Goal: Task Accomplishment & Management: Use online tool/utility

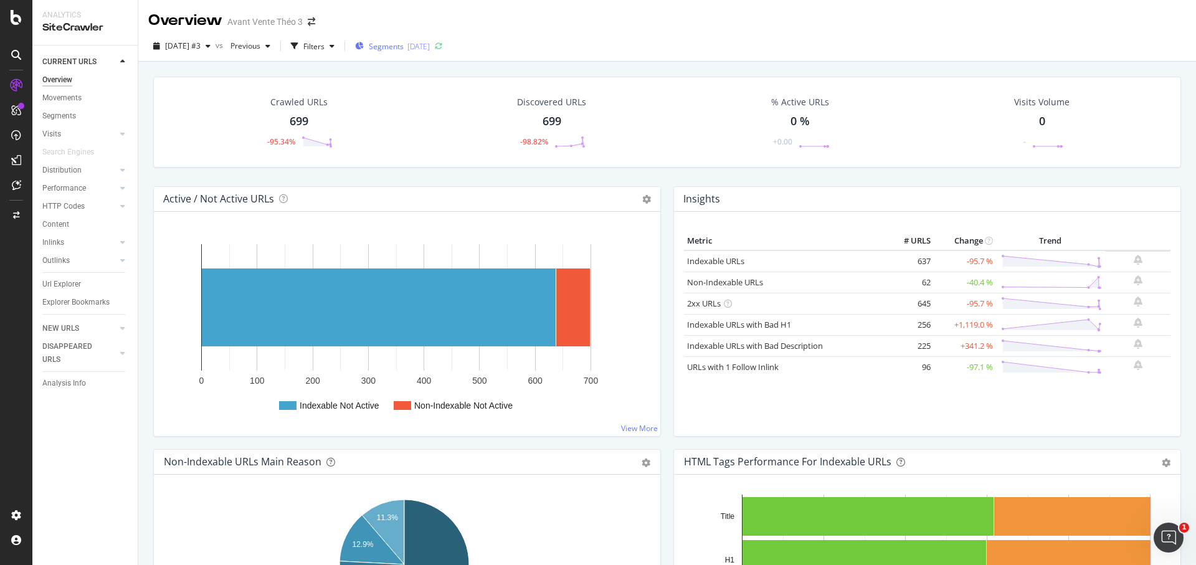
click at [430, 47] on div "[DATE]" at bounding box center [418, 46] width 22 height 11
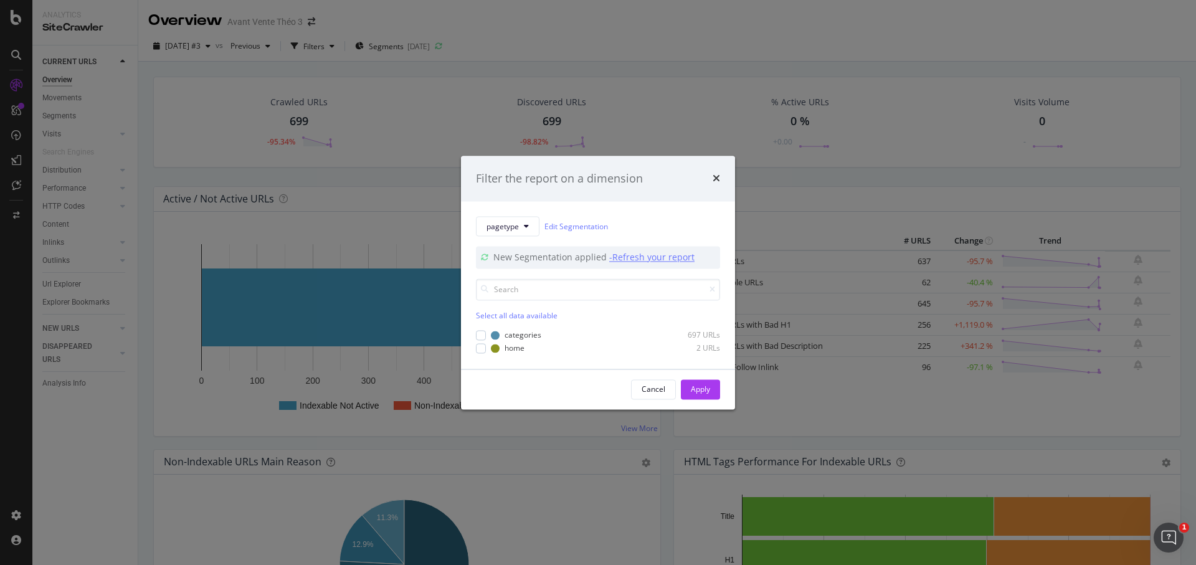
click at [646, 254] on div "- Refresh your report" at bounding box center [651, 258] width 85 height 12
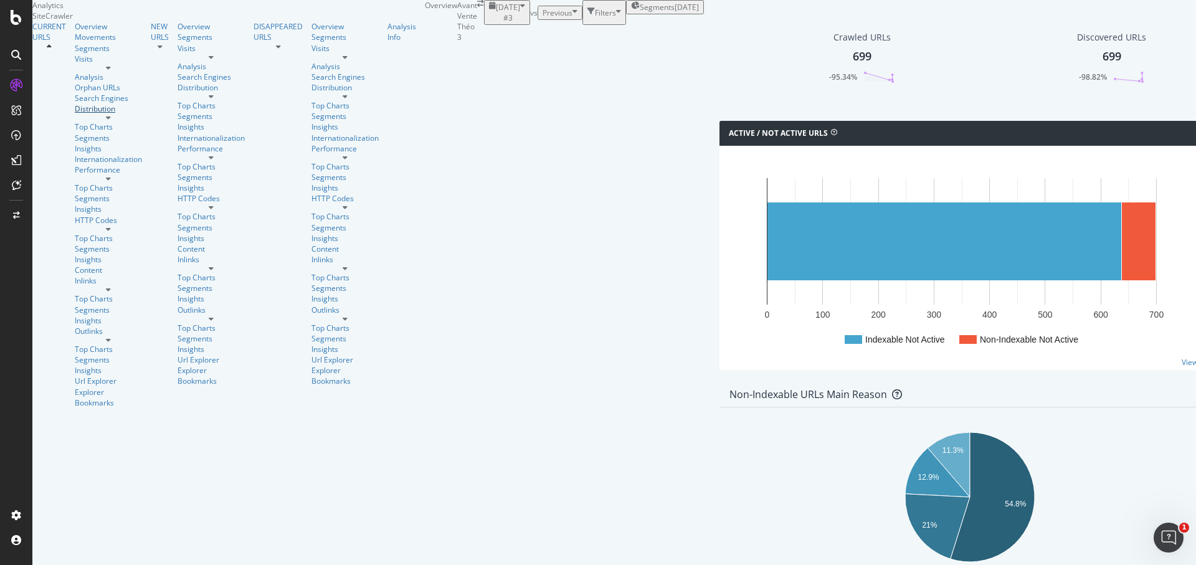
click at [75, 114] on div "Distribution" at bounding box center [108, 108] width 67 height 11
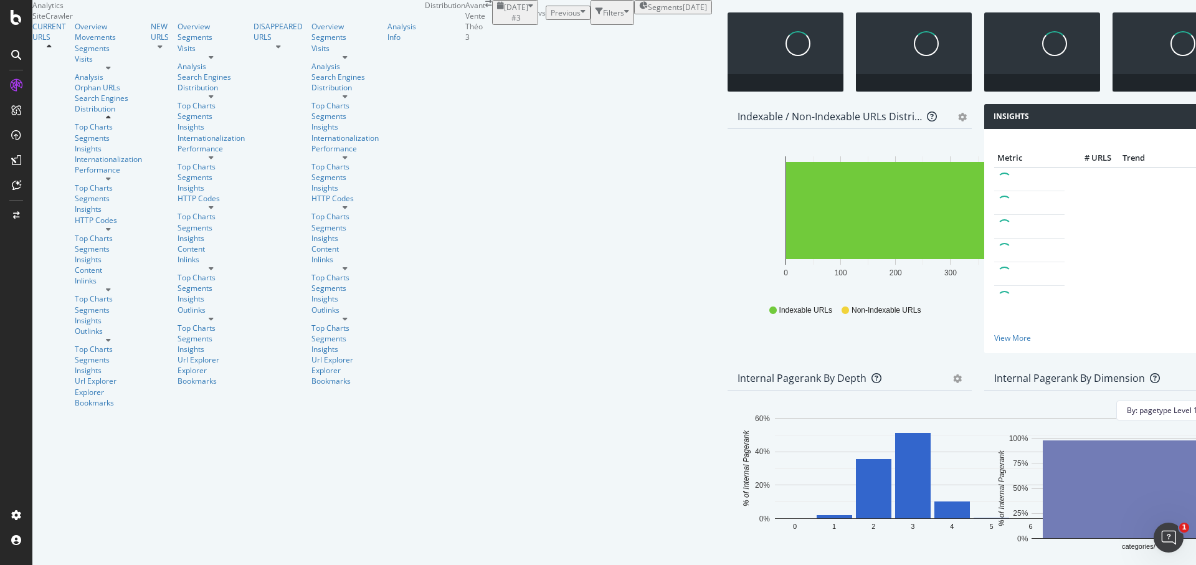
click at [683, 12] on div "2025-10-03" at bounding box center [695, 7] width 24 height 11
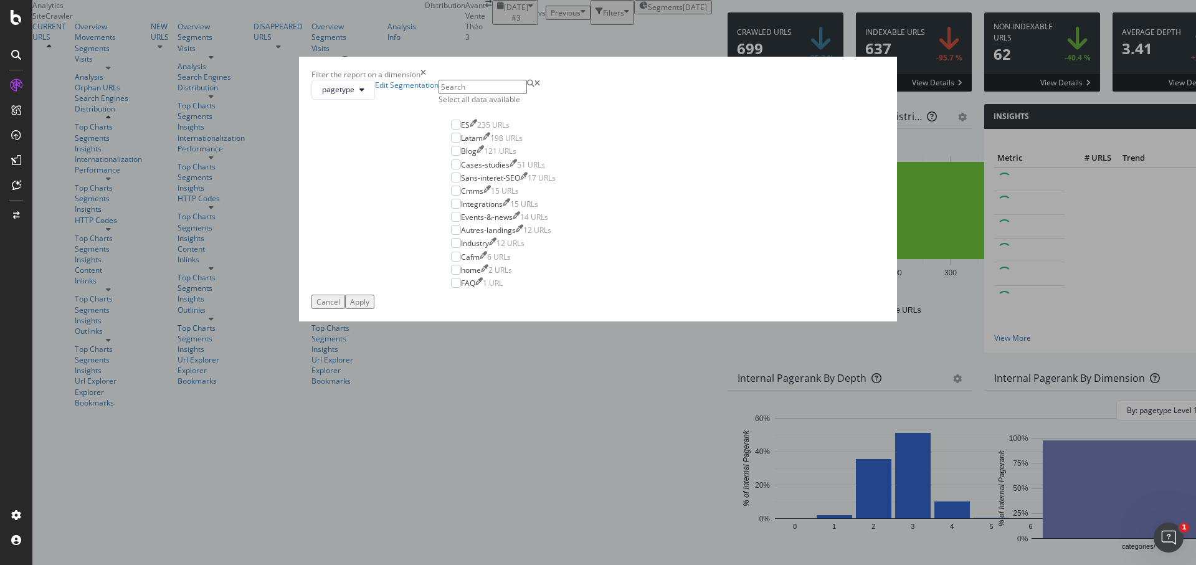
click at [505, 105] on div "Select all data available" at bounding box center [504, 99] width 130 height 11
click at [369, 307] on div "Apply" at bounding box center [359, 302] width 19 height 11
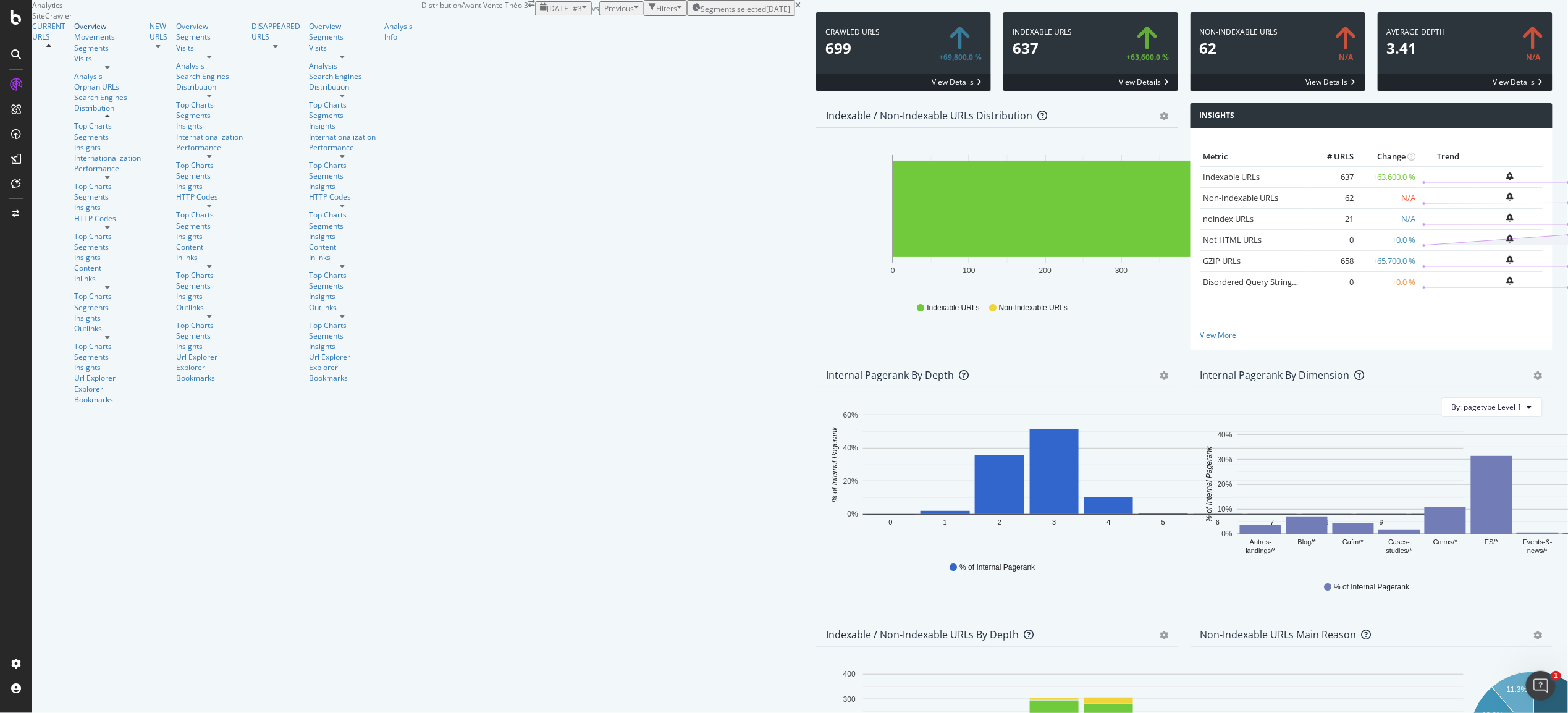
click at [74, 32] on div "Overview" at bounding box center [107, 26] width 66 height 11
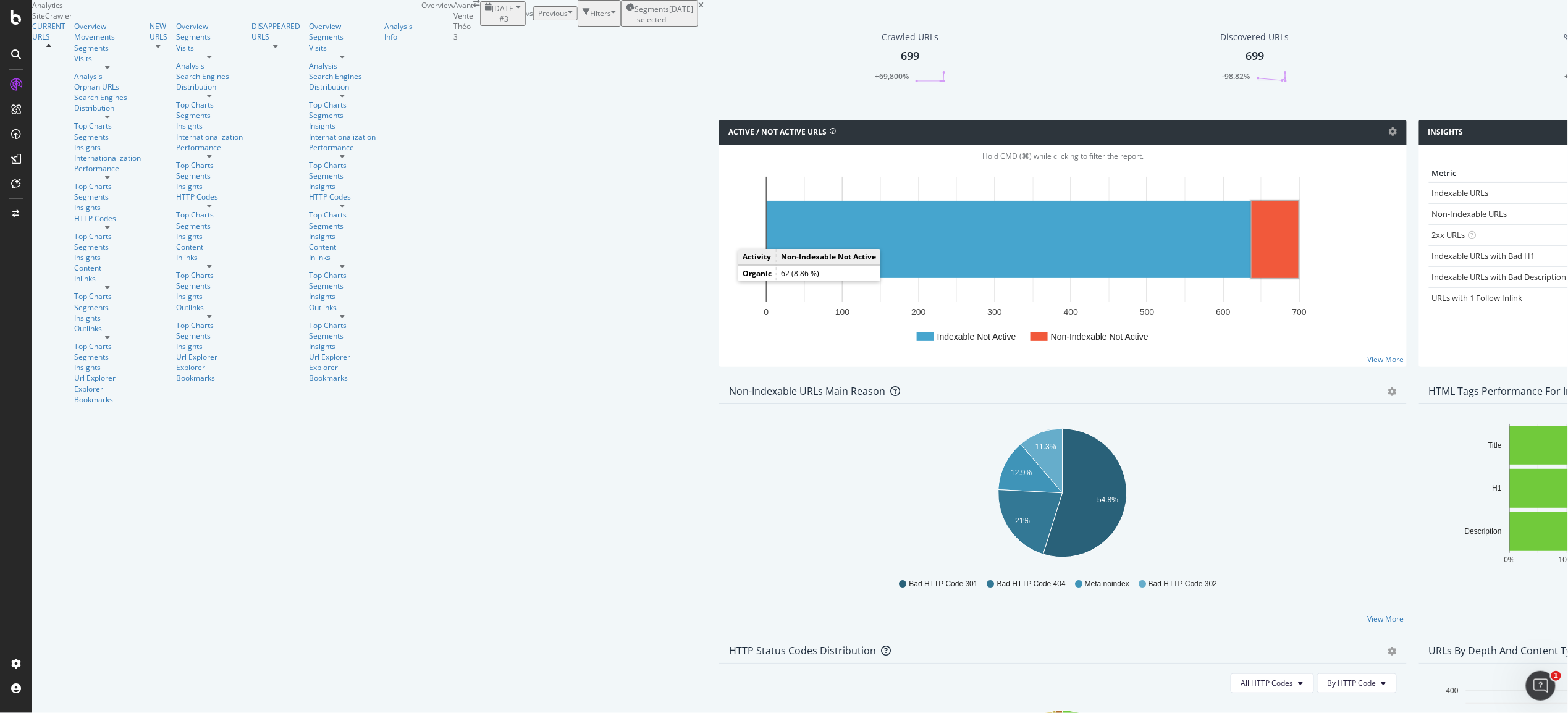
click at [1185, 278] on rect "A chart." at bounding box center [1274, 239] width 47 height 77
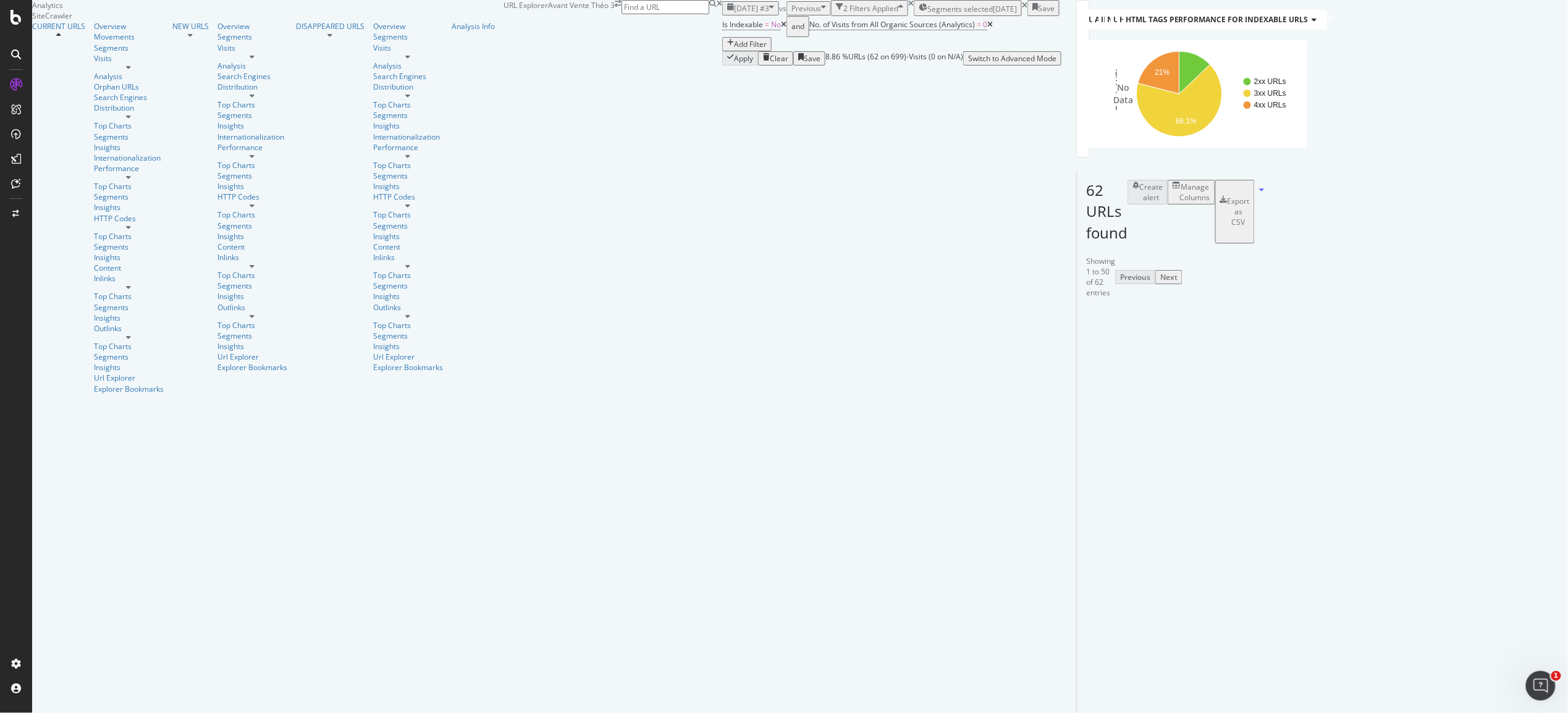
scroll to position [314, 0]
click at [94, 32] on div "Overview" at bounding box center [129, 26] width 69 height 11
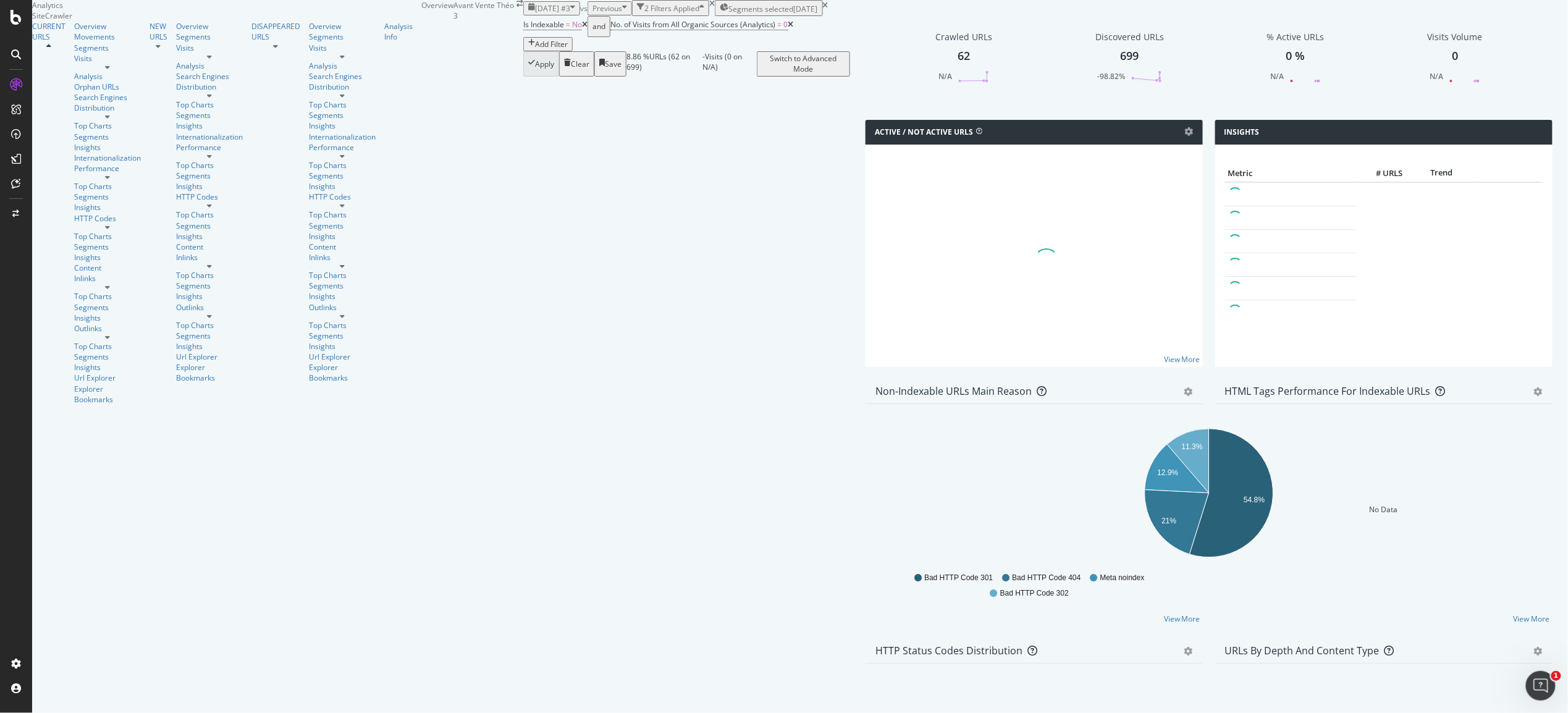
click at [582, 29] on icon at bounding box center [585, 24] width 6 height 7
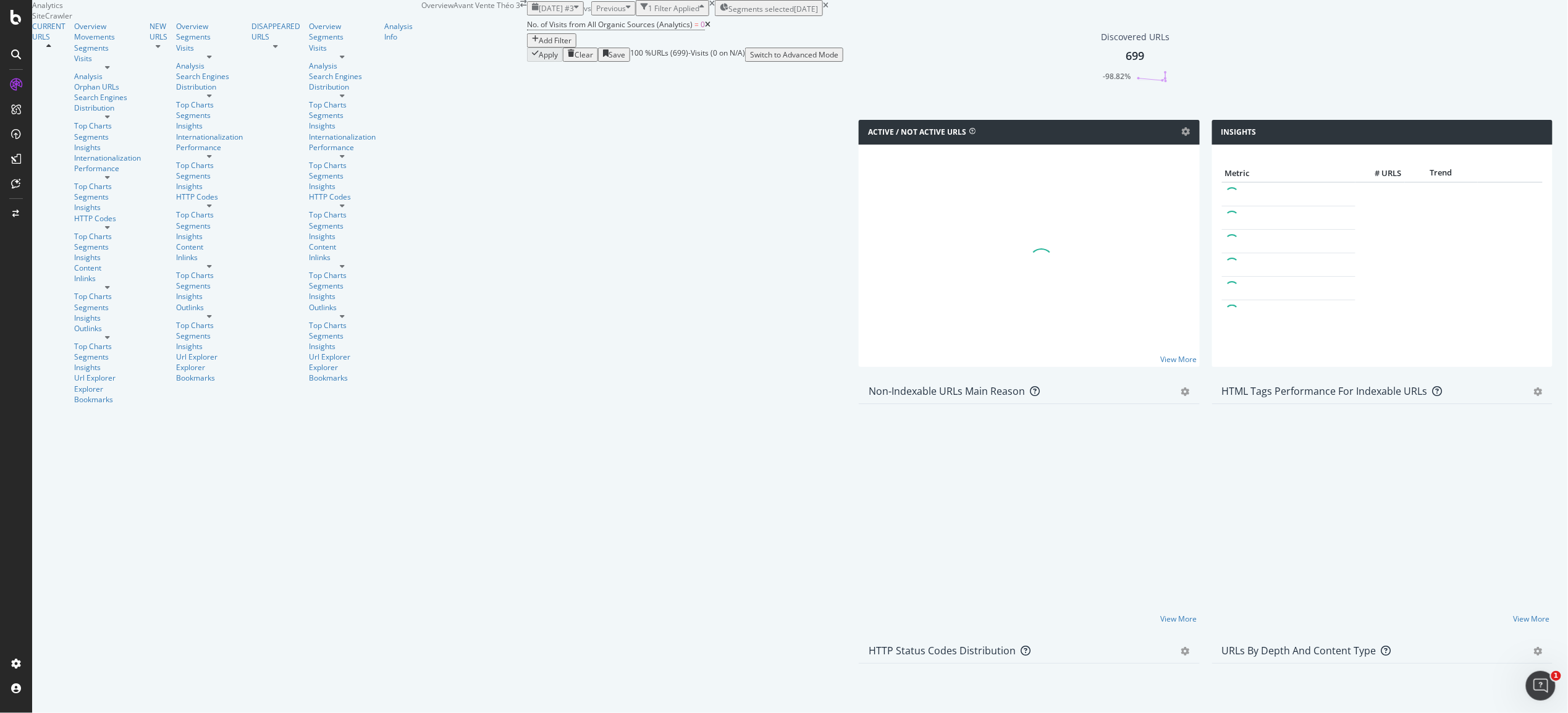
click at [705, 29] on icon at bounding box center [708, 24] width 6 height 7
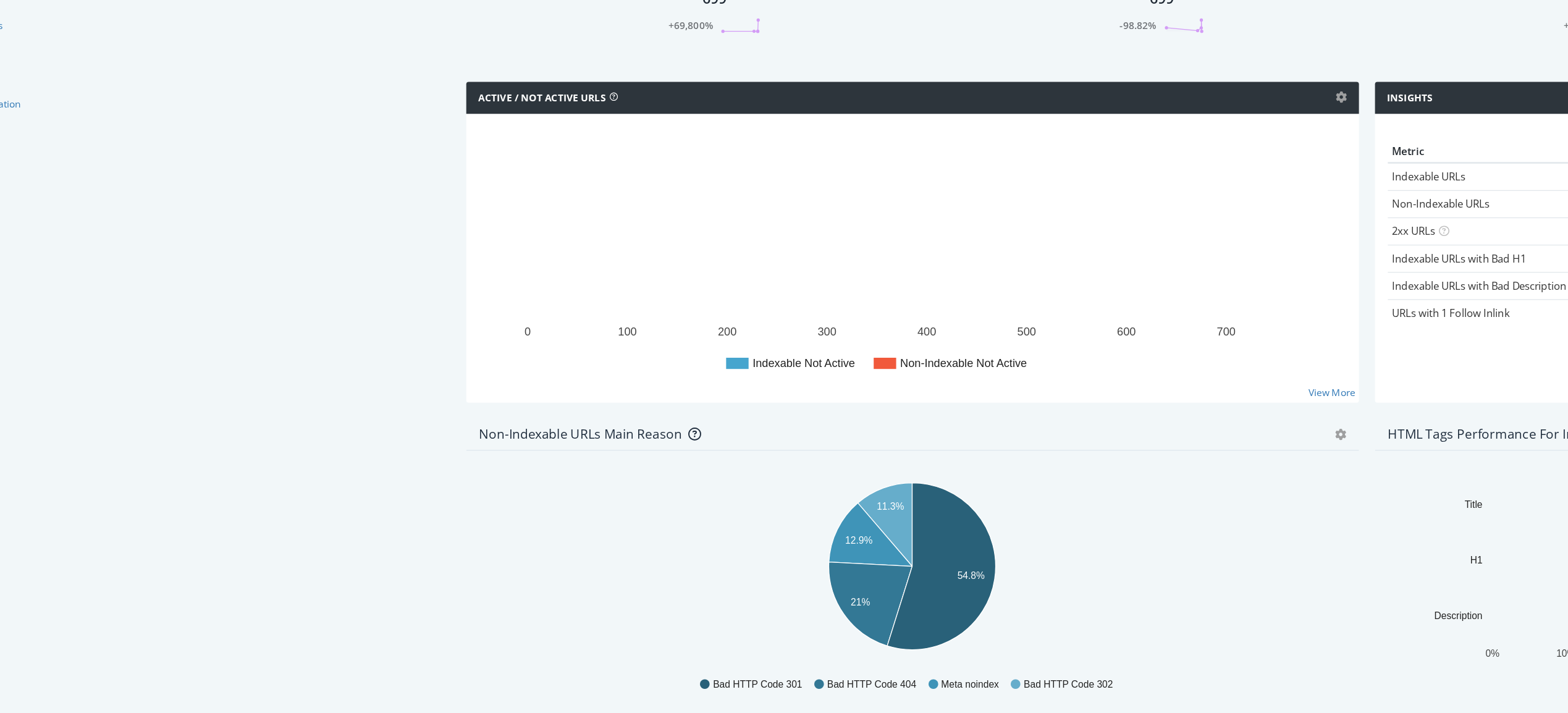
scroll to position [291, 0]
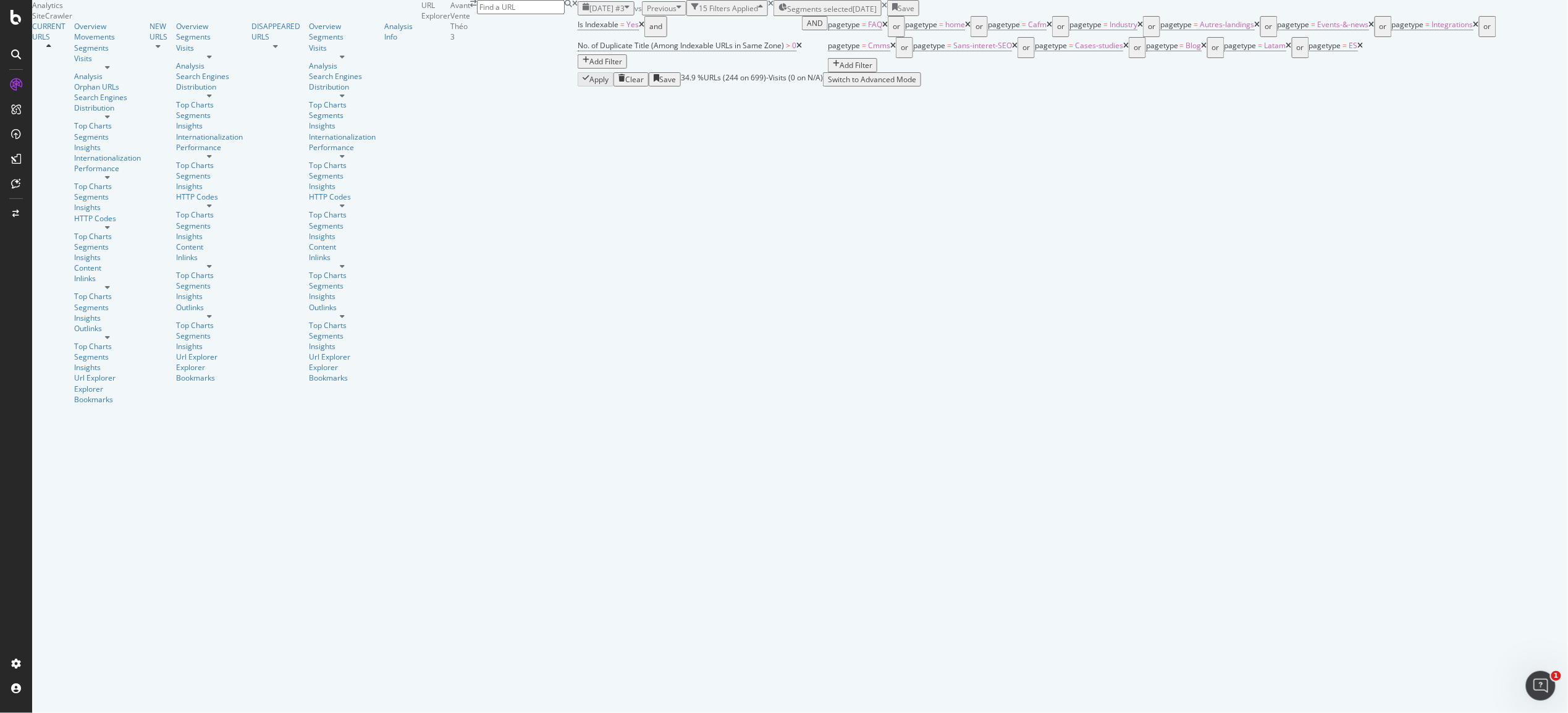
scroll to position [112, 0]
click at [74, 32] on div "Overview" at bounding box center [107, 26] width 66 height 11
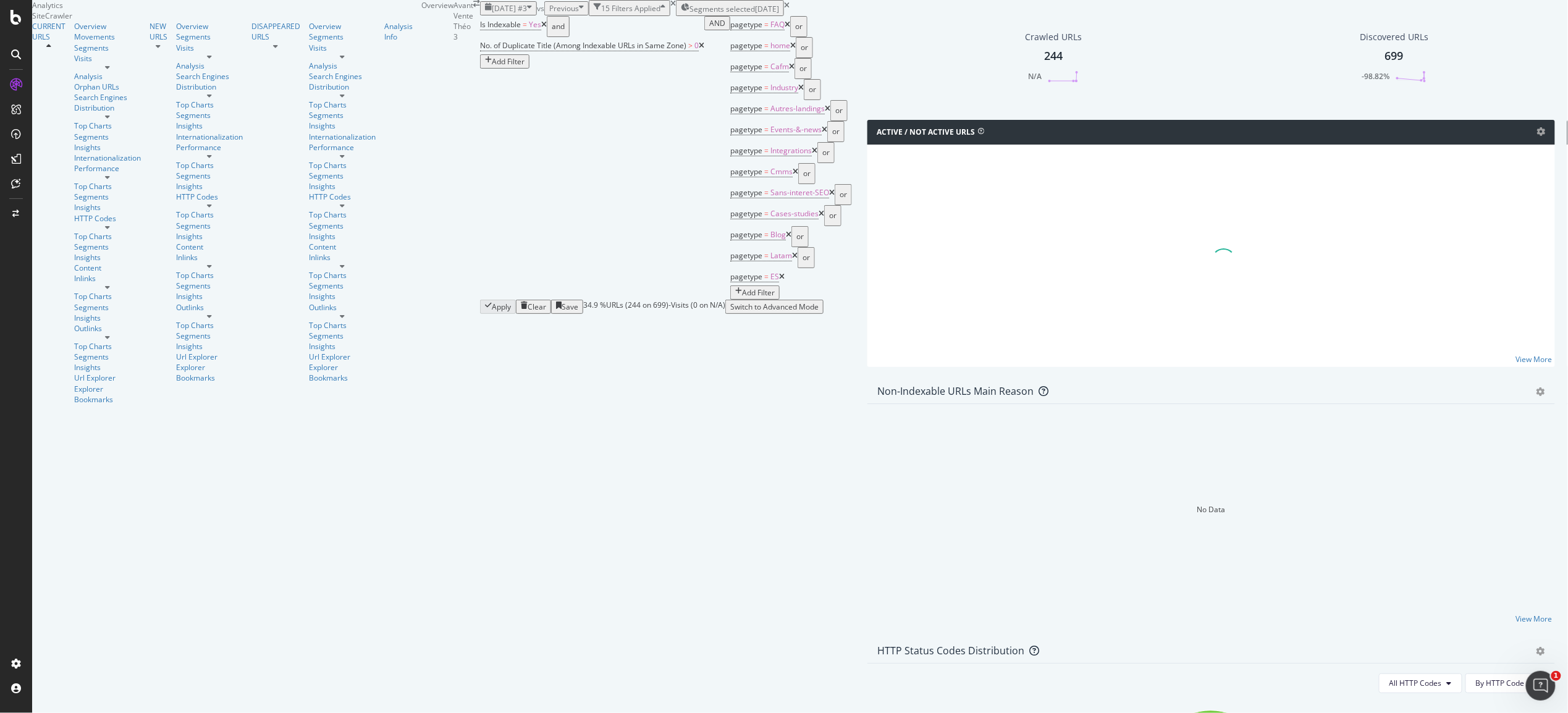
click at [542, 29] on icon at bounding box center [544, 24] width 6 height 7
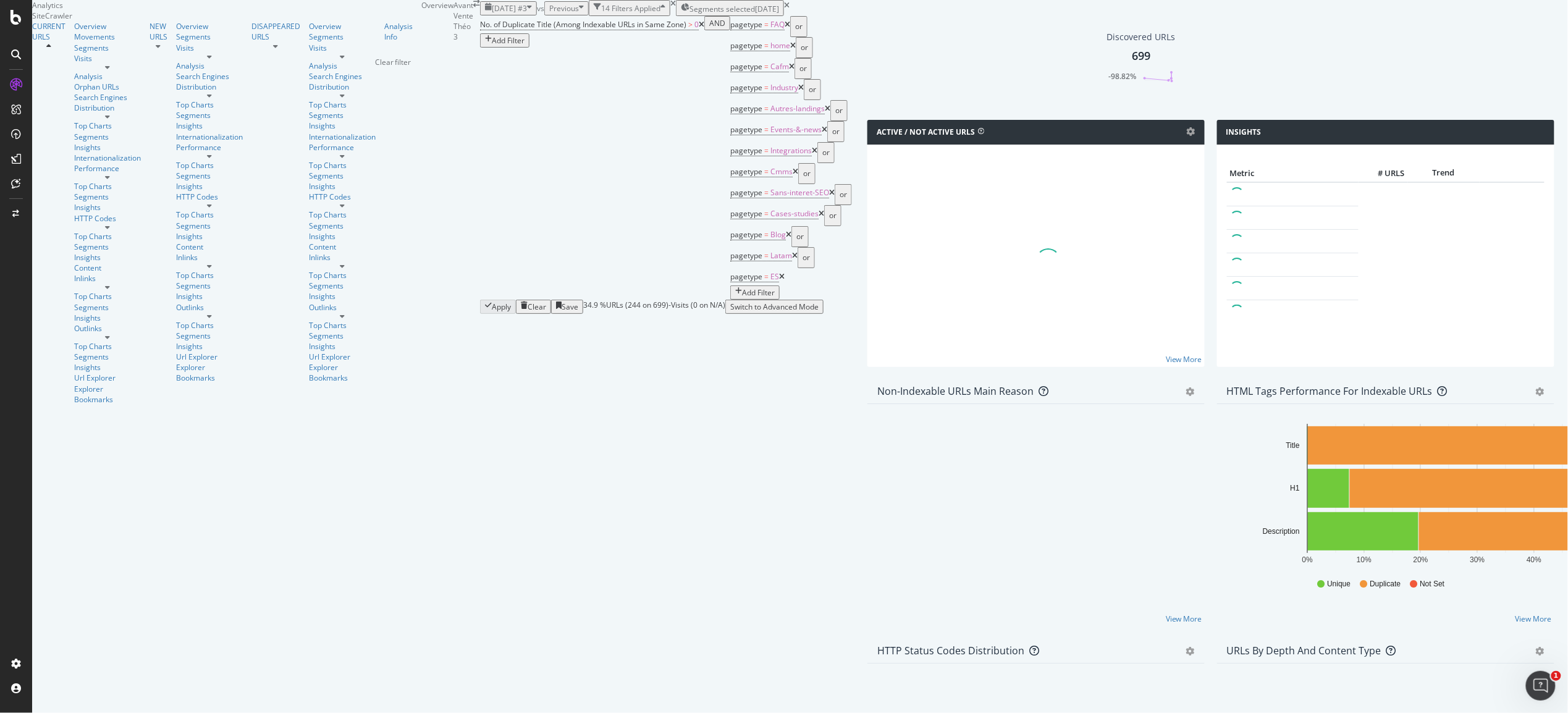
click at [670, 7] on icon "times" at bounding box center [673, 3] width 6 height 7
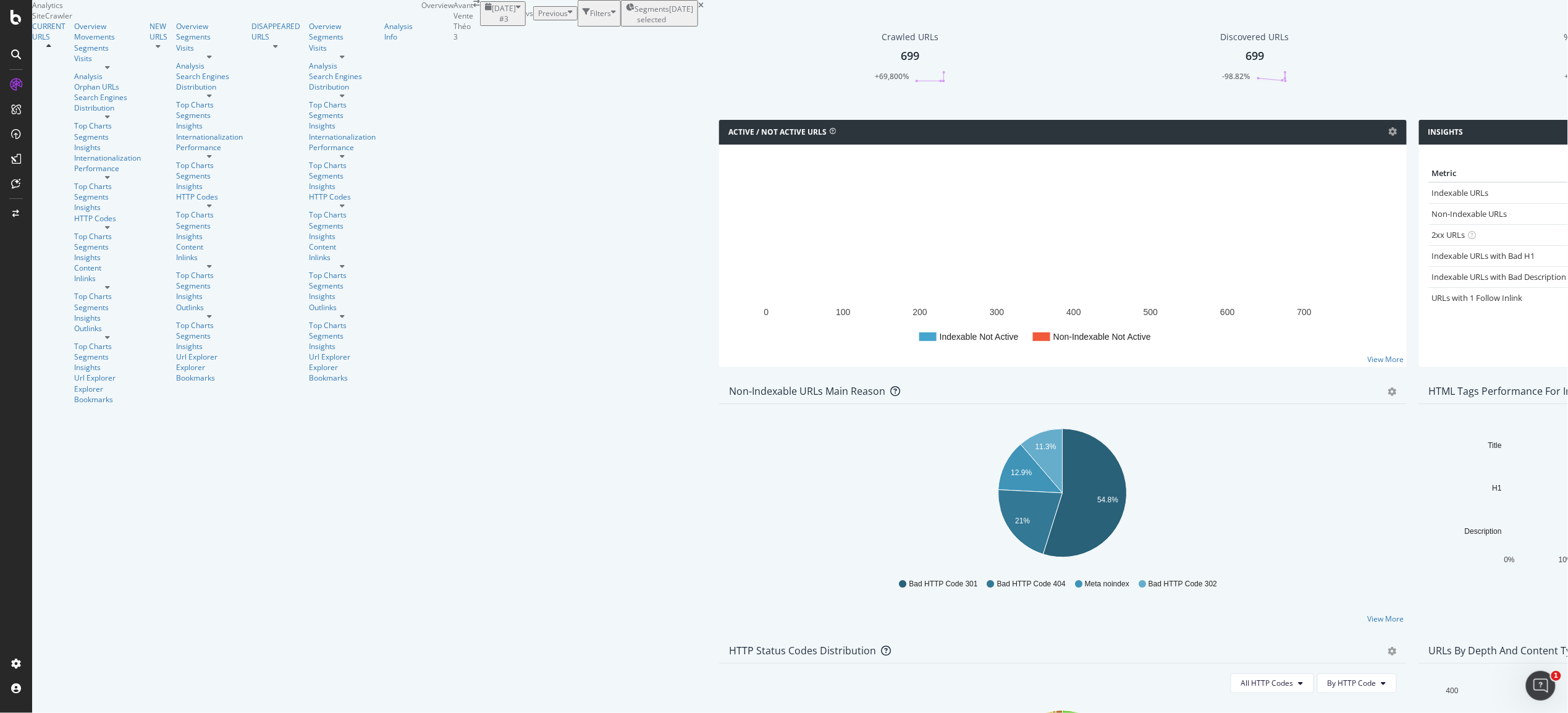
scroll to position [77, 0]
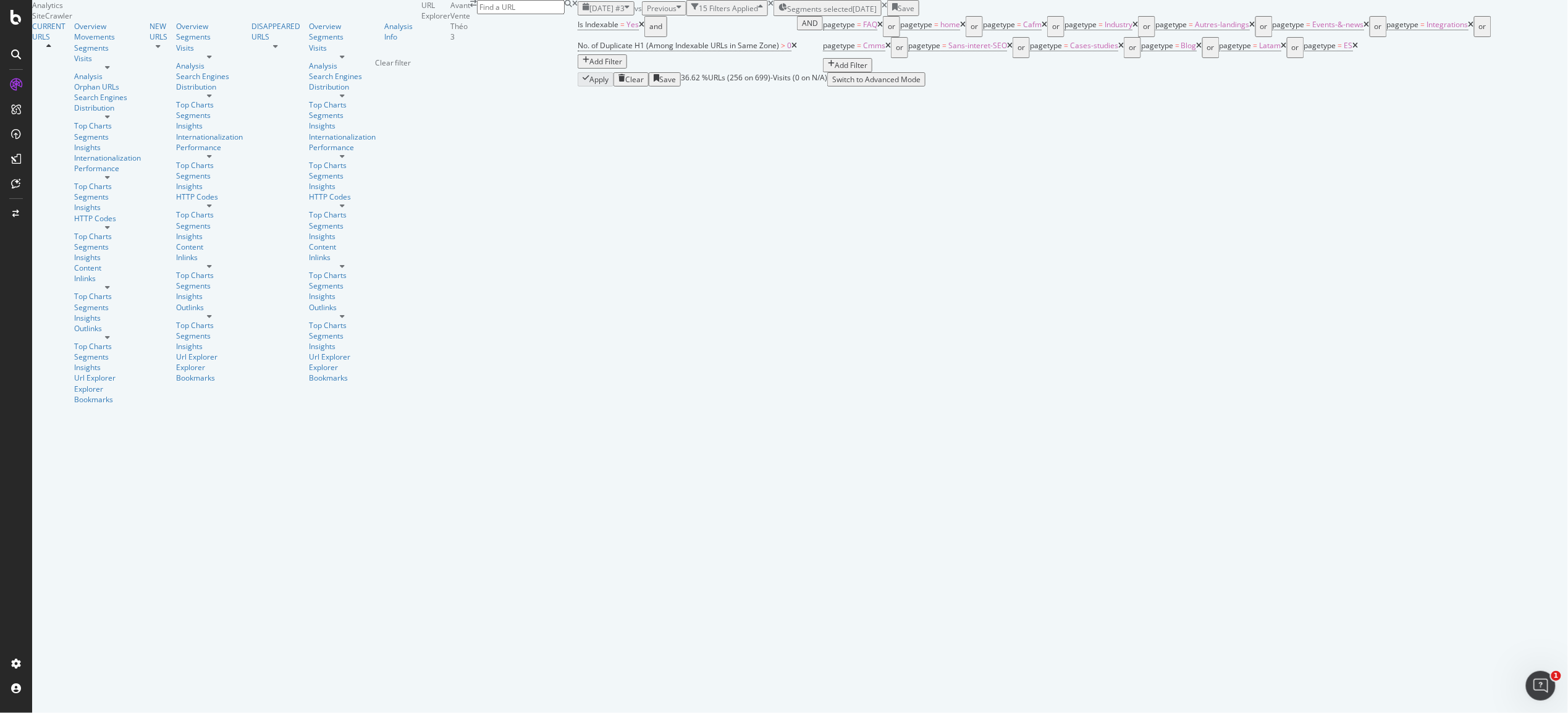
click at [768, 7] on icon "times" at bounding box center [771, 3] width 6 height 7
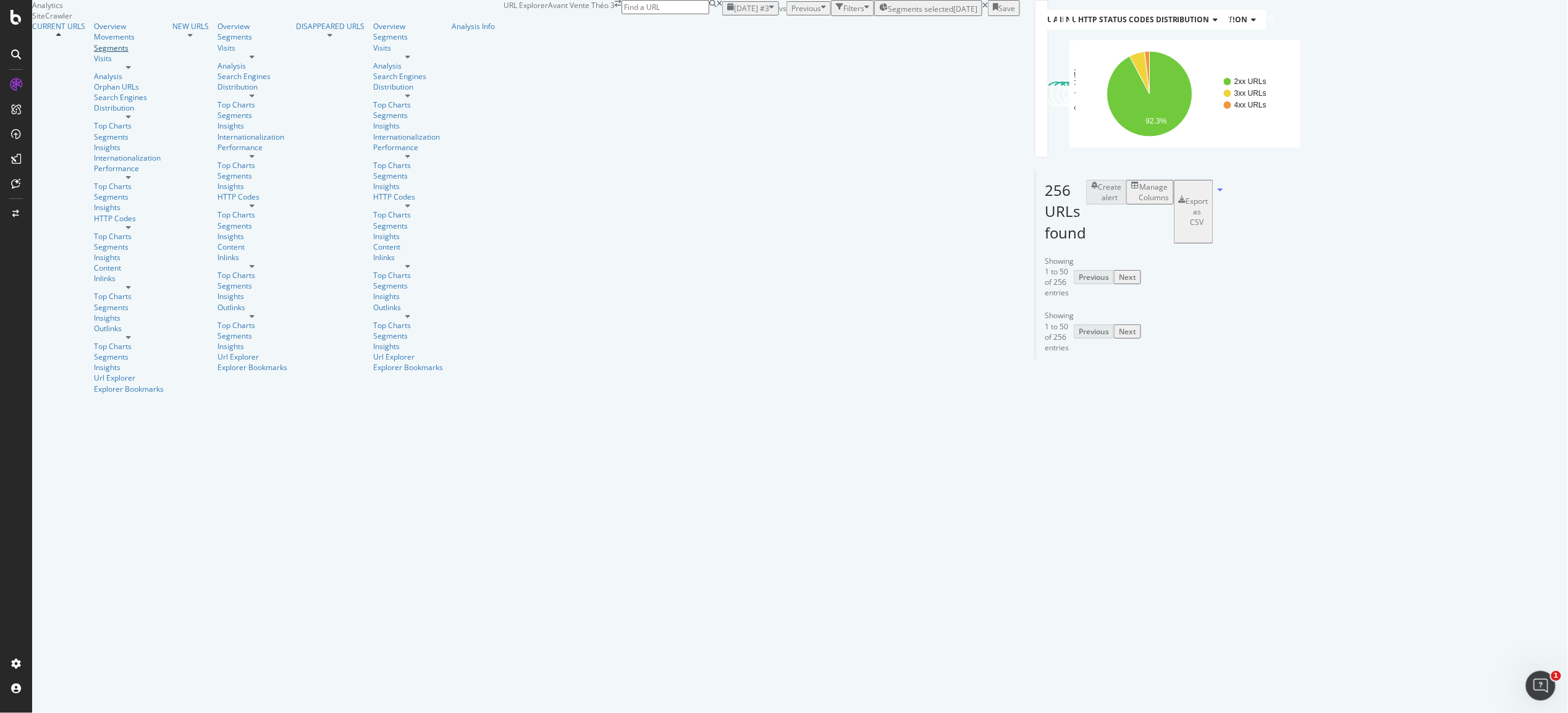
click at [94, 54] on div "Segments" at bounding box center [129, 48] width 69 height 11
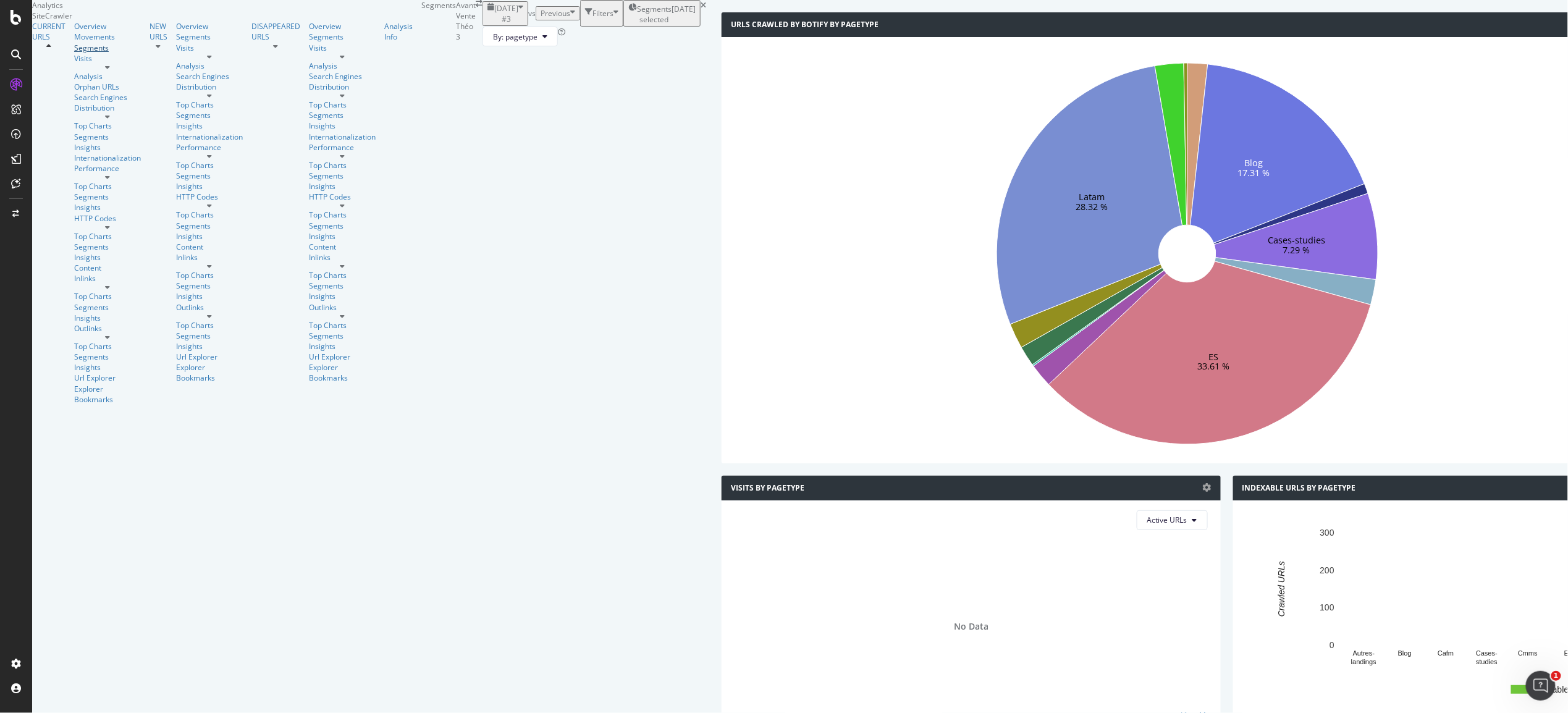
scroll to position [22, 0]
click at [74, 113] on div "Distribution" at bounding box center [107, 107] width 66 height 11
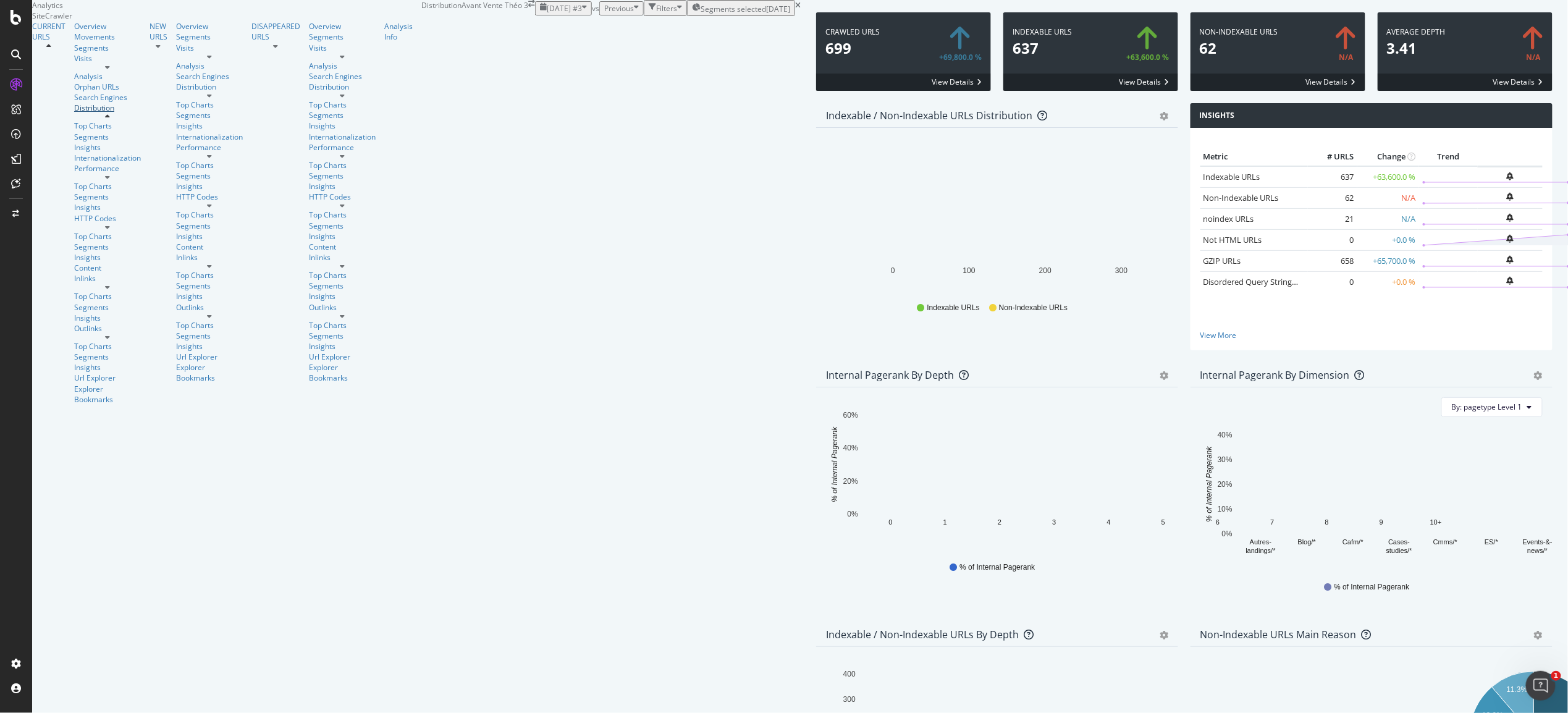
scroll to position [1585, 0]
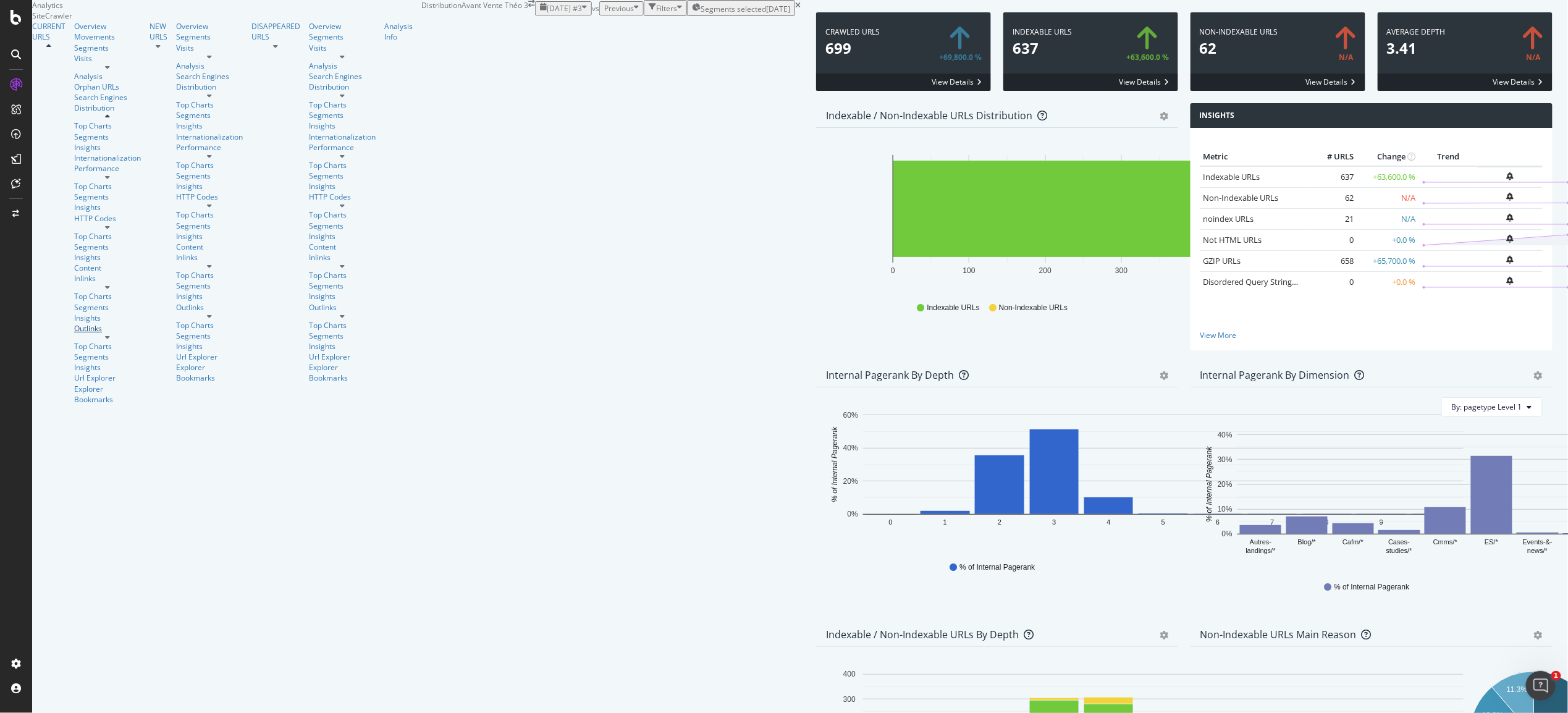
click at [74, 332] on div "Outlinks" at bounding box center [107, 328] width 66 height 11
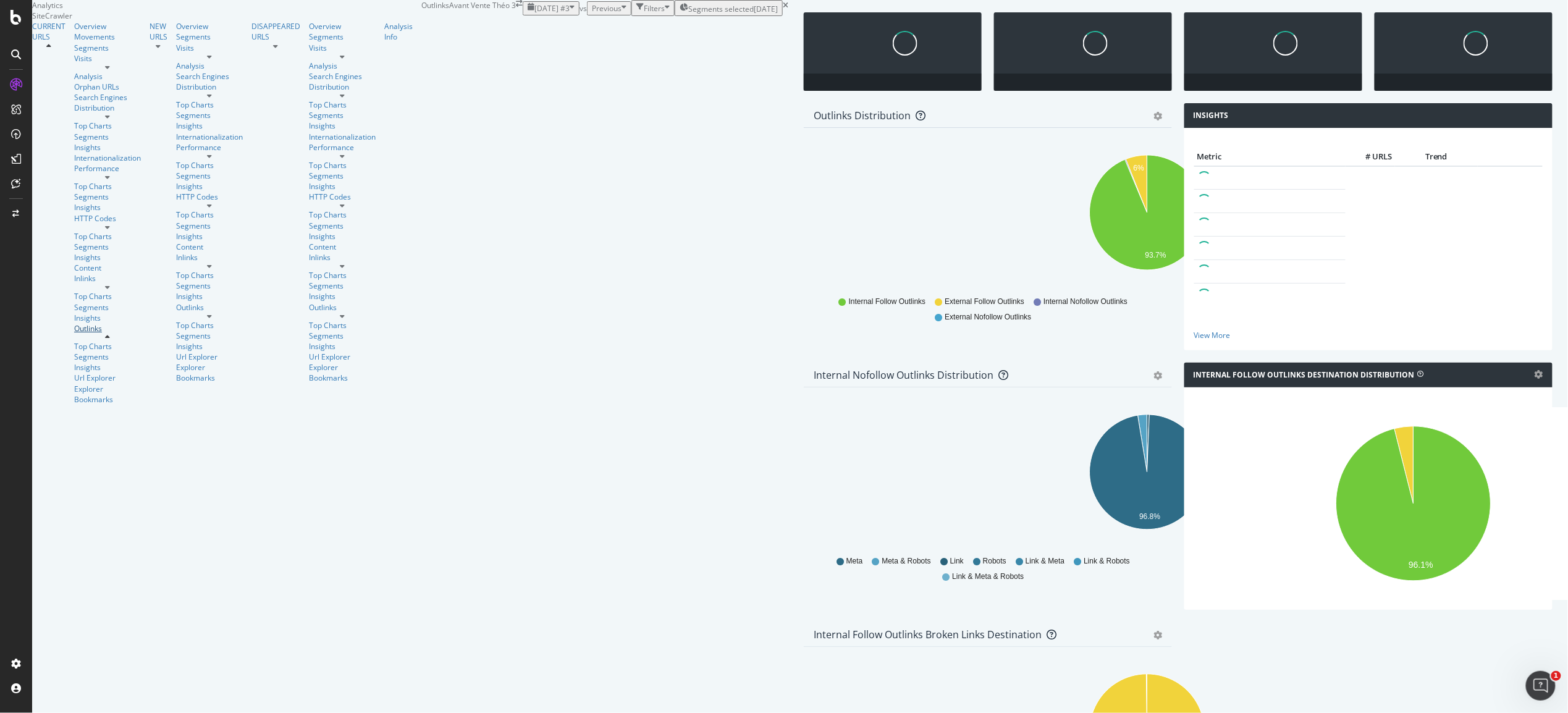
scroll to position [206, 0]
click at [783, 9] on icon at bounding box center [785, 5] width 6 height 7
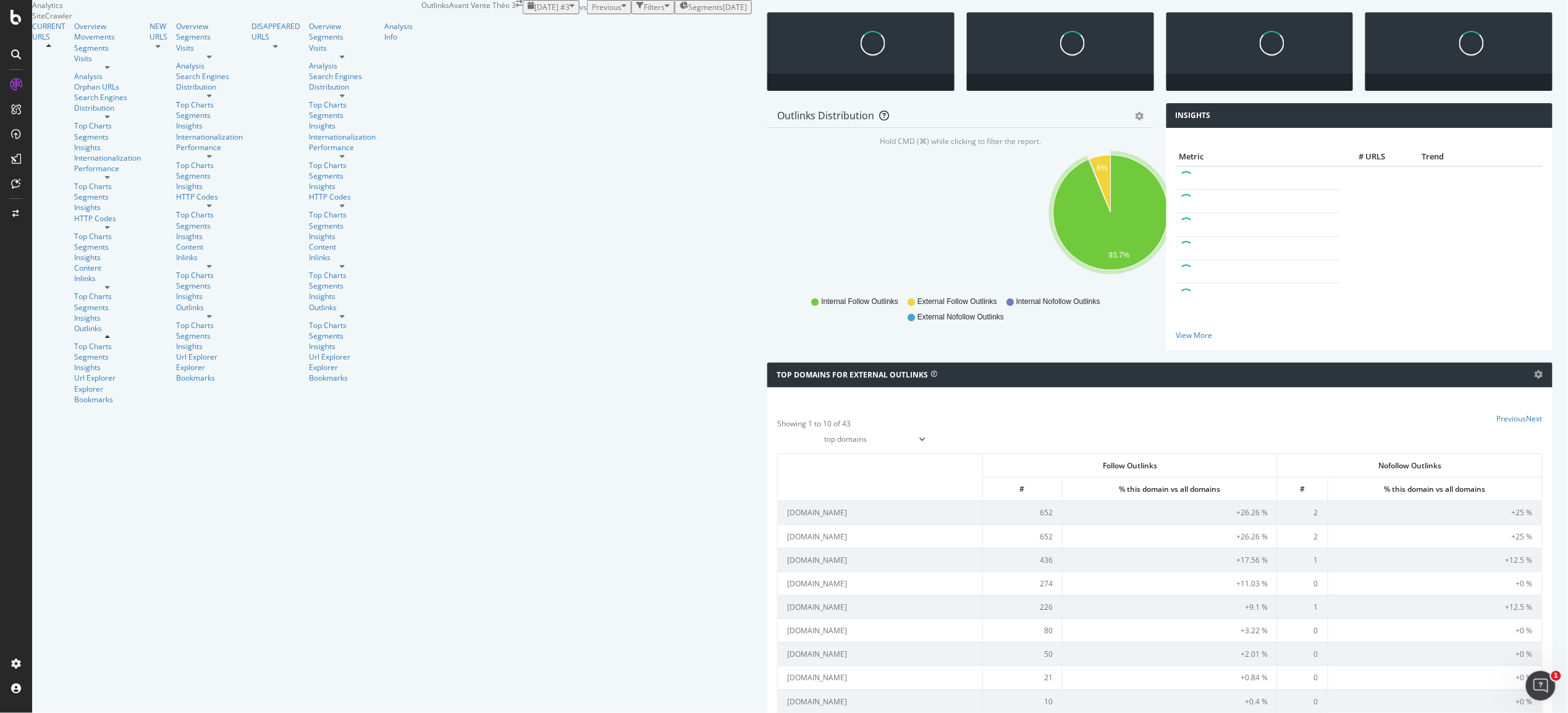
scroll to position [704, 0]
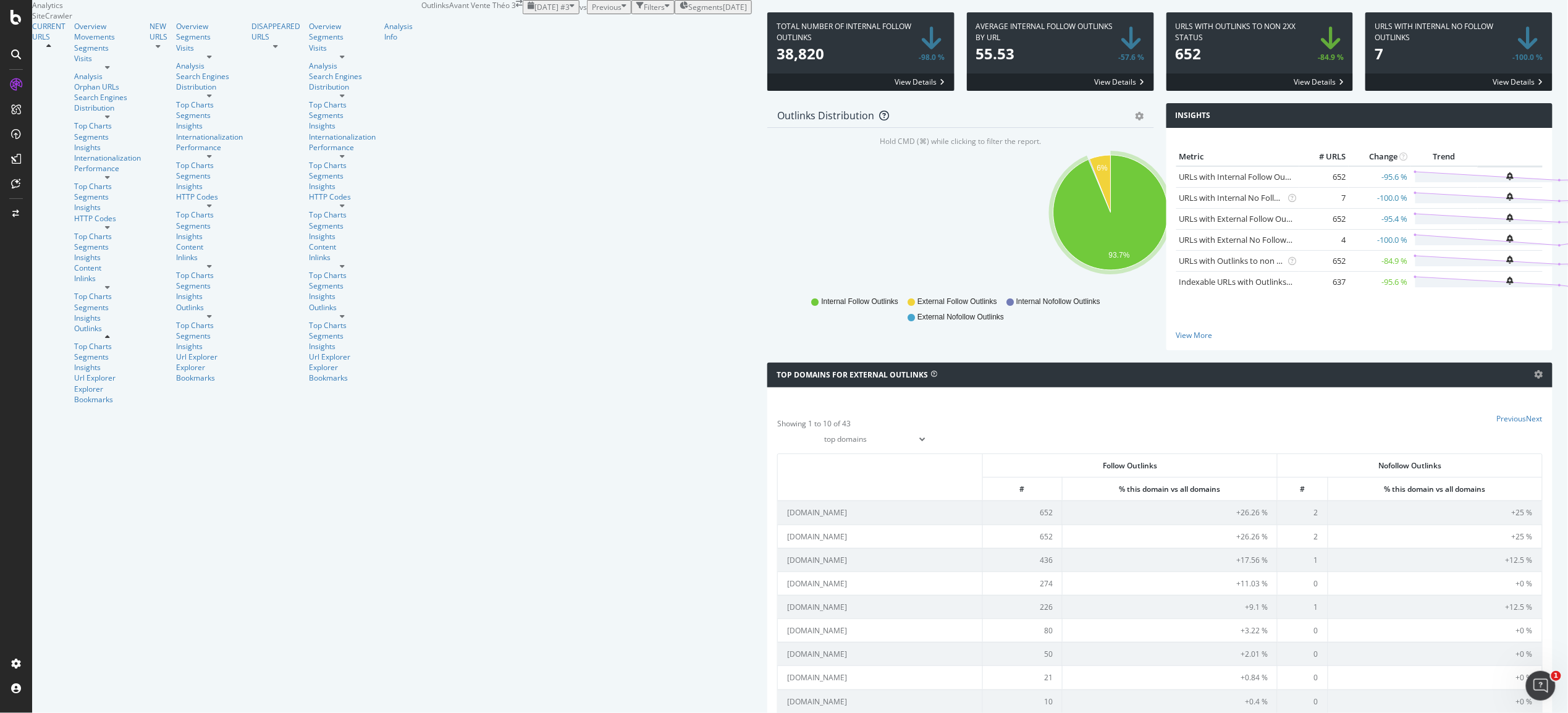
scroll to position [630, 0]
click at [778, 559] on td "dimomaint.es" at bounding box center [880, 701] width 205 height 24
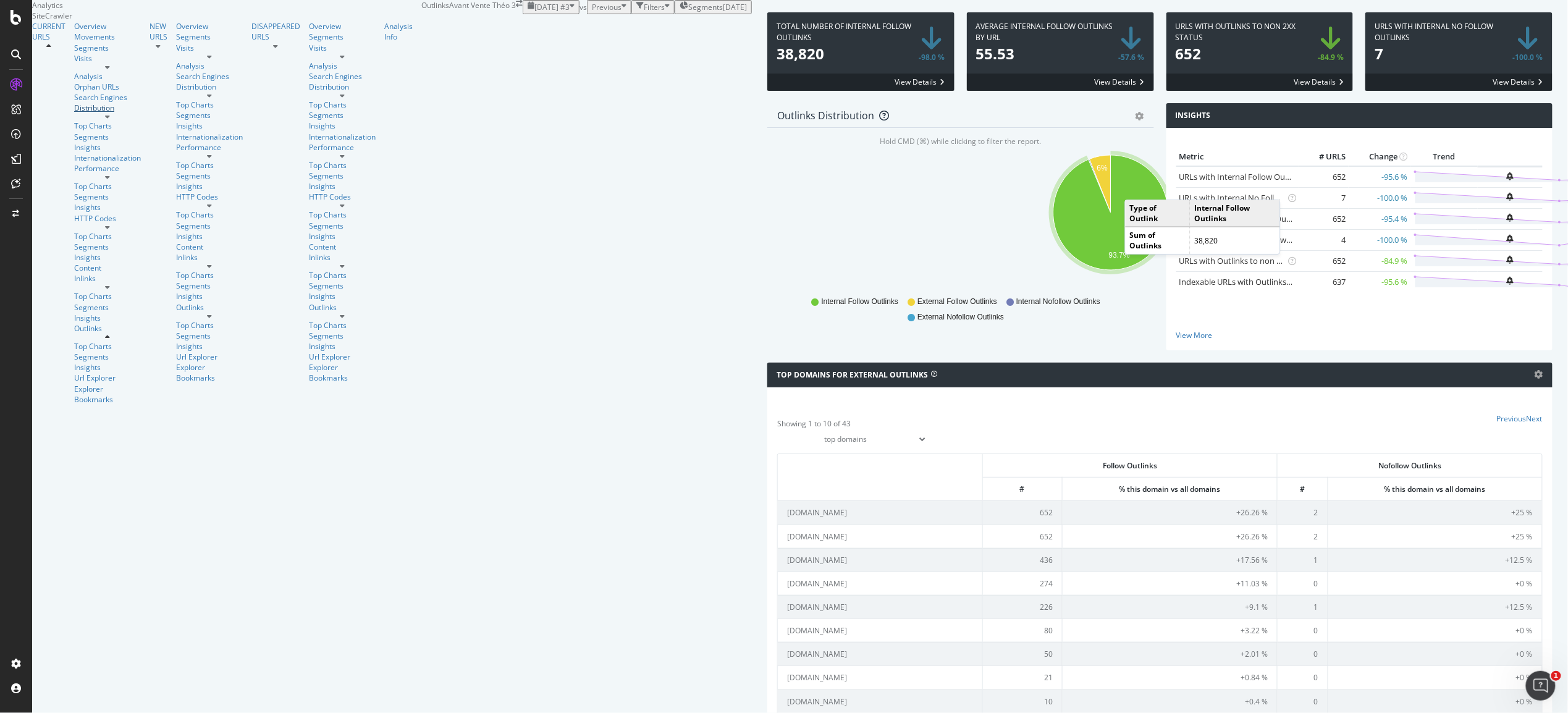
click at [74, 113] on div "Distribution" at bounding box center [107, 107] width 66 height 11
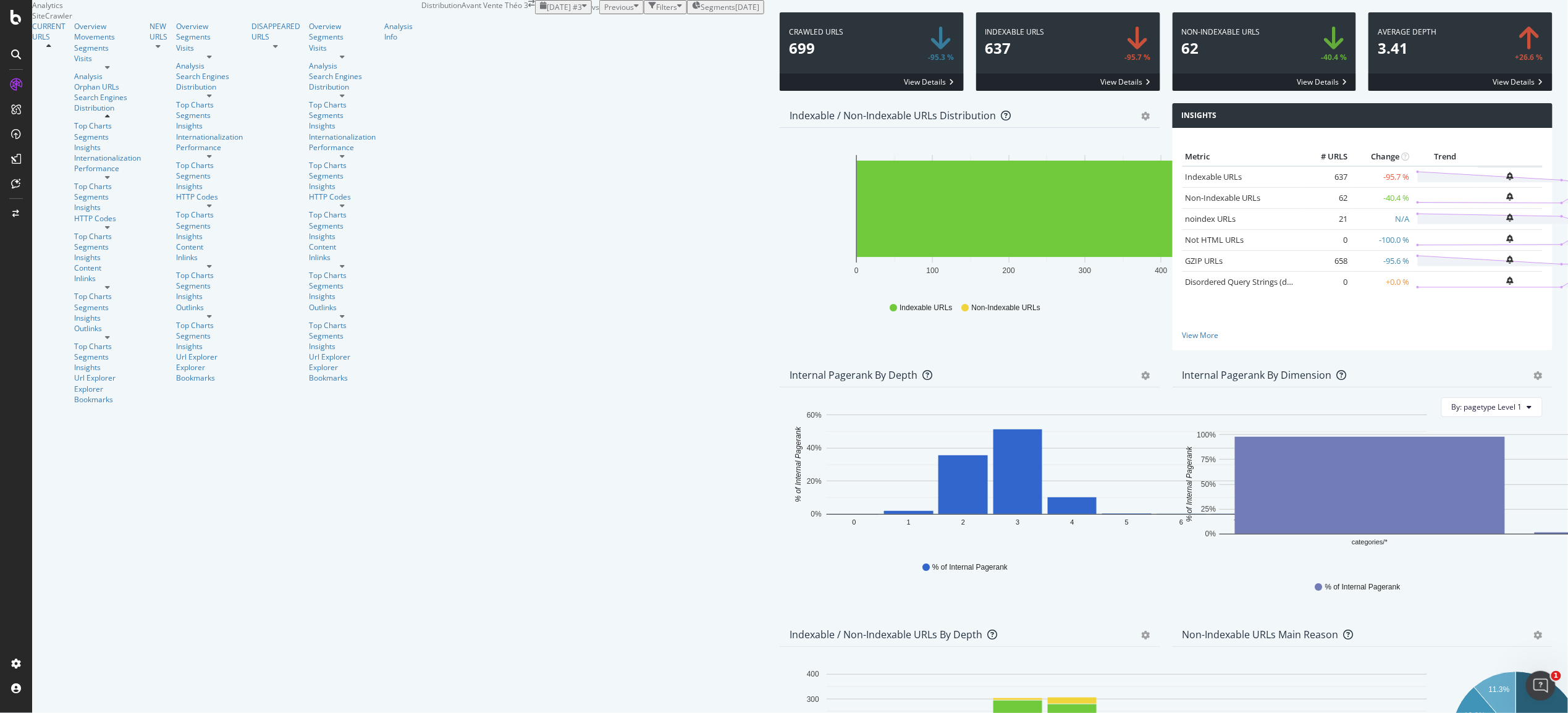
click at [700, 12] on span "Segments" at bounding box center [717, 7] width 35 height 11
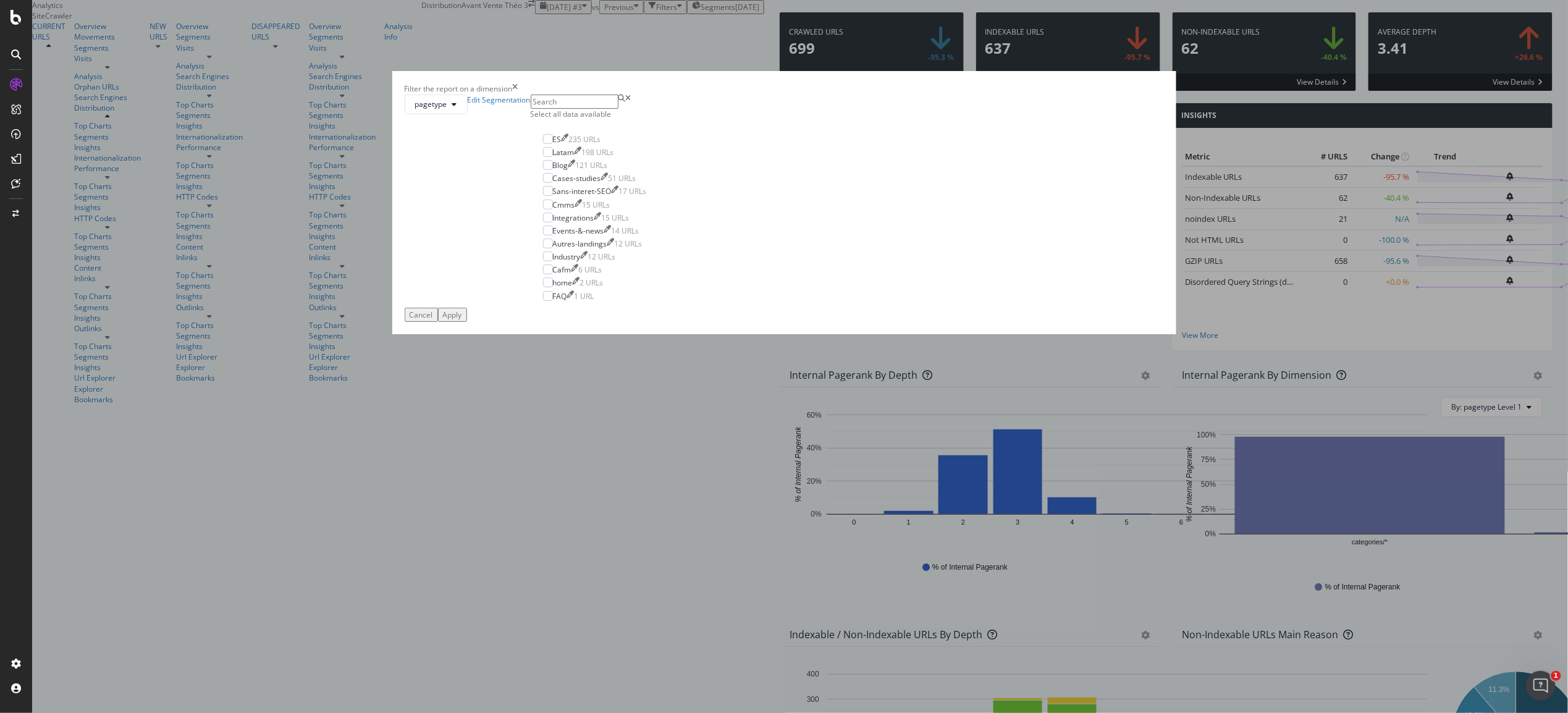
click at [660, 119] on div "Select all data available" at bounding box center [595, 114] width 129 height 11
click at [462, 320] on div "Apply" at bounding box center [452, 314] width 19 height 11
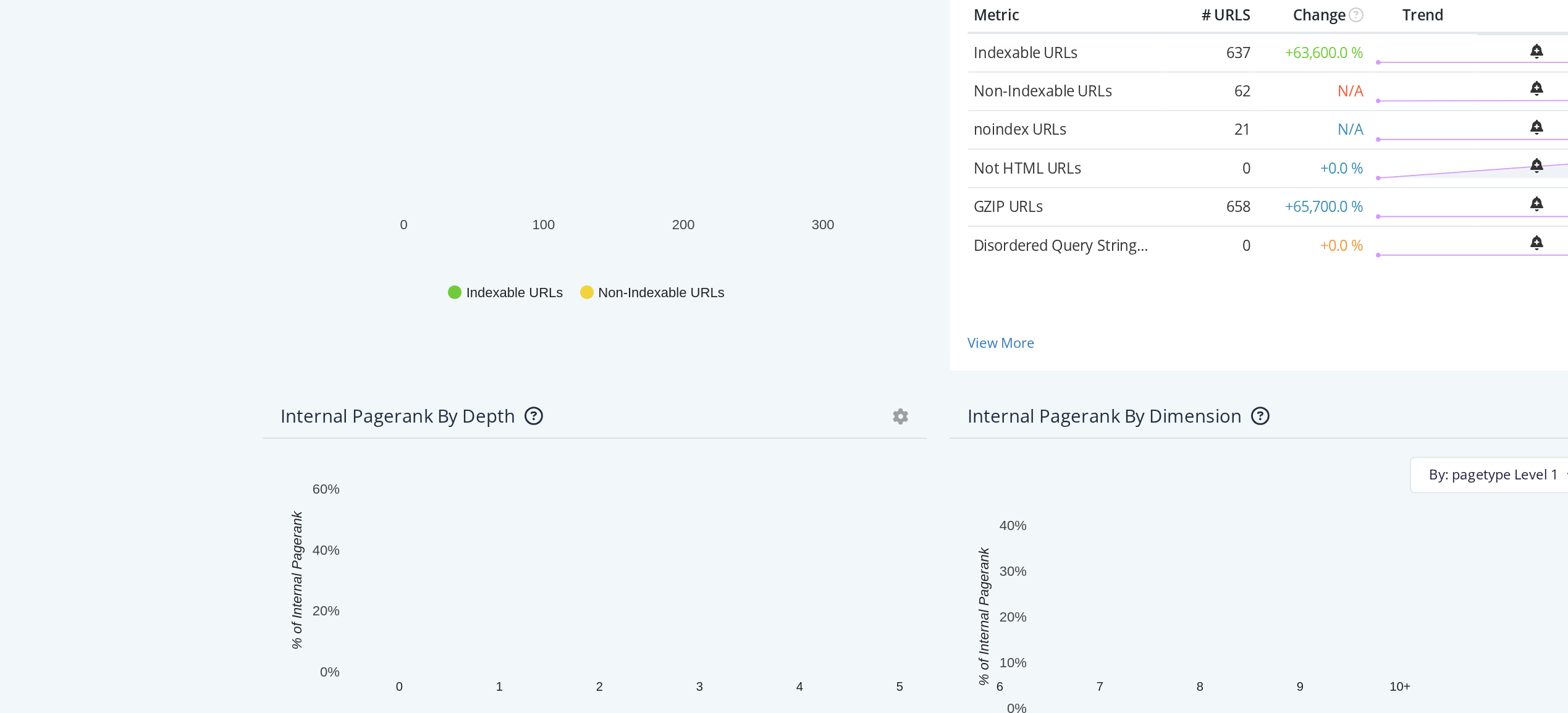
scroll to position [219, 0]
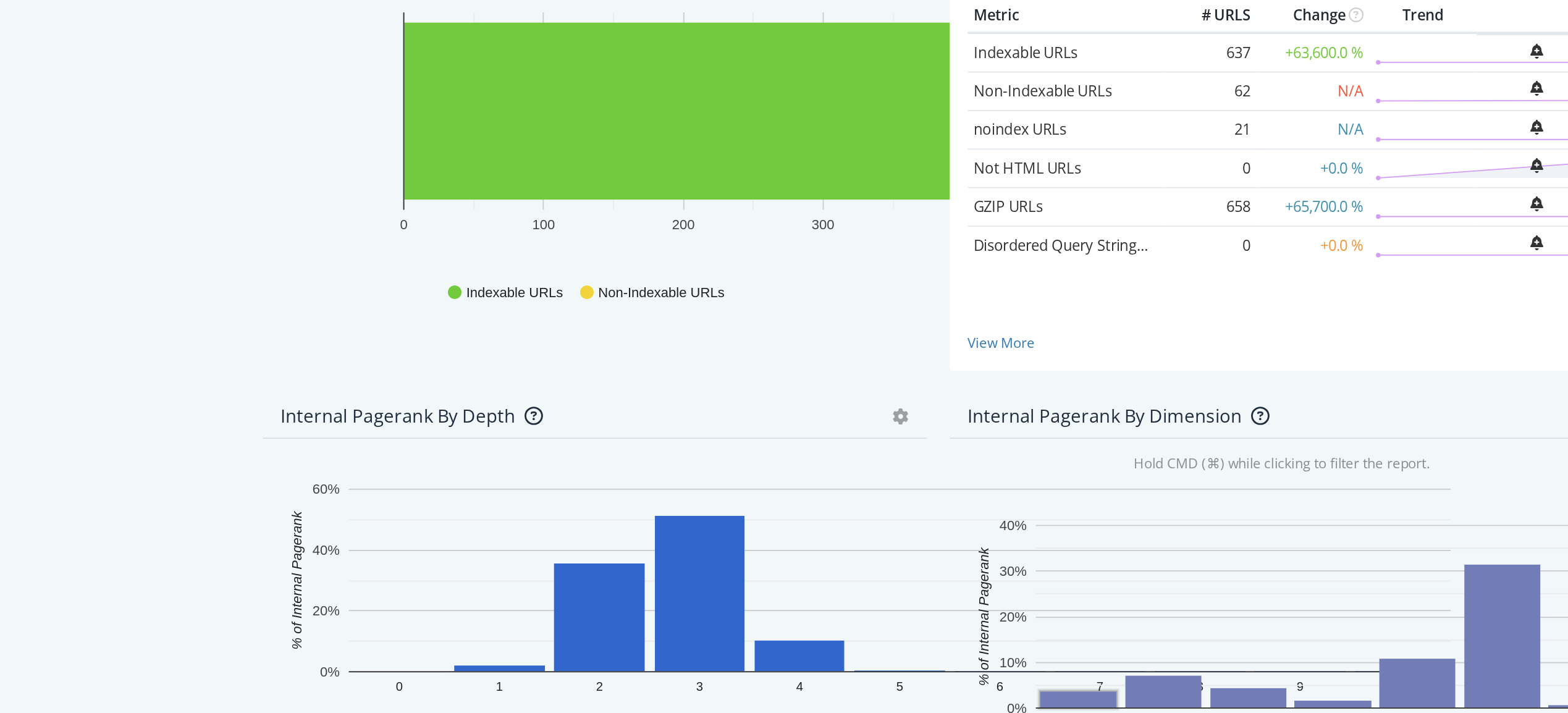
click at [1185, 526] on rect "A chart." at bounding box center [1261, 530] width 42 height 9
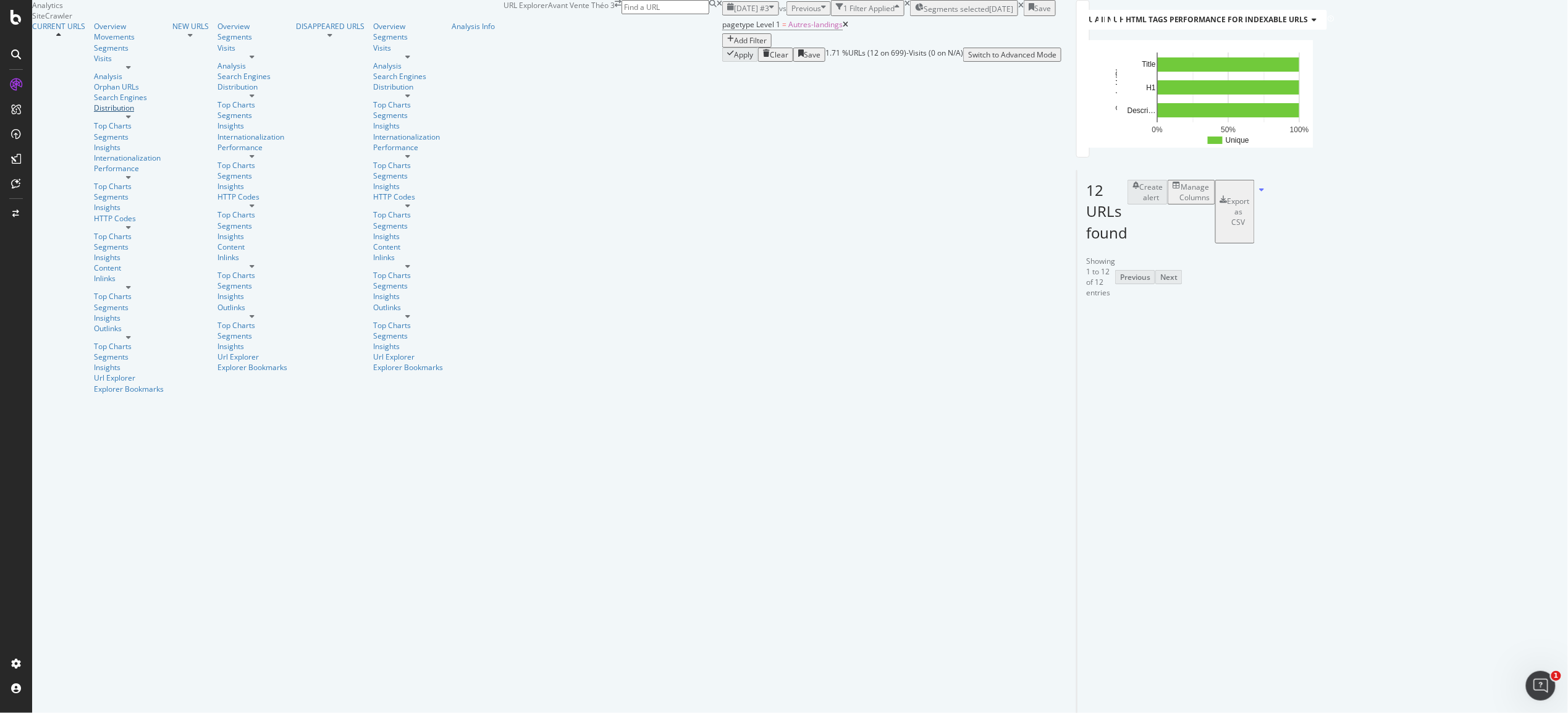
click at [94, 113] on div "Distribution" at bounding box center [129, 107] width 69 height 11
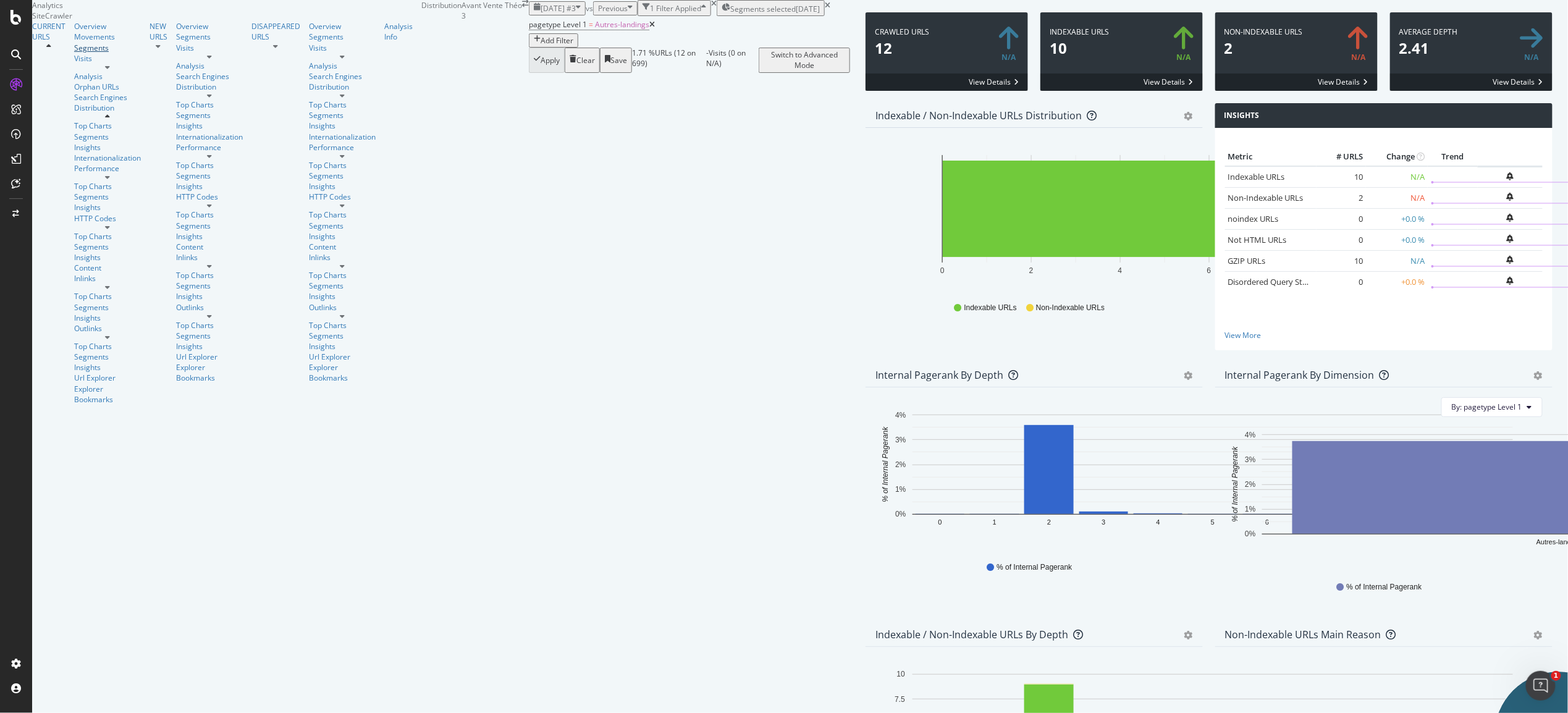
click at [74, 54] on div "Segments" at bounding box center [107, 48] width 66 height 11
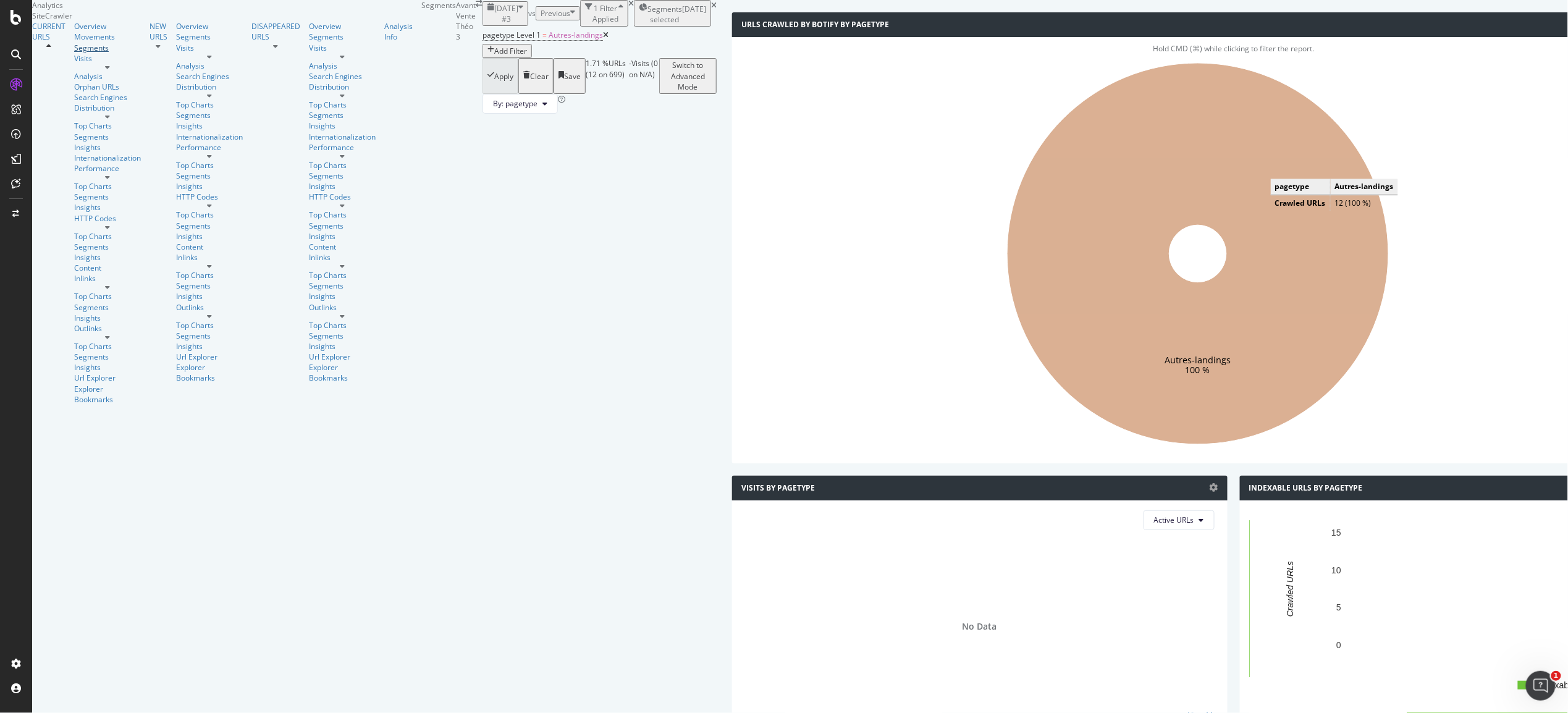
scroll to position [145, 0]
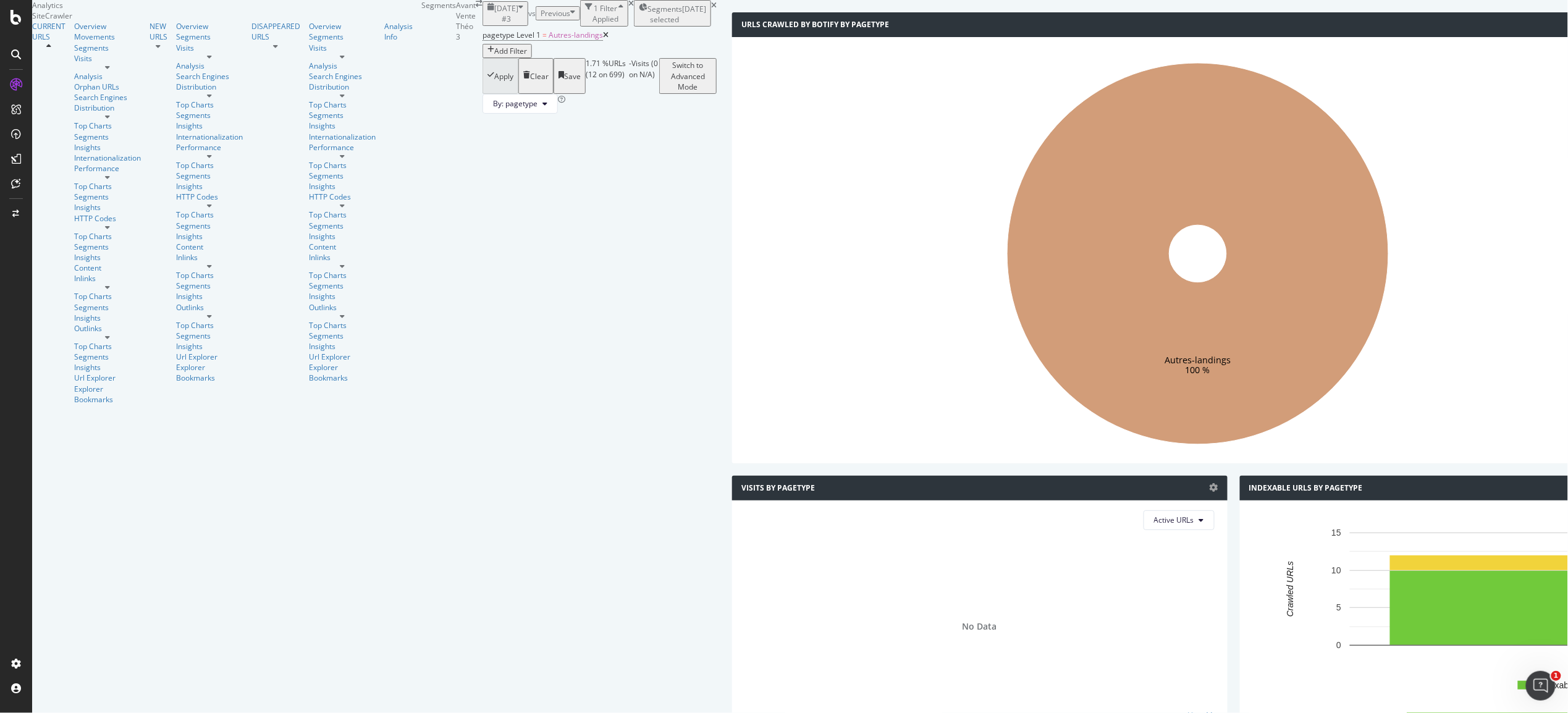
click at [61, 69] on div "CURRENT URLS" at bounding box center [53, 212] width 42 height 384
click at [74, 32] on div "Overview" at bounding box center [107, 26] width 66 height 11
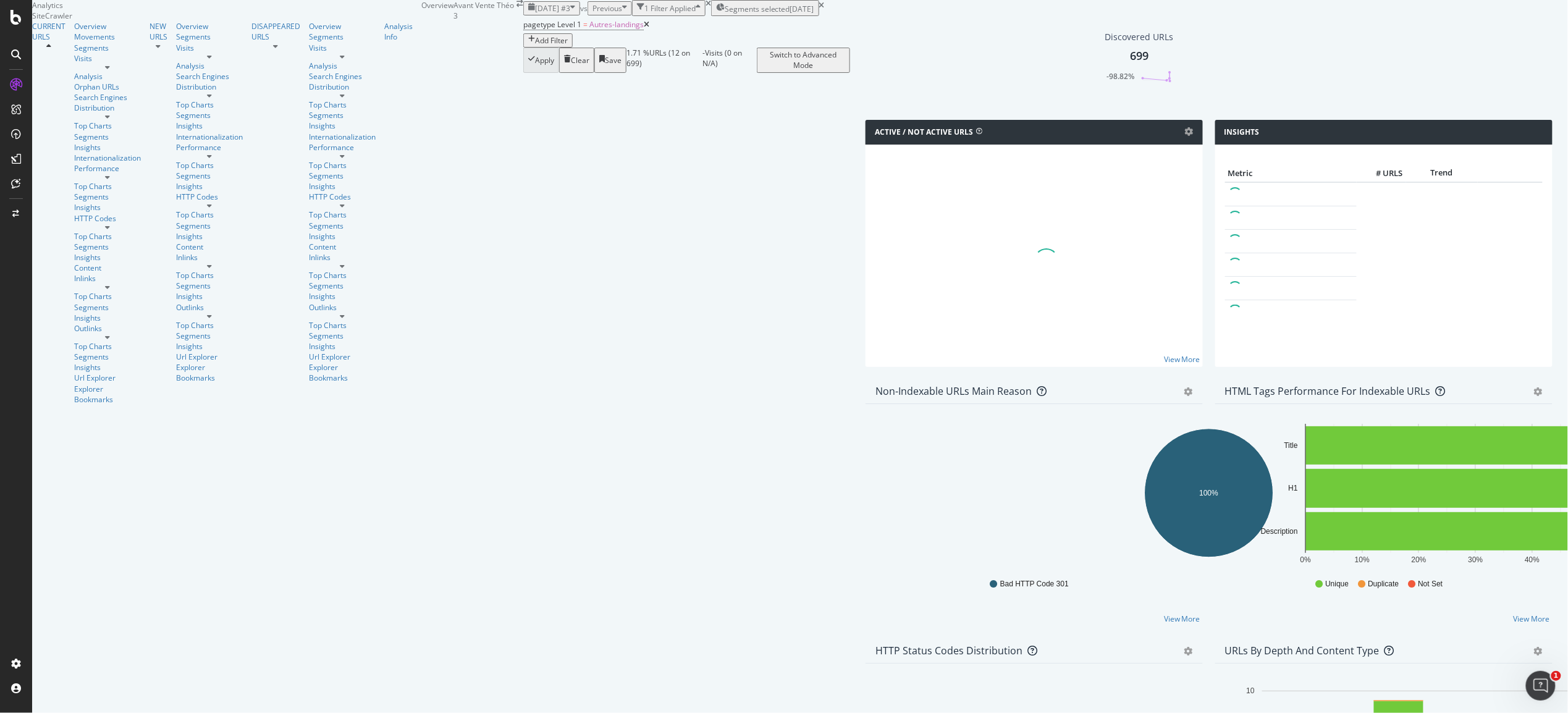
click at [644, 29] on icon at bounding box center [647, 24] width 6 height 7
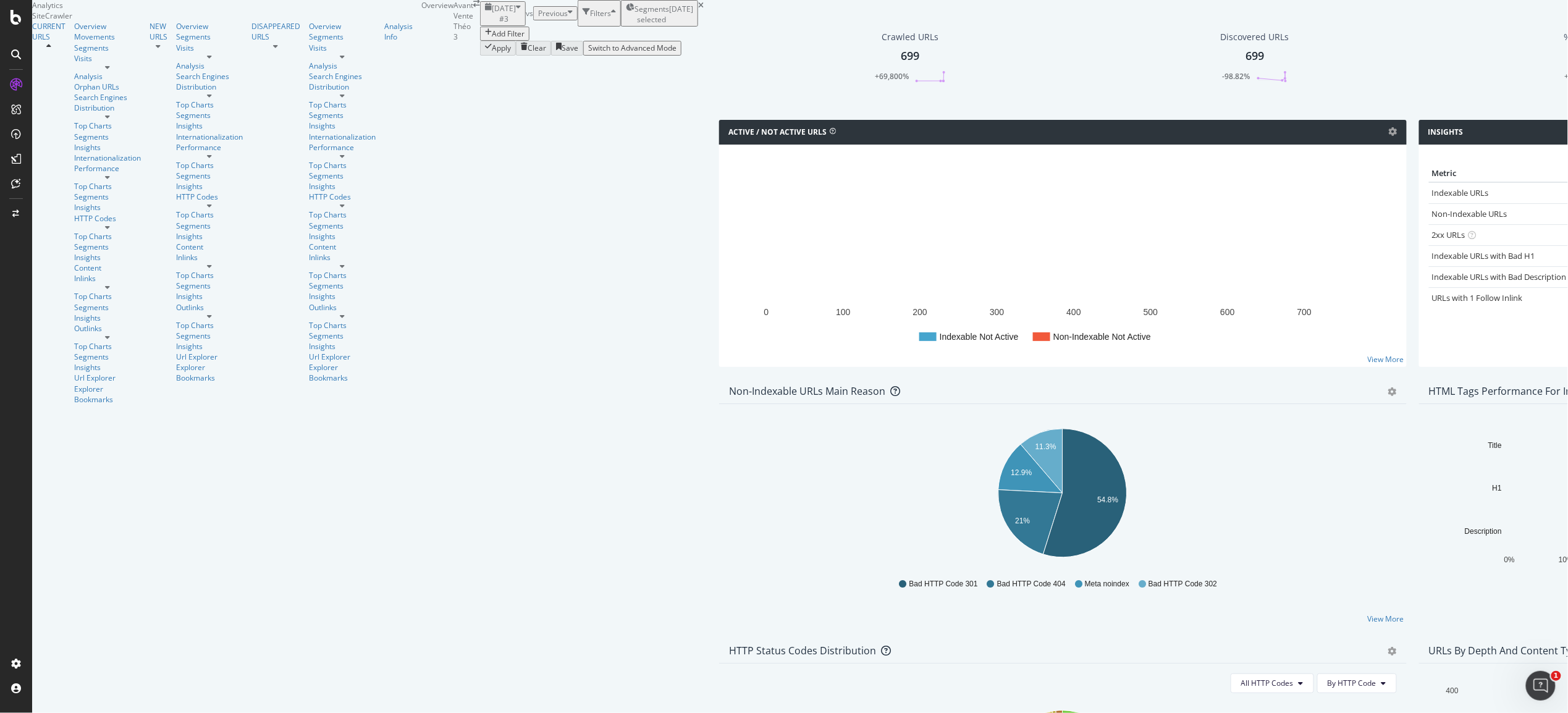
scroll to position [95, 0]
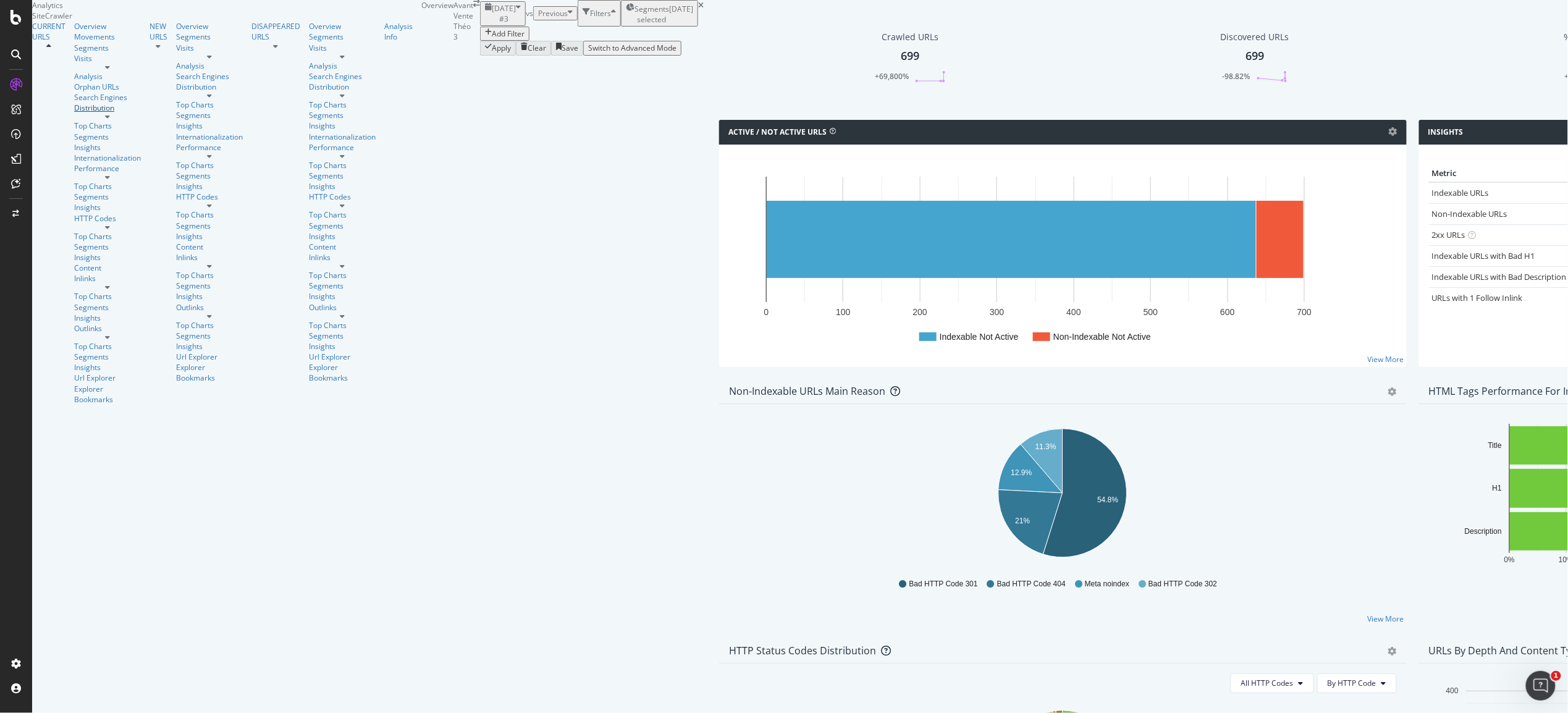
click at [74, 113] on div "Distribution" at bounding box center [107, 107] width 66 height 11
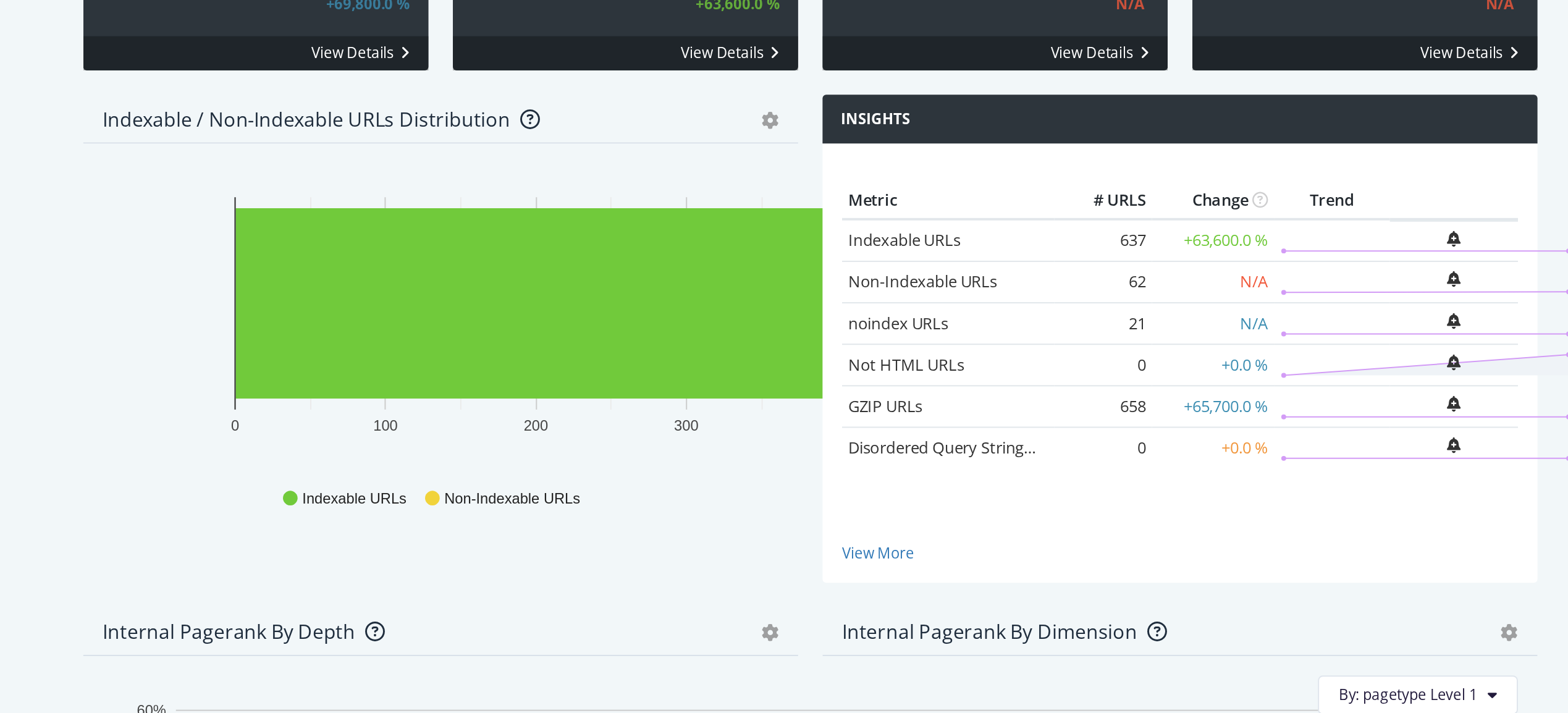
scroll to position [306, 0]
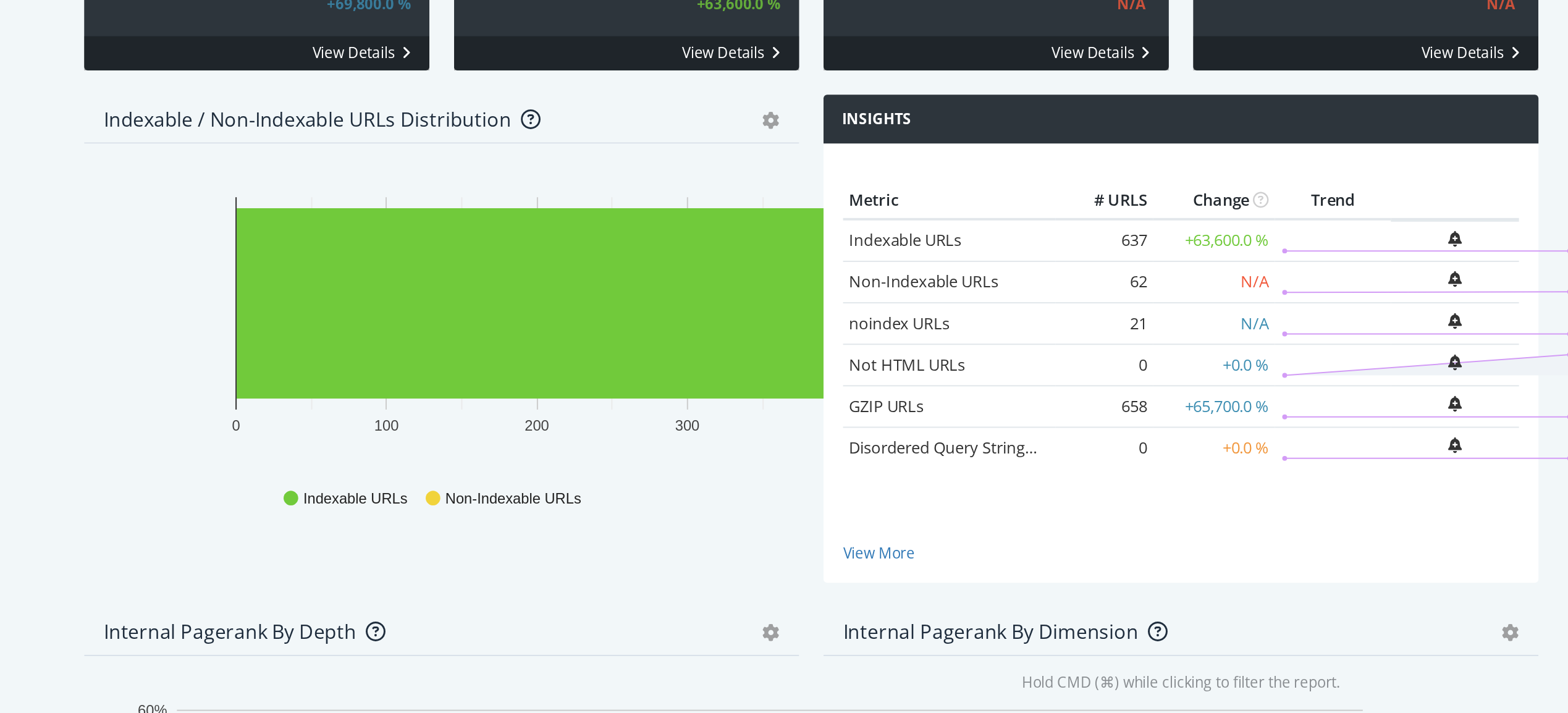
click at [1185, 507] on rect "A chart." at bounding box center [1446, 520] width 42 height 27
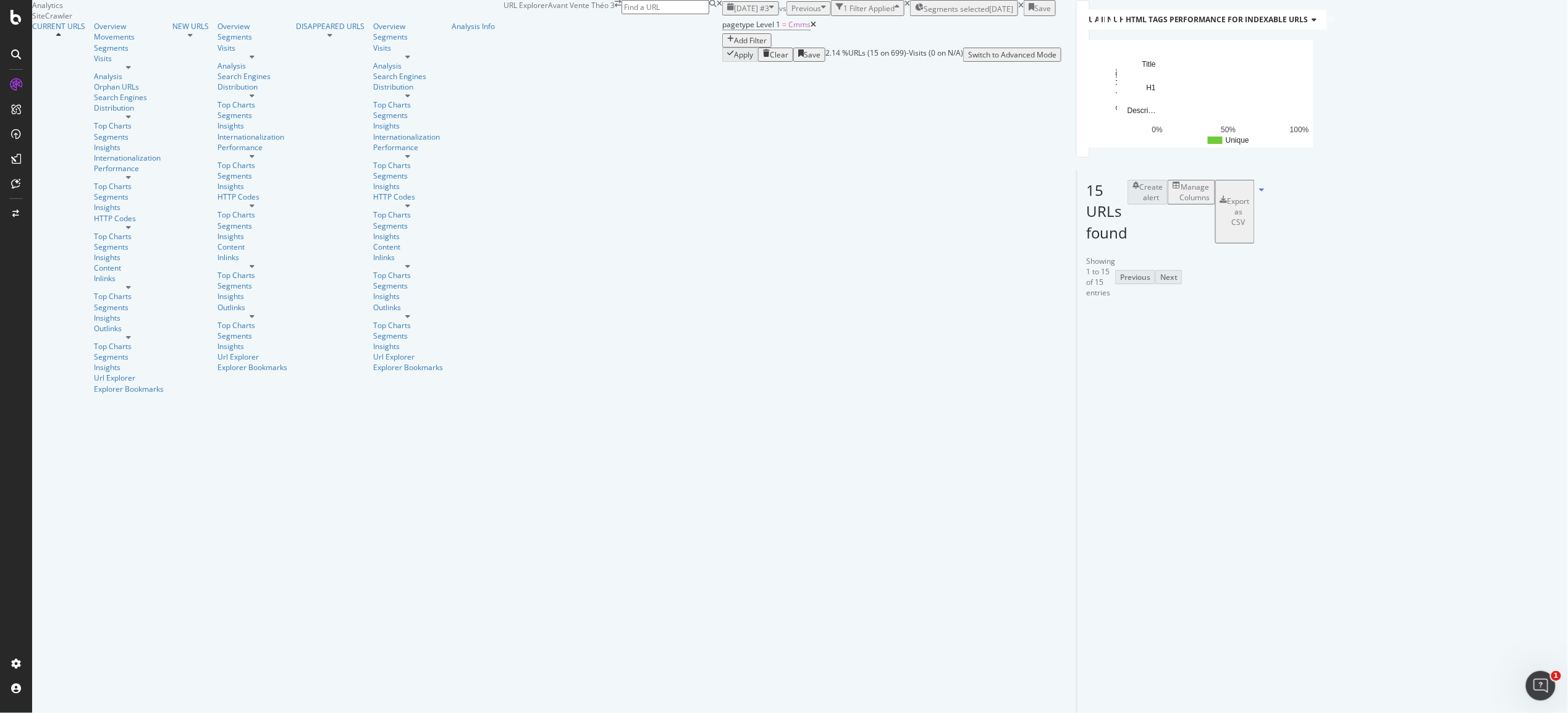
scroll to position [220, 0]
click at [810, 29] on icon at bounding box center [813, 24] width 6 height 7
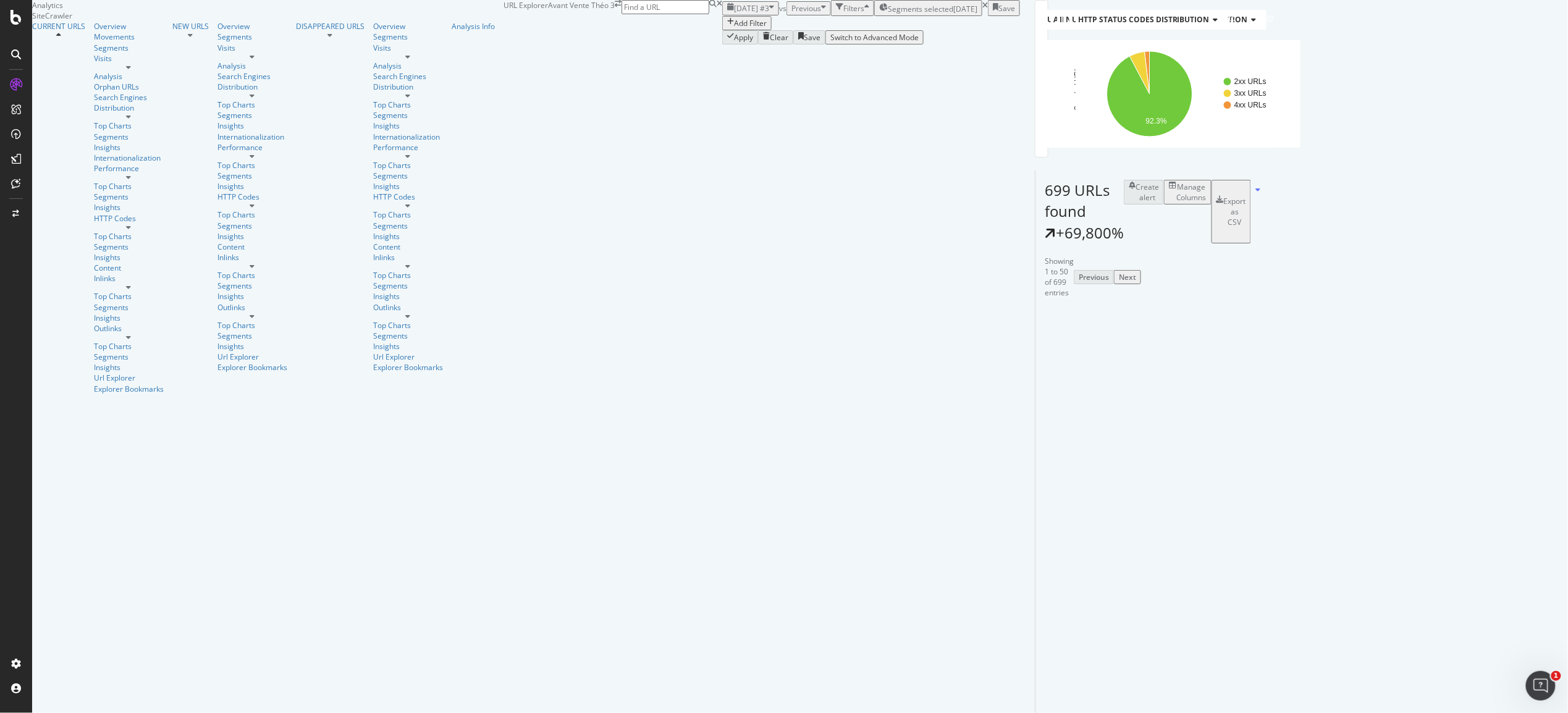
scroll to position [21, 0]
click at [94, 54] on div "Segments" at bounding box center [129, 48] width 69 height 11
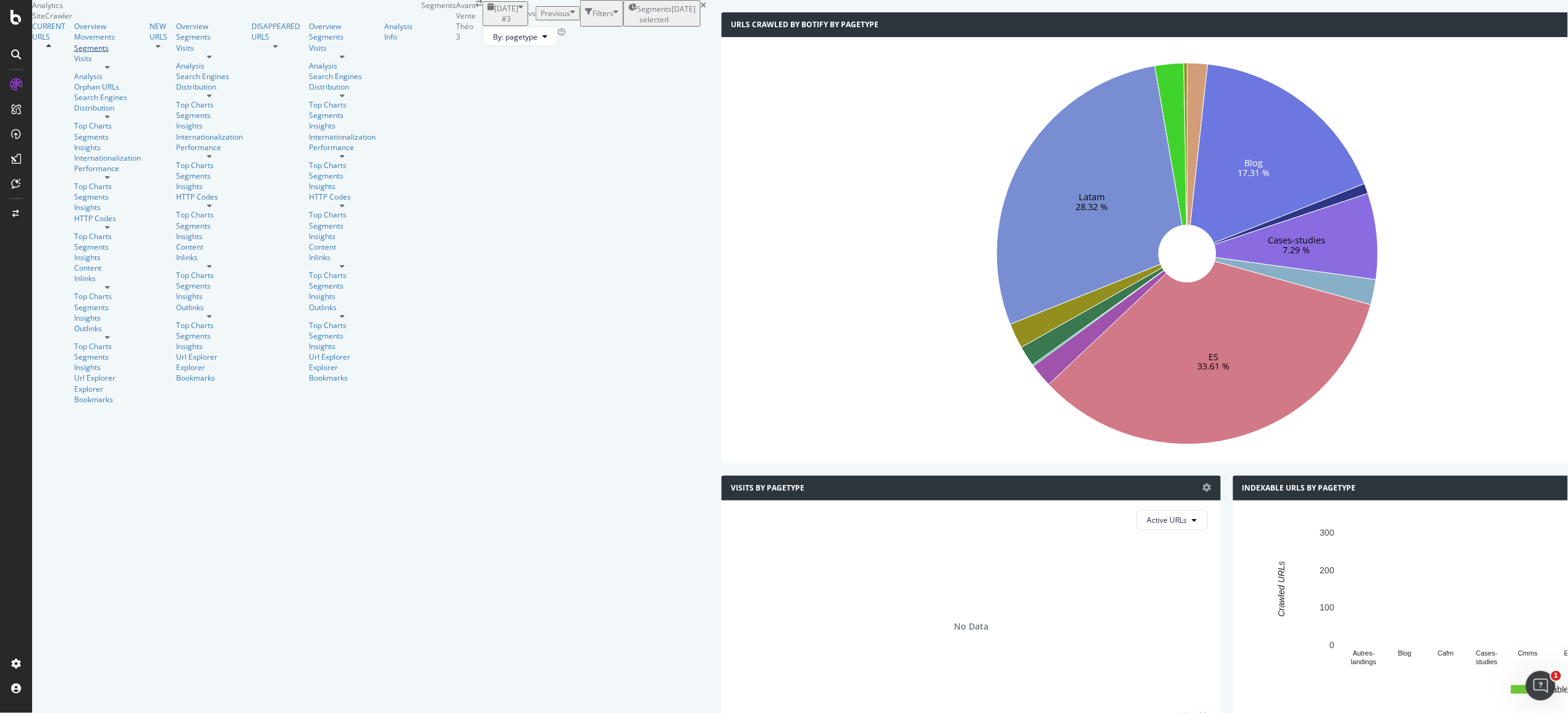
scroll to position [82, 0]
click at [74, 32] on div "Overview" at bounding box center [107, 26] width 66 height 11
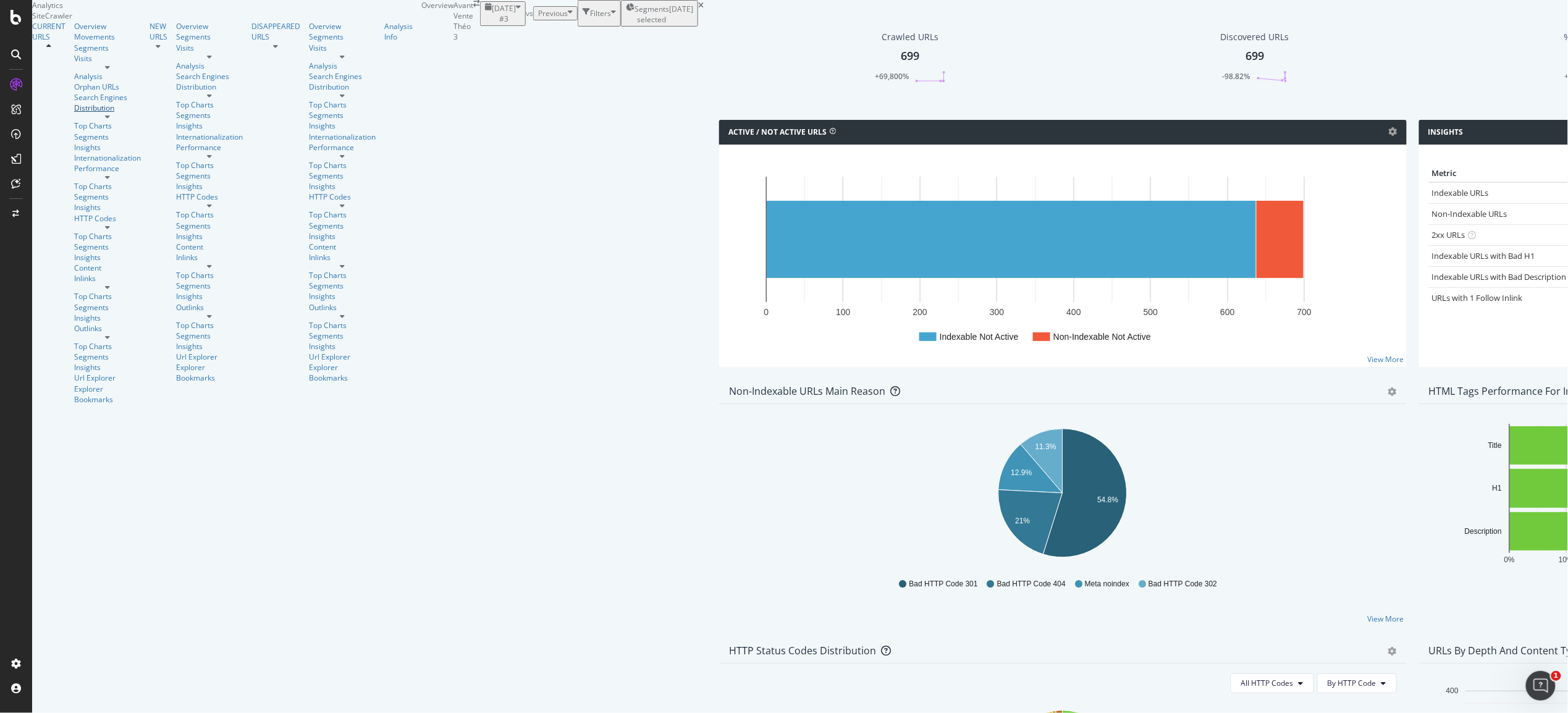
click at [74, 113] on div "Distribution" at bounding box center [107, 107] width 66 height 11
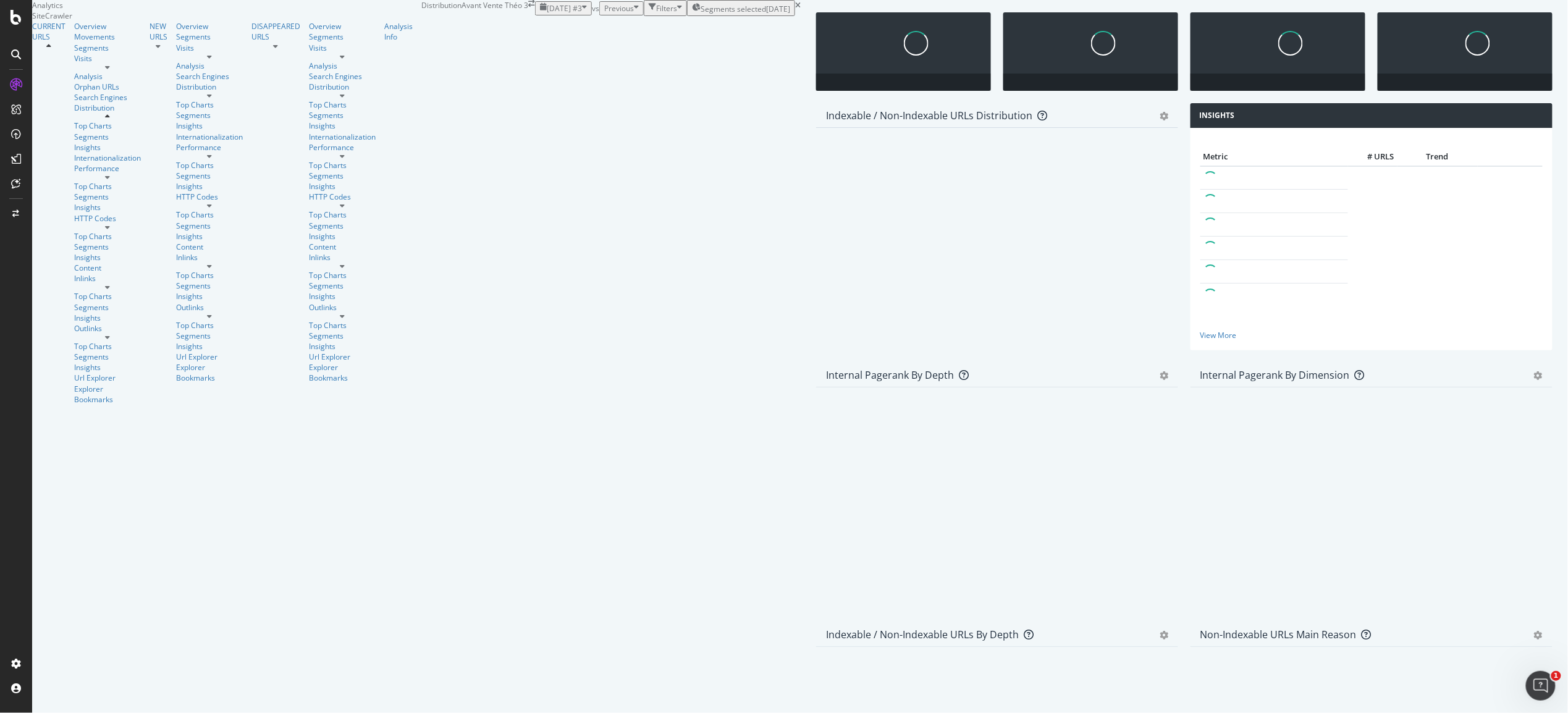
click at [74, 71] on div "Visits" at bounding box center [112, 62] width 75 height 18
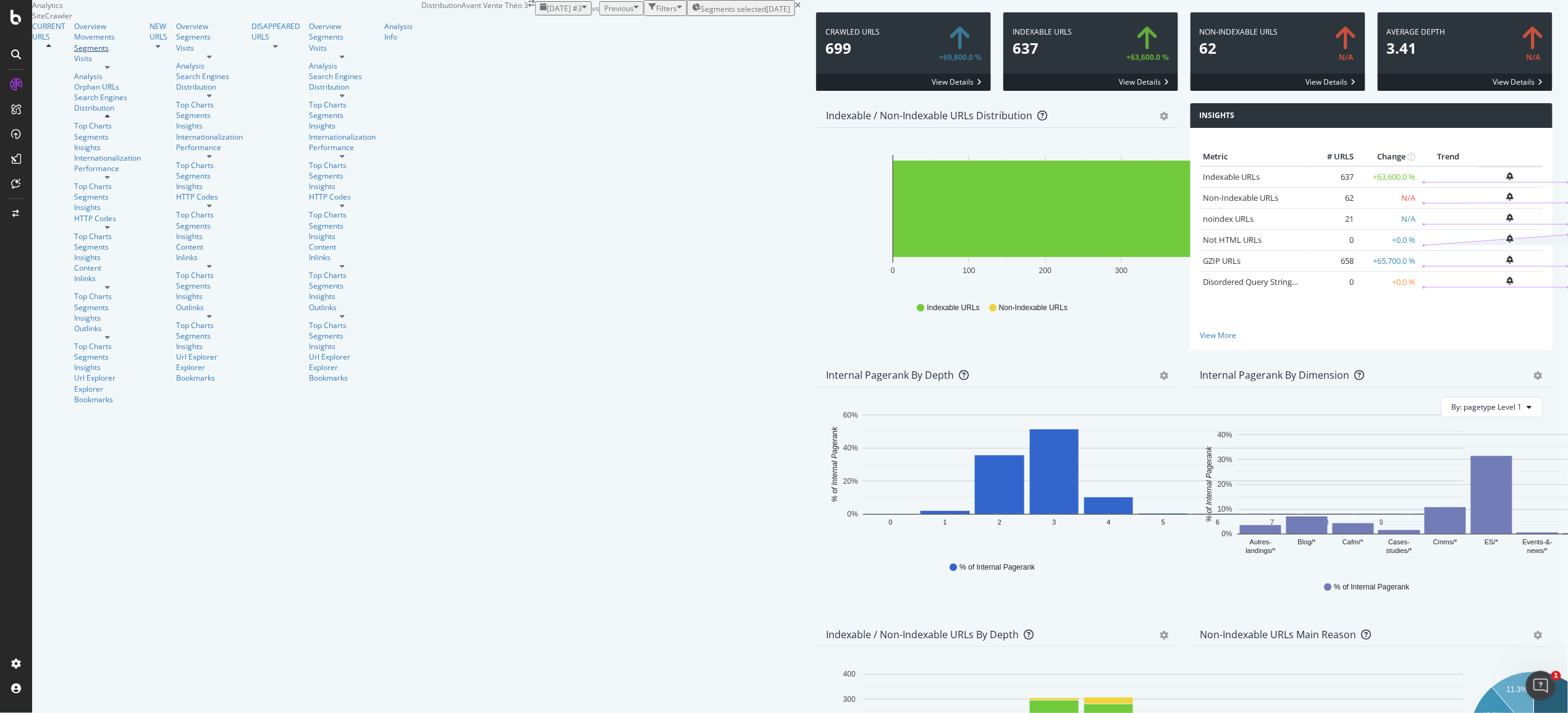
click at [74, 54] on div "Segments" at bounding box center [107, 48] width 66 height 11
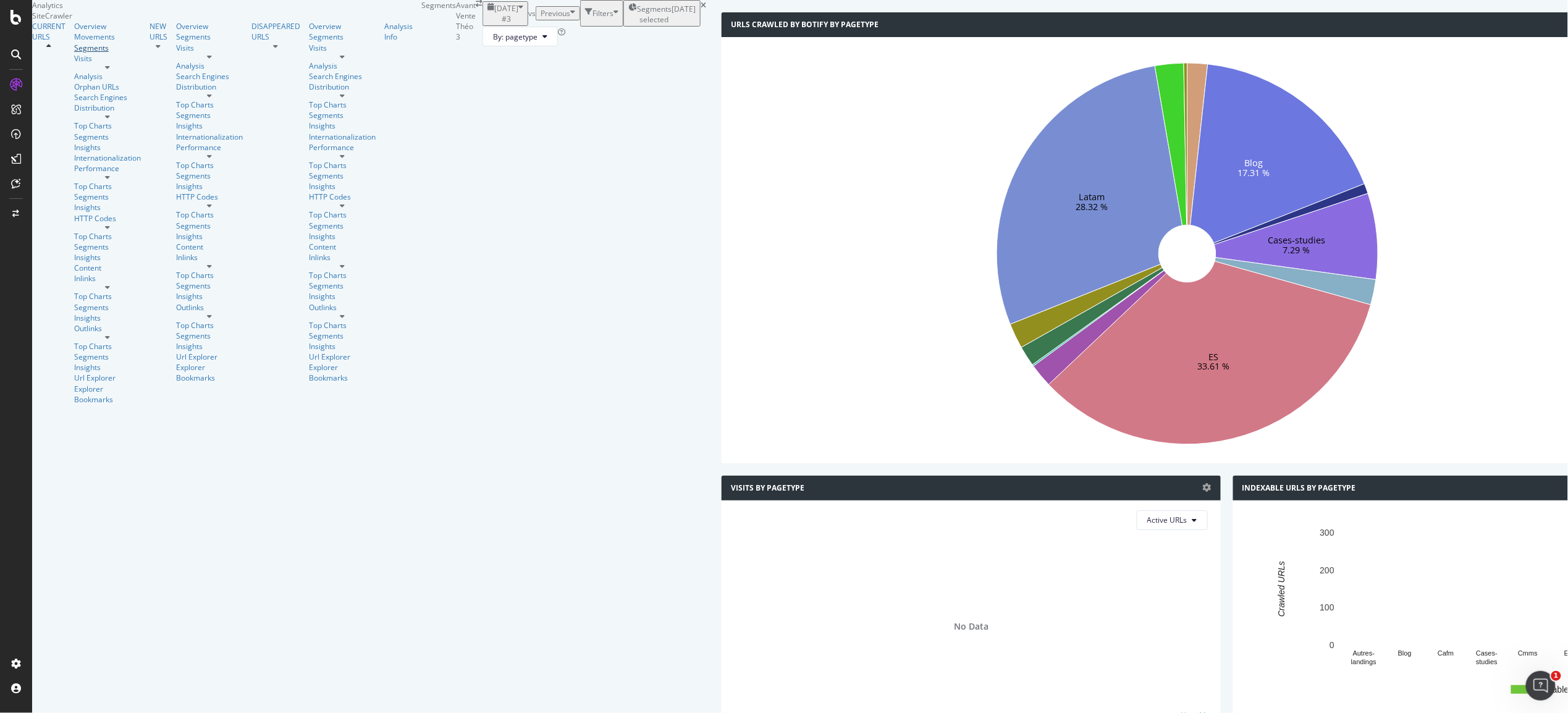
scroll to position [723, 0]
click at [74, 113] on div "Distribution" at bounding box center [107, 107] width 66 height 11
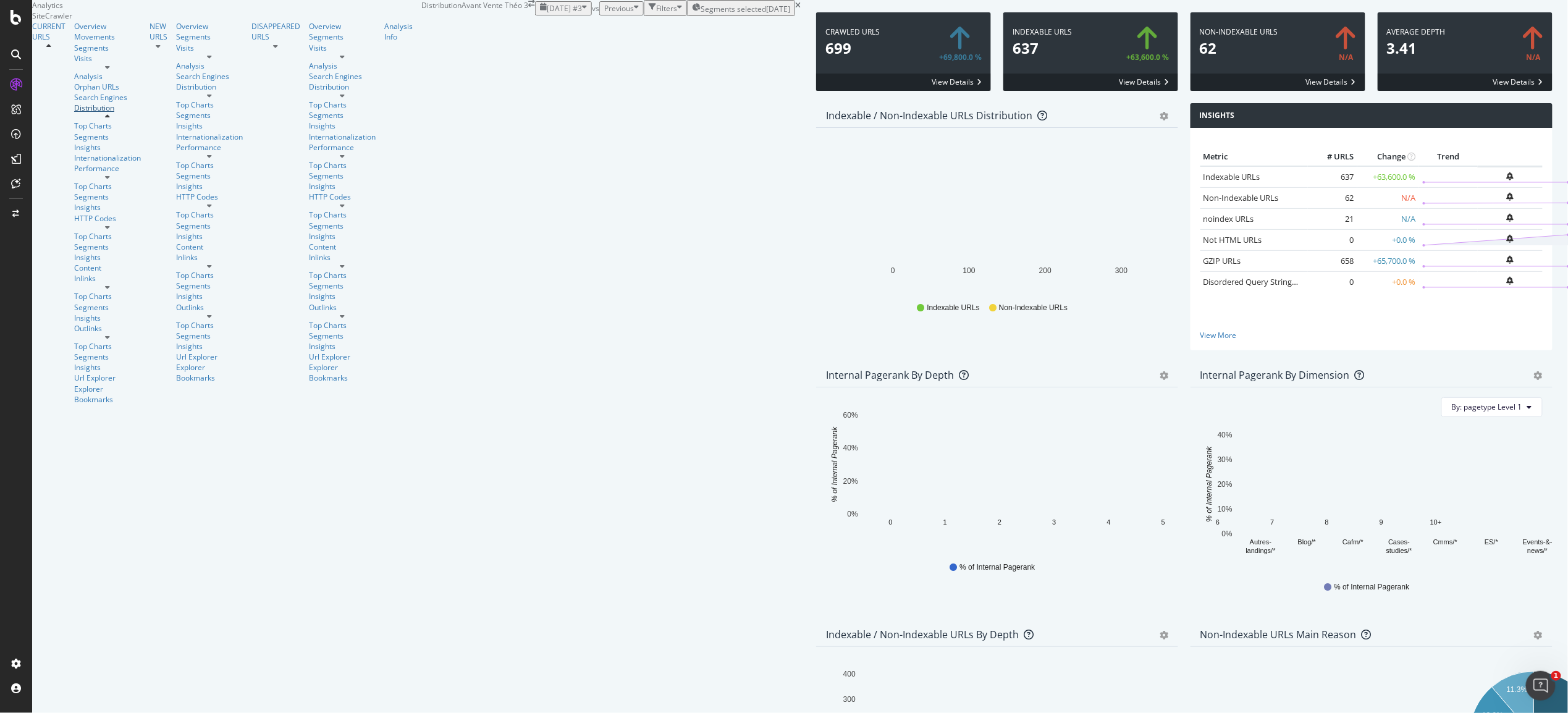
scroll to position [280, 0]
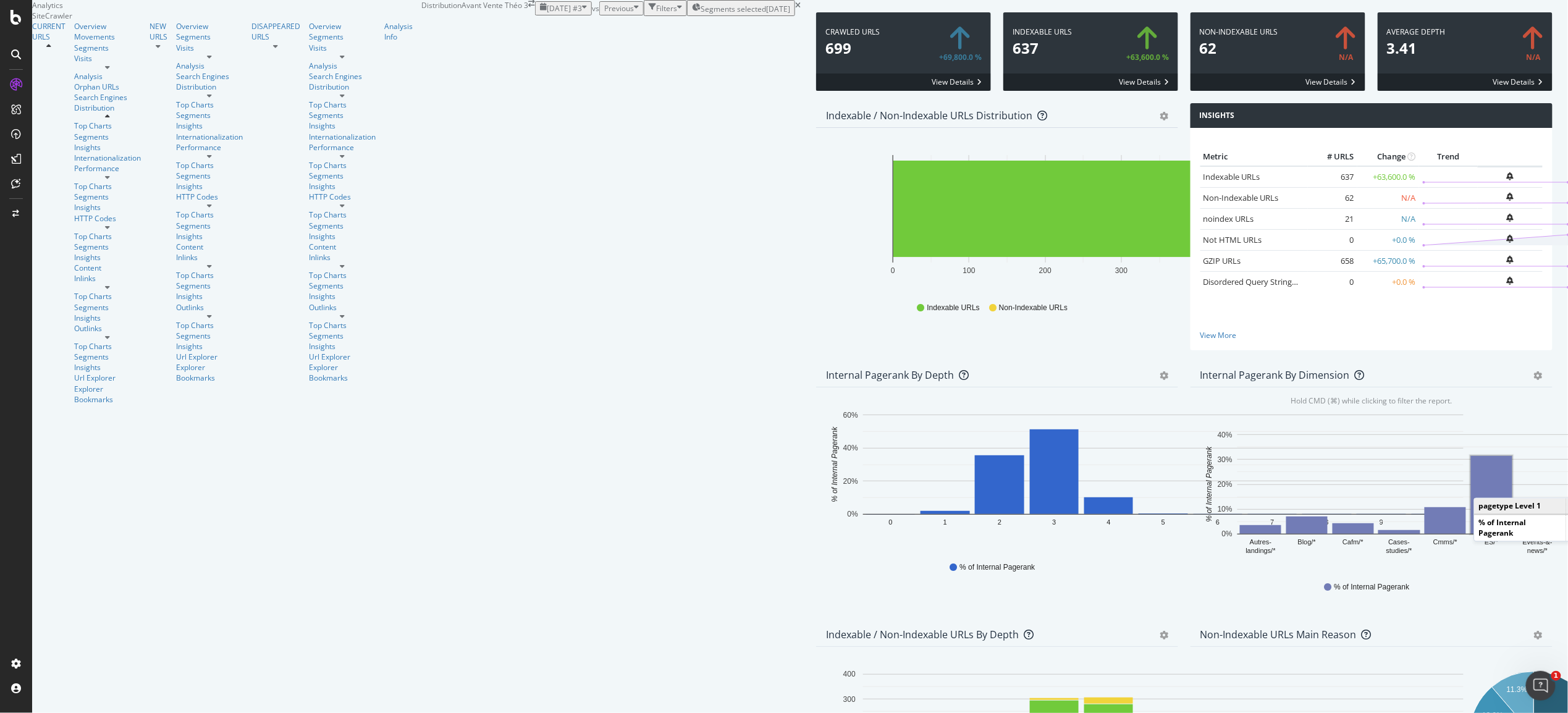
click at [1185, 456] on rect "A chart." at bounding box center [1492, 495] width 42 height 77
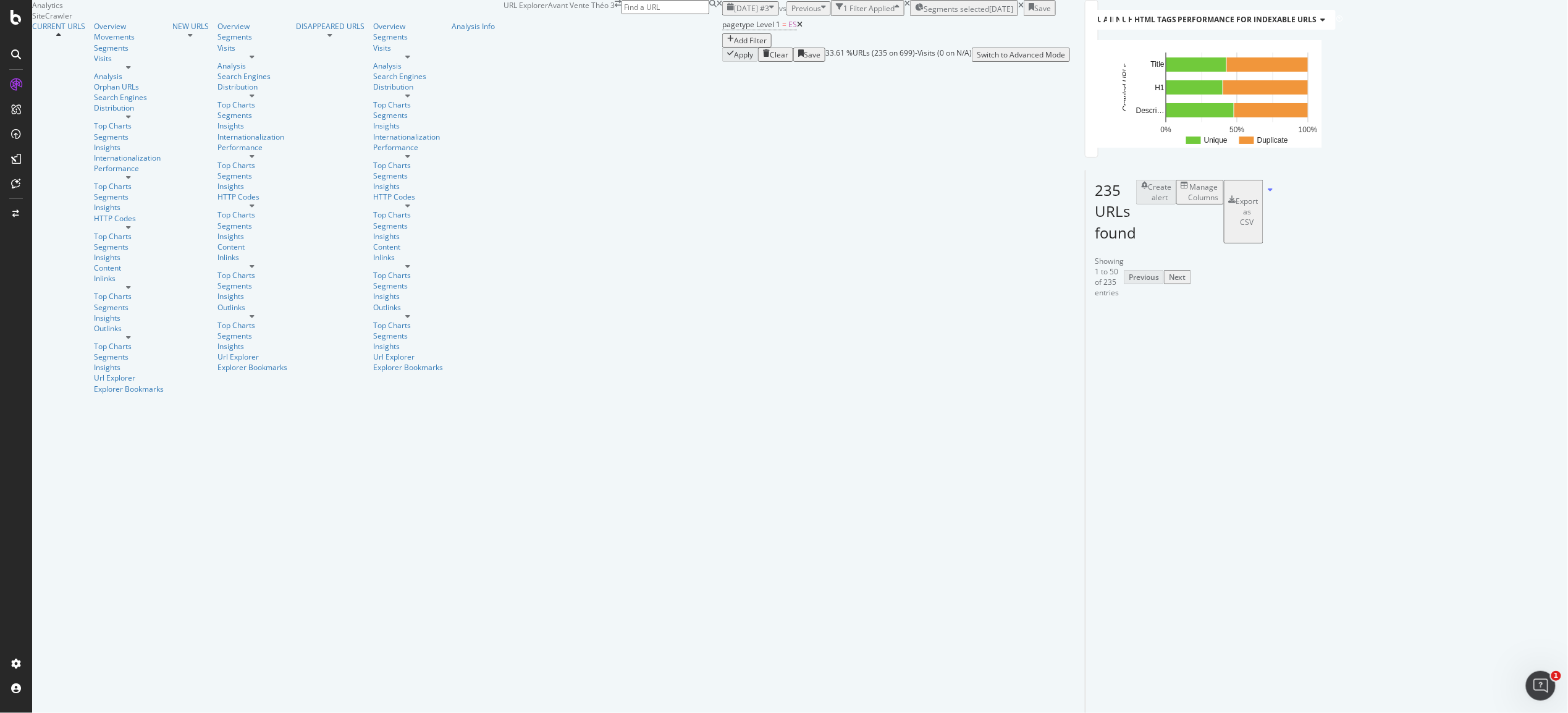
scroll to position [202, 0]
click at [1185, 181] on div "Manage Columns" at bounding box center [1204, 191] width 31 height 21
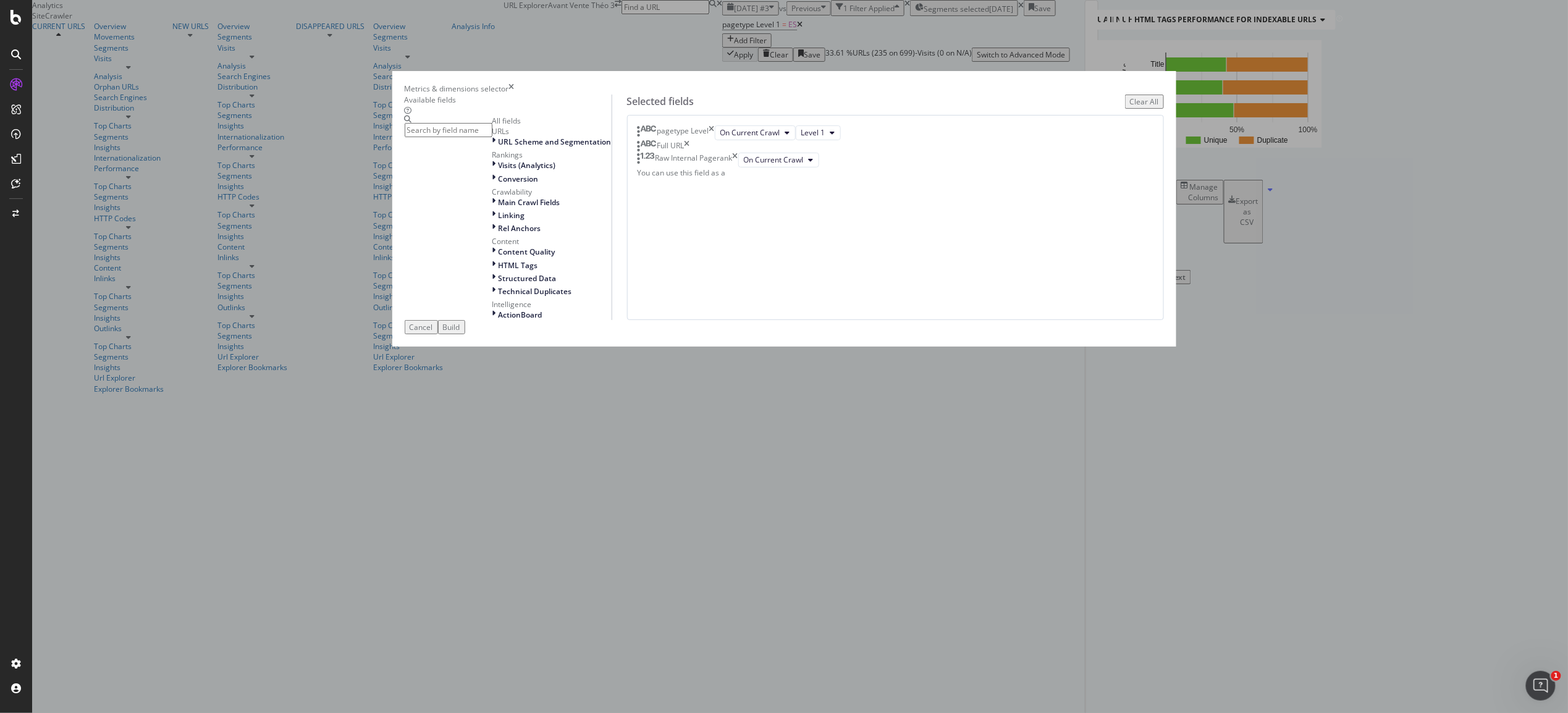
click at [492, 137] on input "modal" at bounding box center [448, 130] width 87 height 14
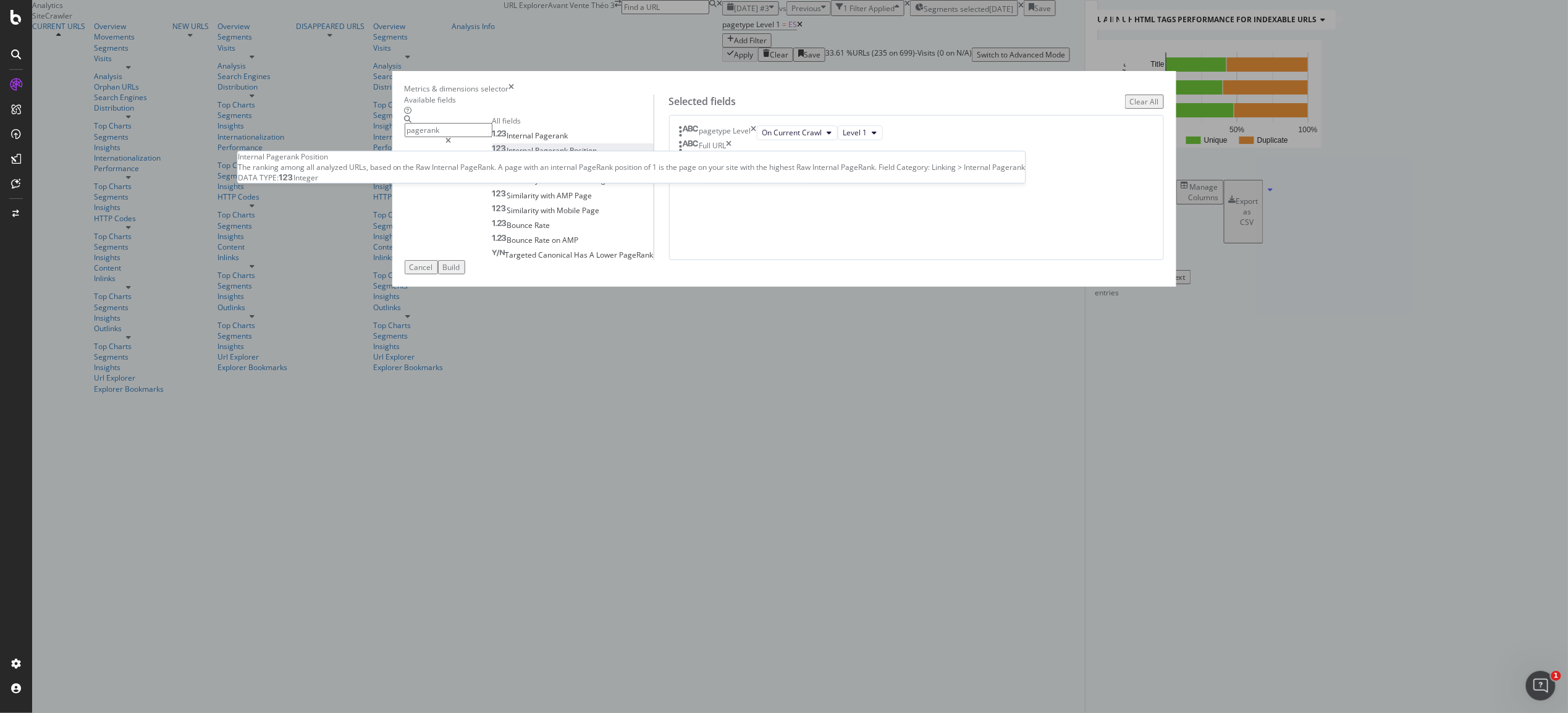
type input "pagerank"
click at [570, 156] on span "Pagerank" at bounding box center [552, 150] width 35 height 11
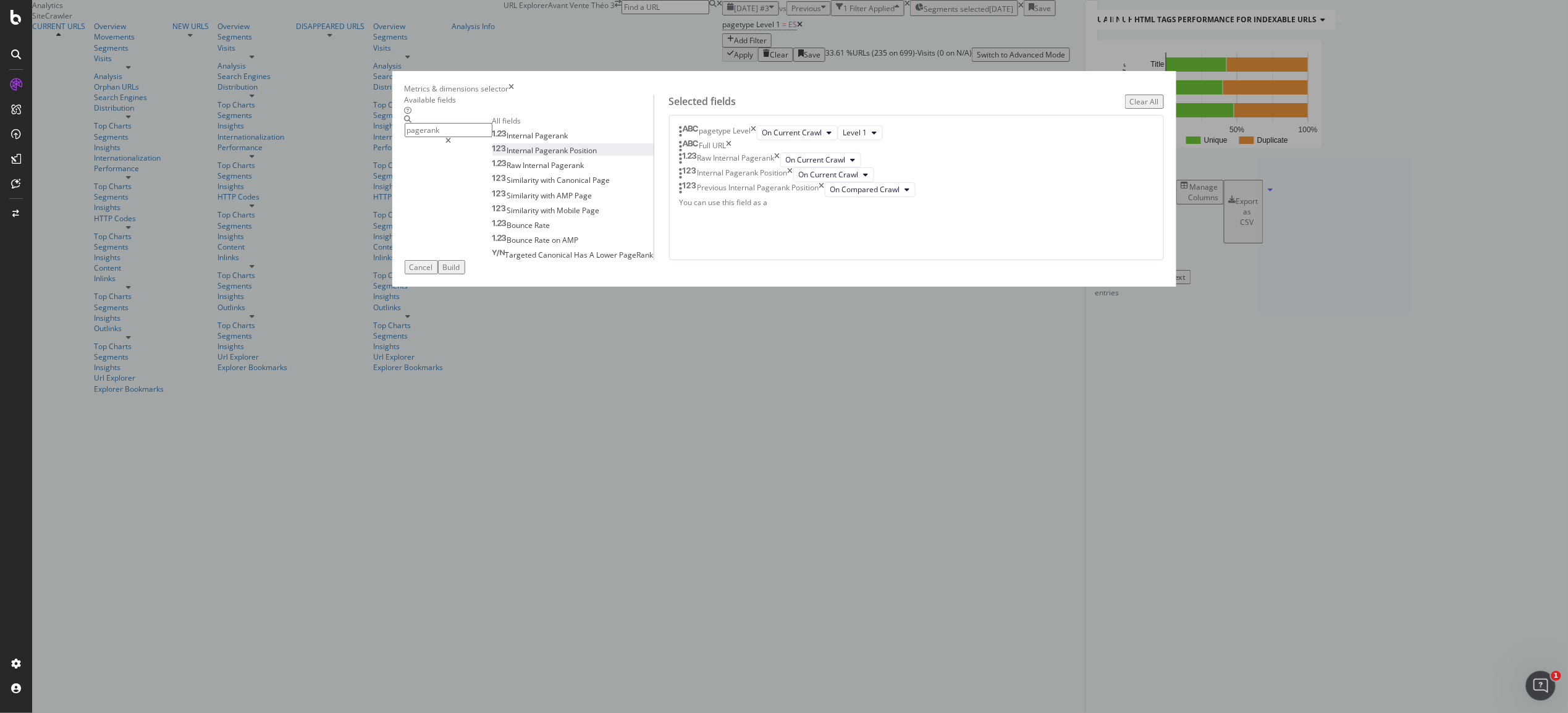
click at [1130, 107] on div "Clear All" at bounding box center [1144, 101] width 29 height 11
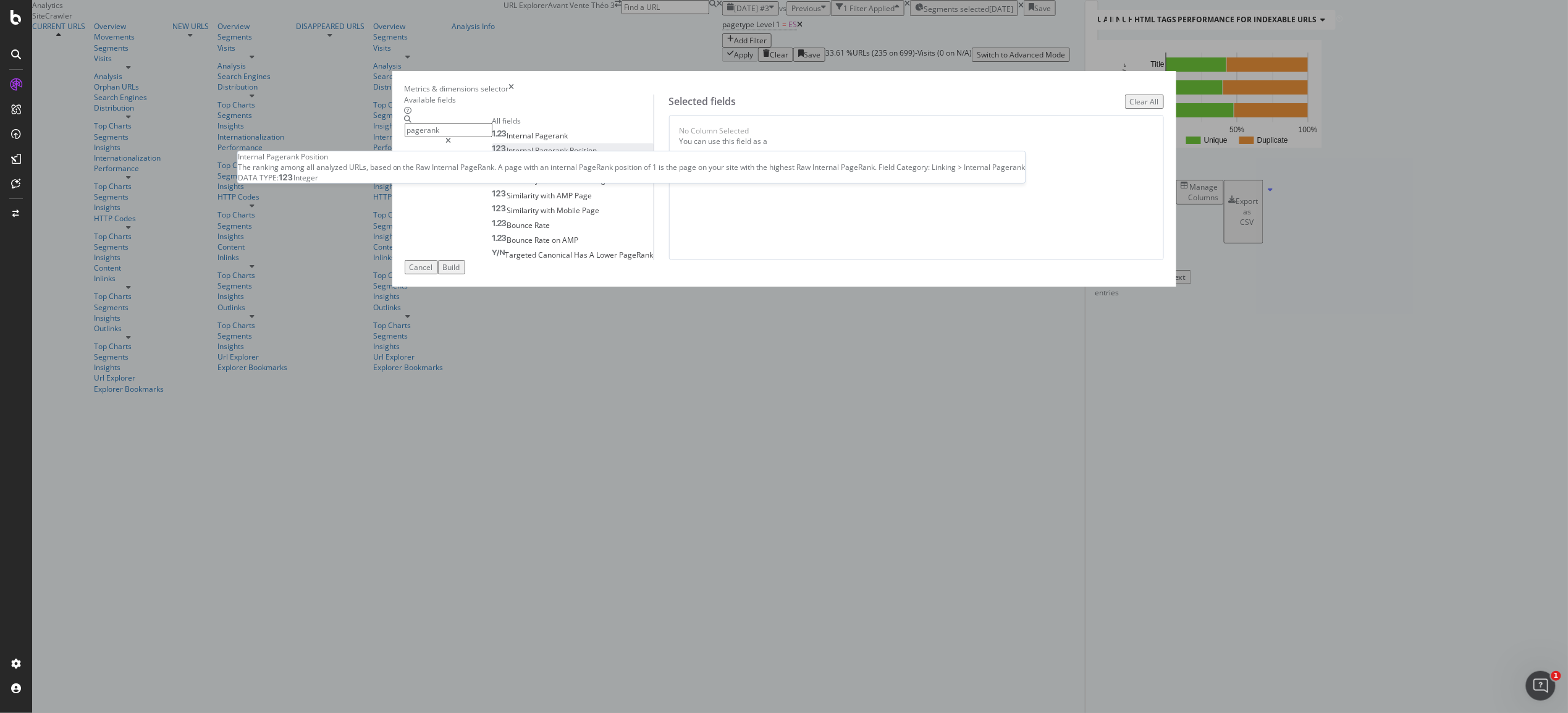
click at [570, 156] on span "Pagerank" at bounding box center [552, 150] width 35 height 11
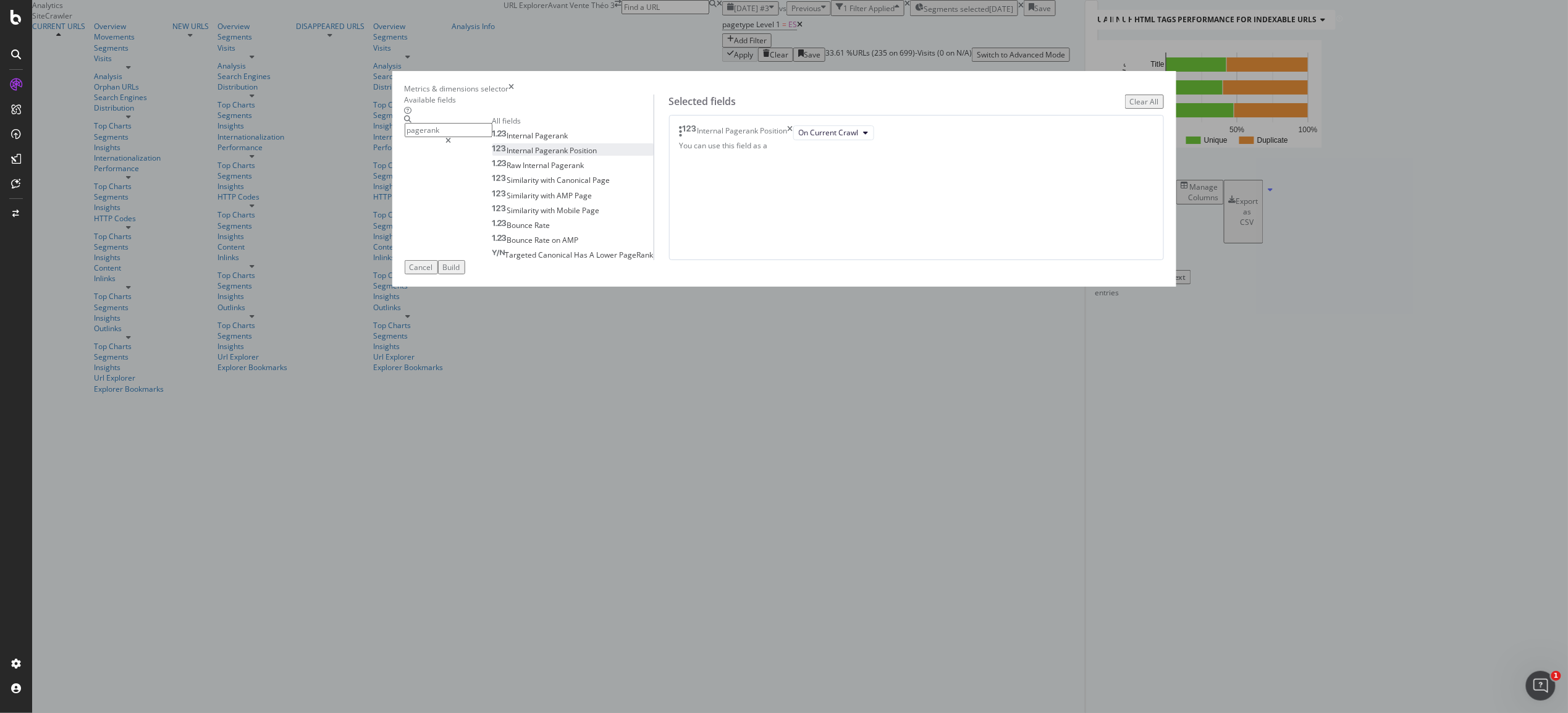
click at [460, 273] on div "Build" at bounding box center [451, 267] width 17 height 11
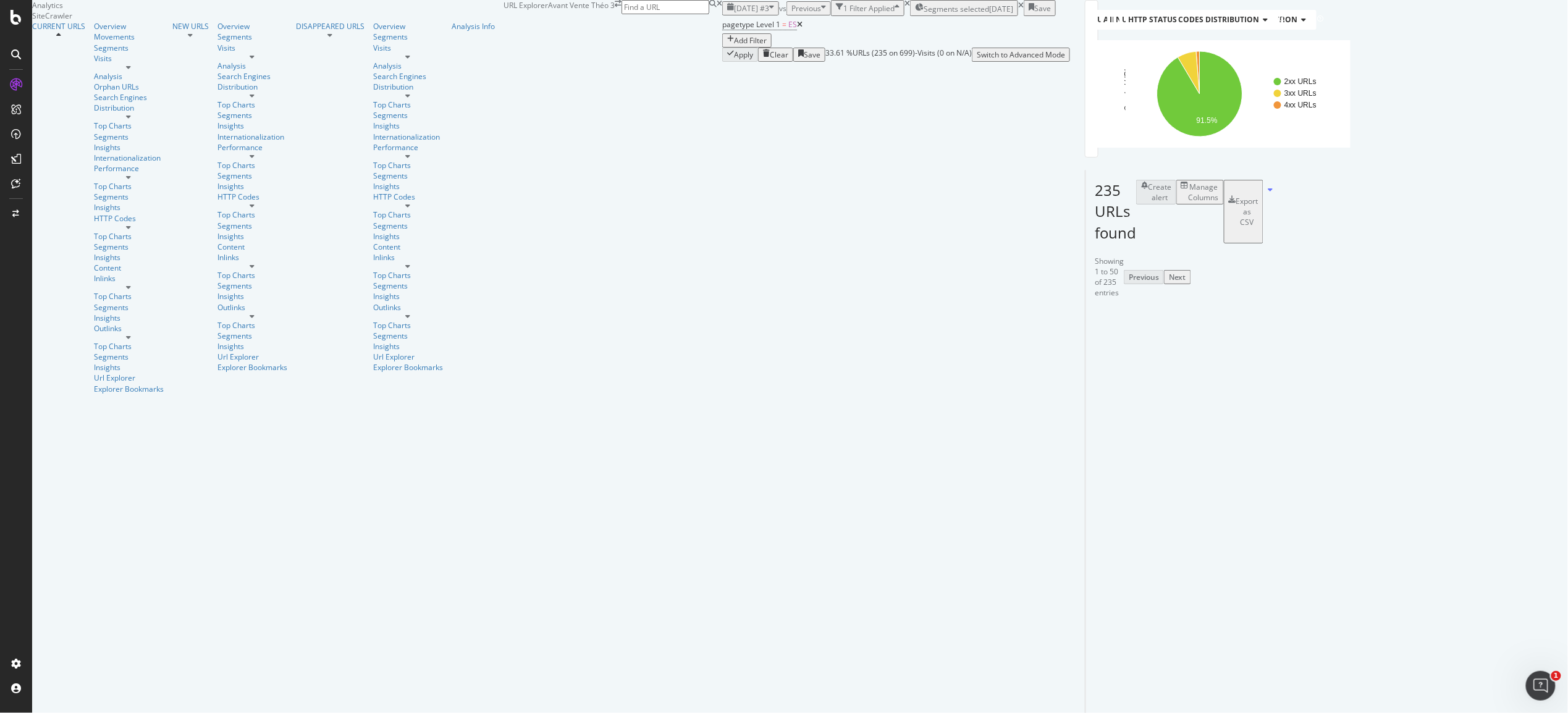
scroll to position [73, 0]
click at [1185, 317] on div at bounding box center [1519, 317] width 6 height 3
click at [94, 32] on div "Overview" at bounding box center [129, 26] width 69 height 11
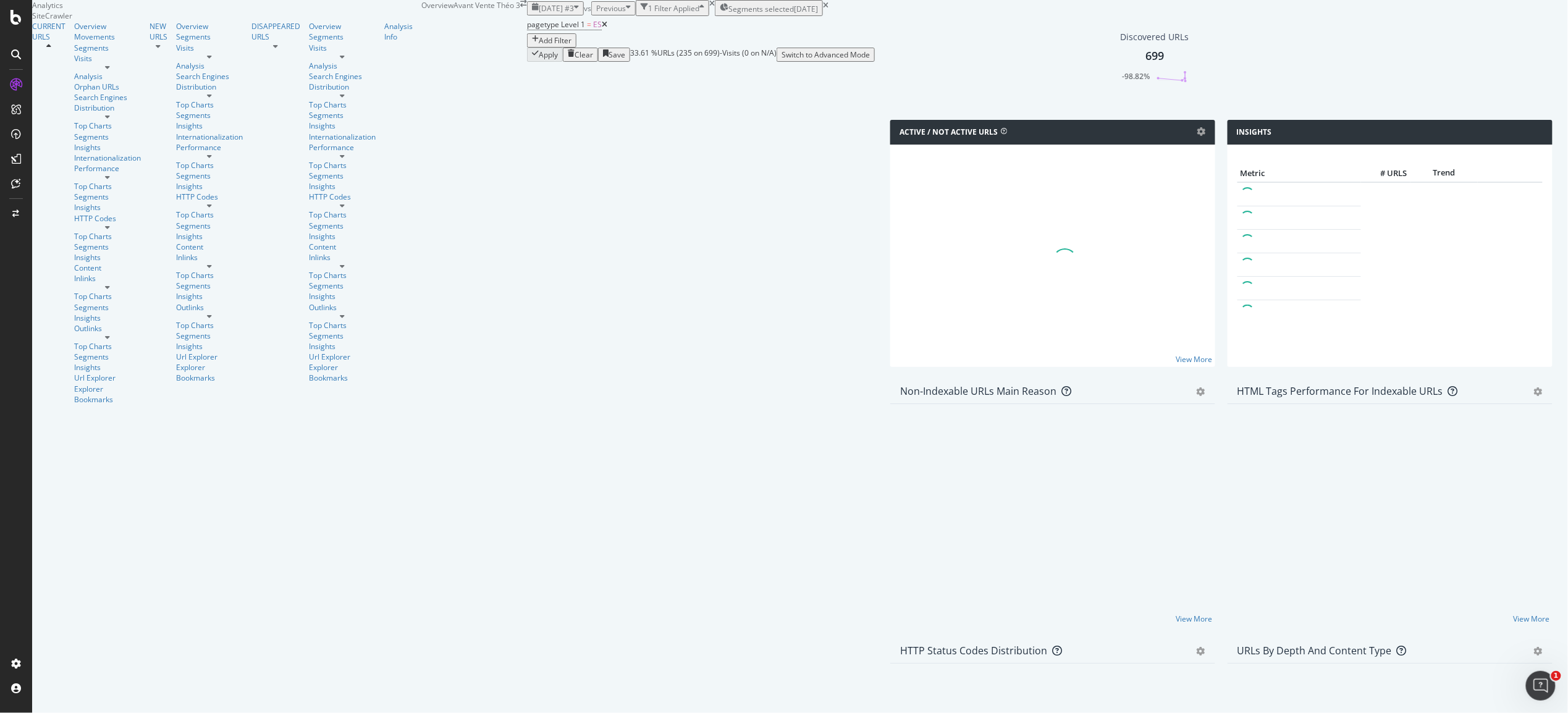
click at [602, 29] on icon at bounding box center [605, 24] width 6 height 7
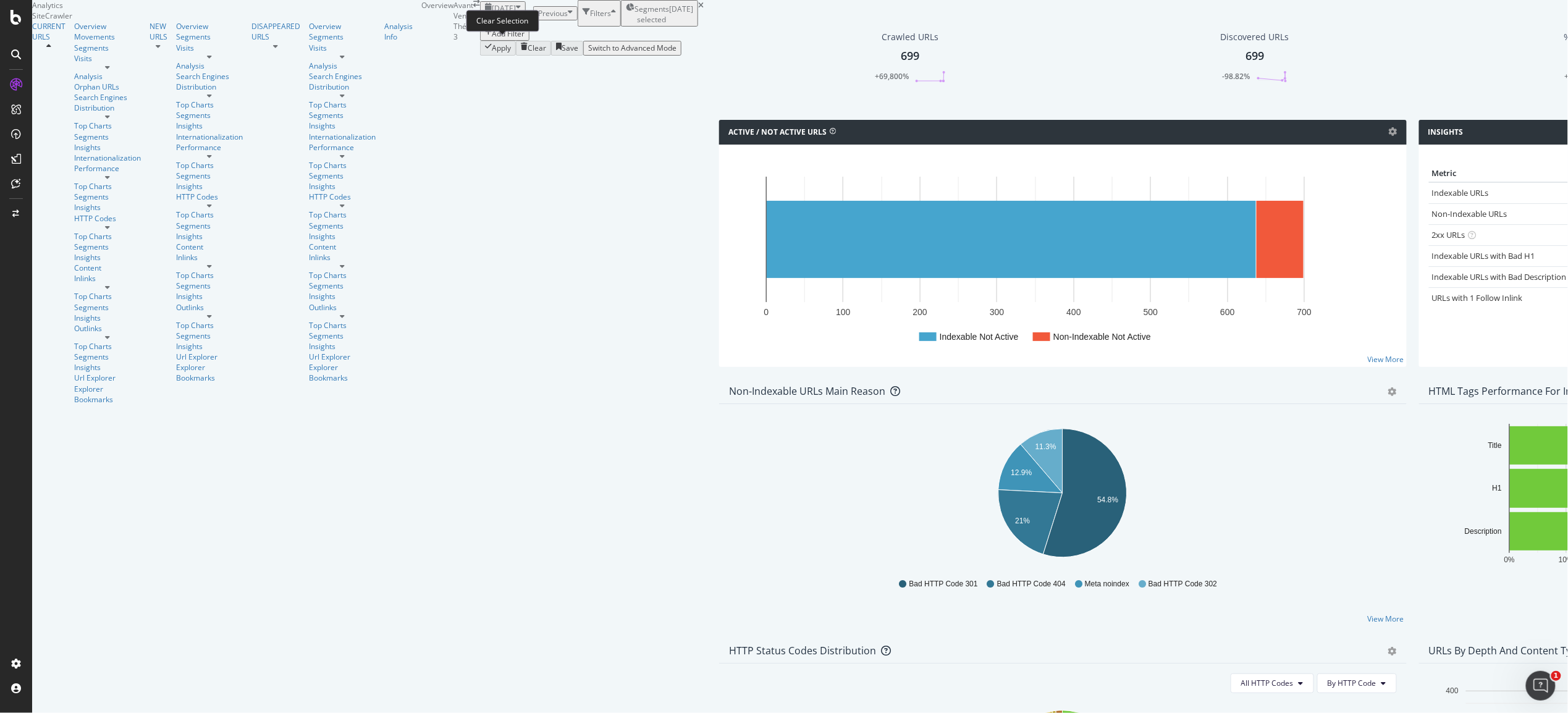
click at [698, 9] on icon at bounding box center [701, 5] width 6 height 7
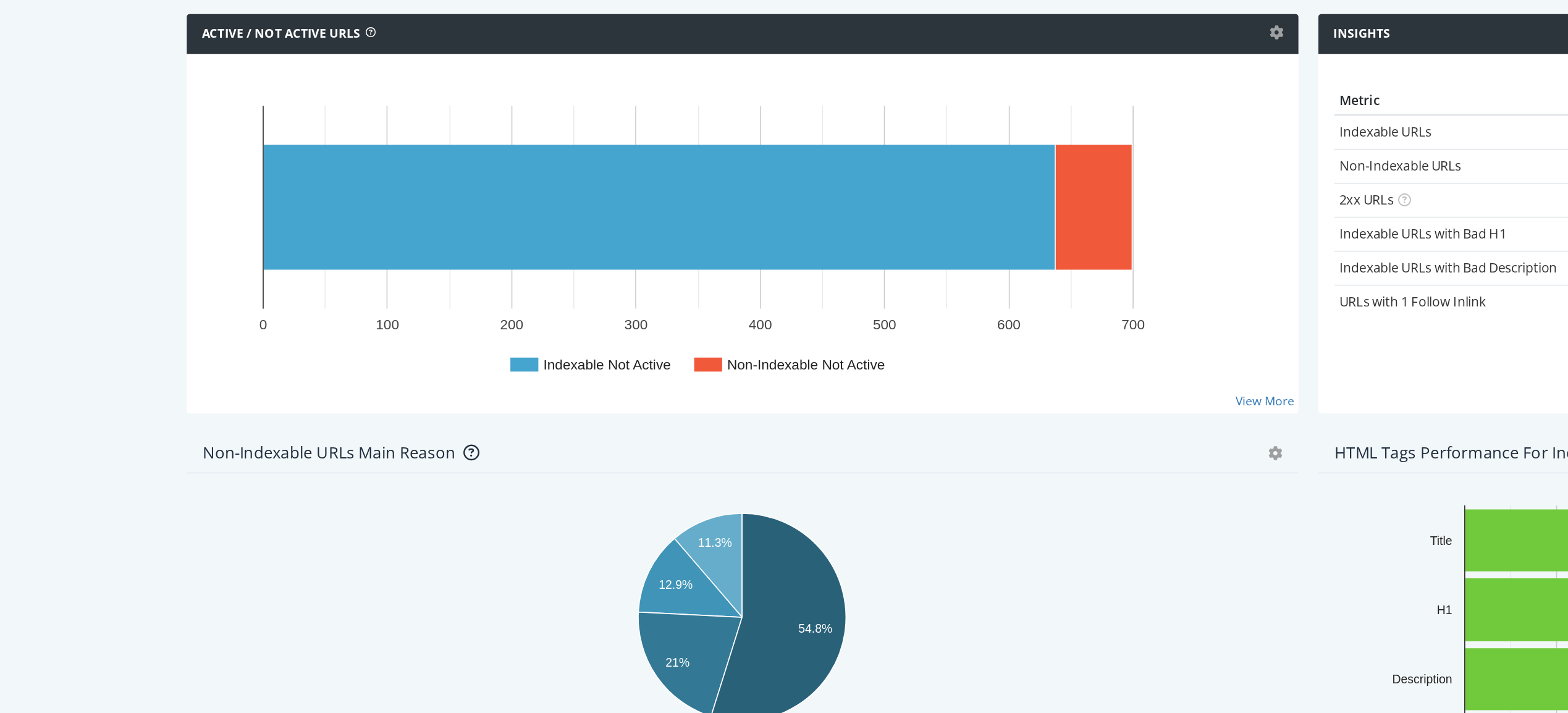
scroll to position [765, 0]
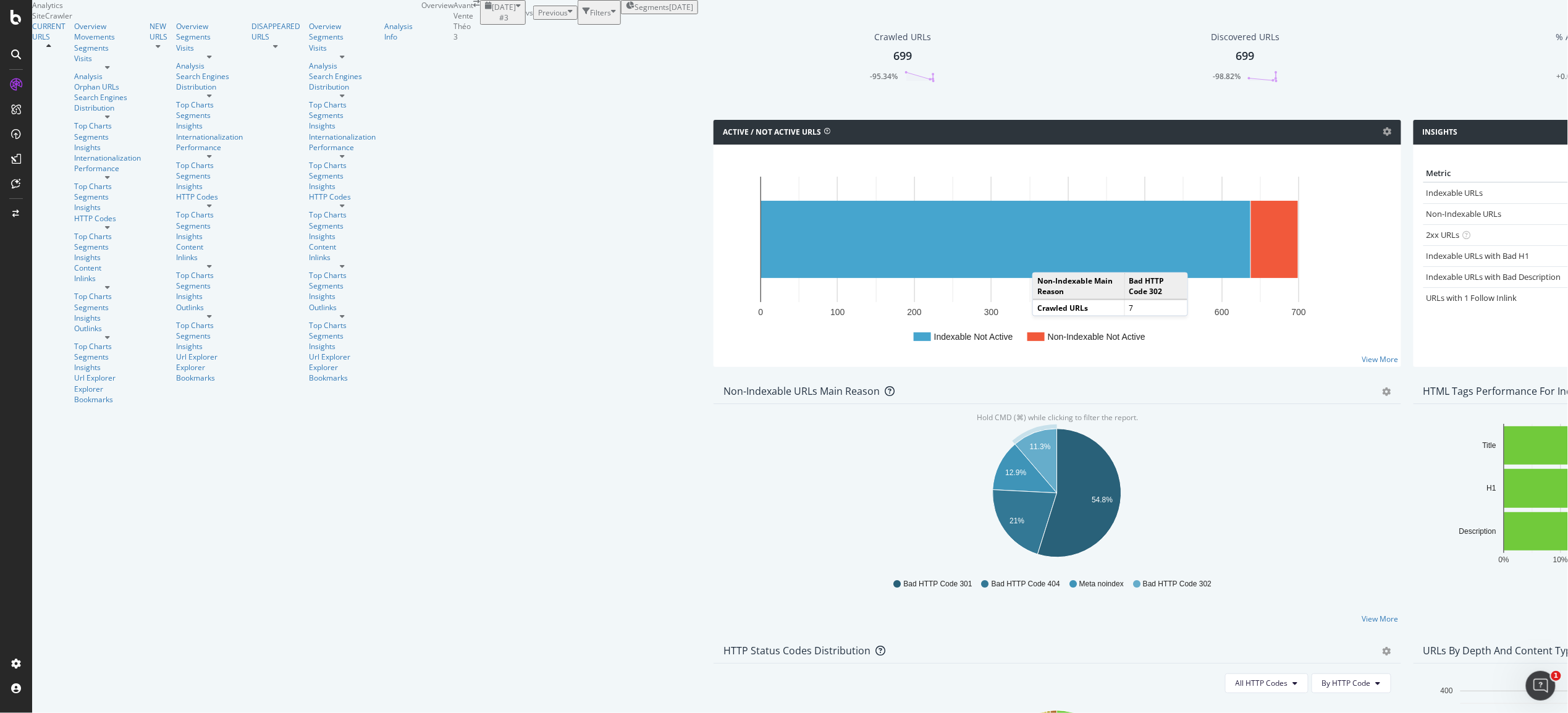
scroll to position [14, 0]
click at [74, 263] on div "Content" at bounding box center [107, 268] width 66 height 11
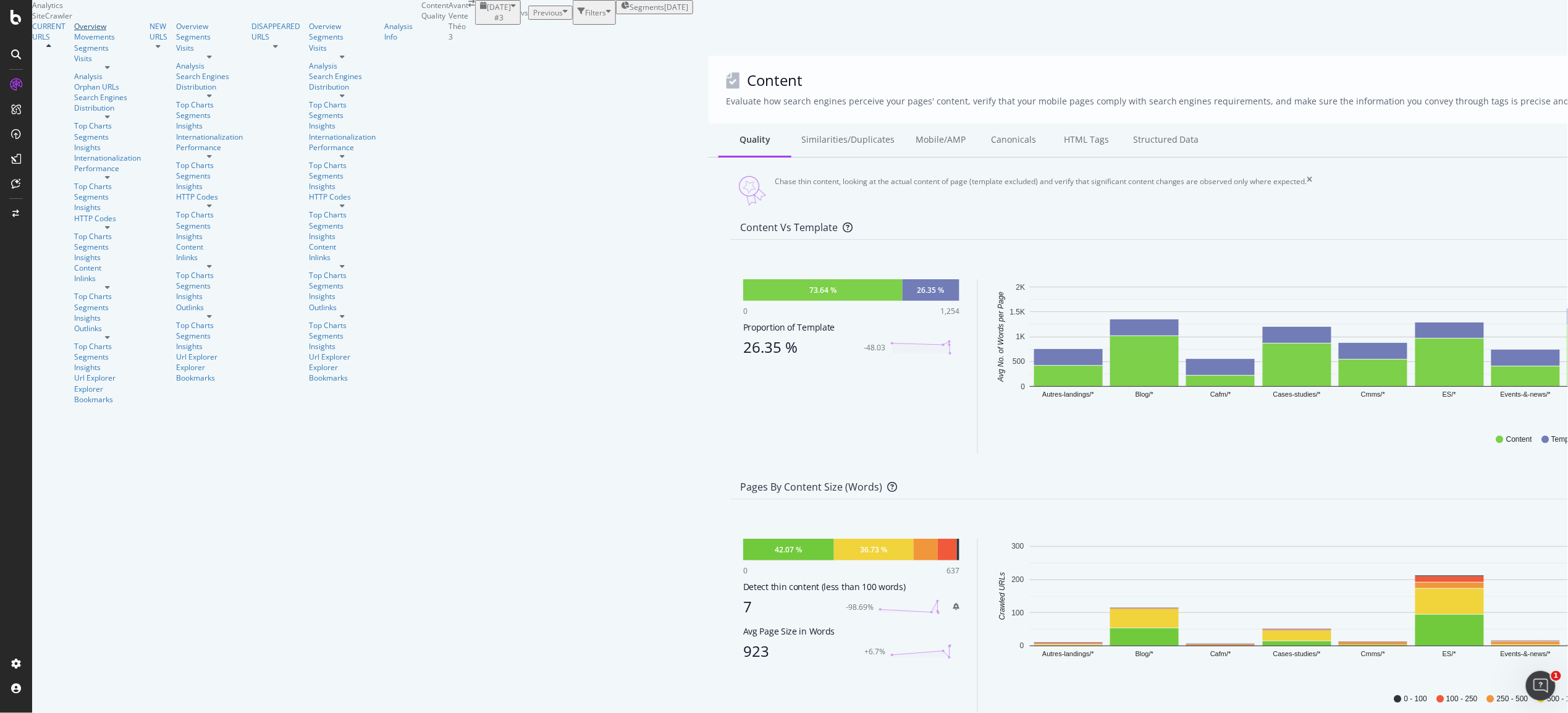
click at [74, 32] on div "Overview" at bounding box center [107, 26] width 66 height 11
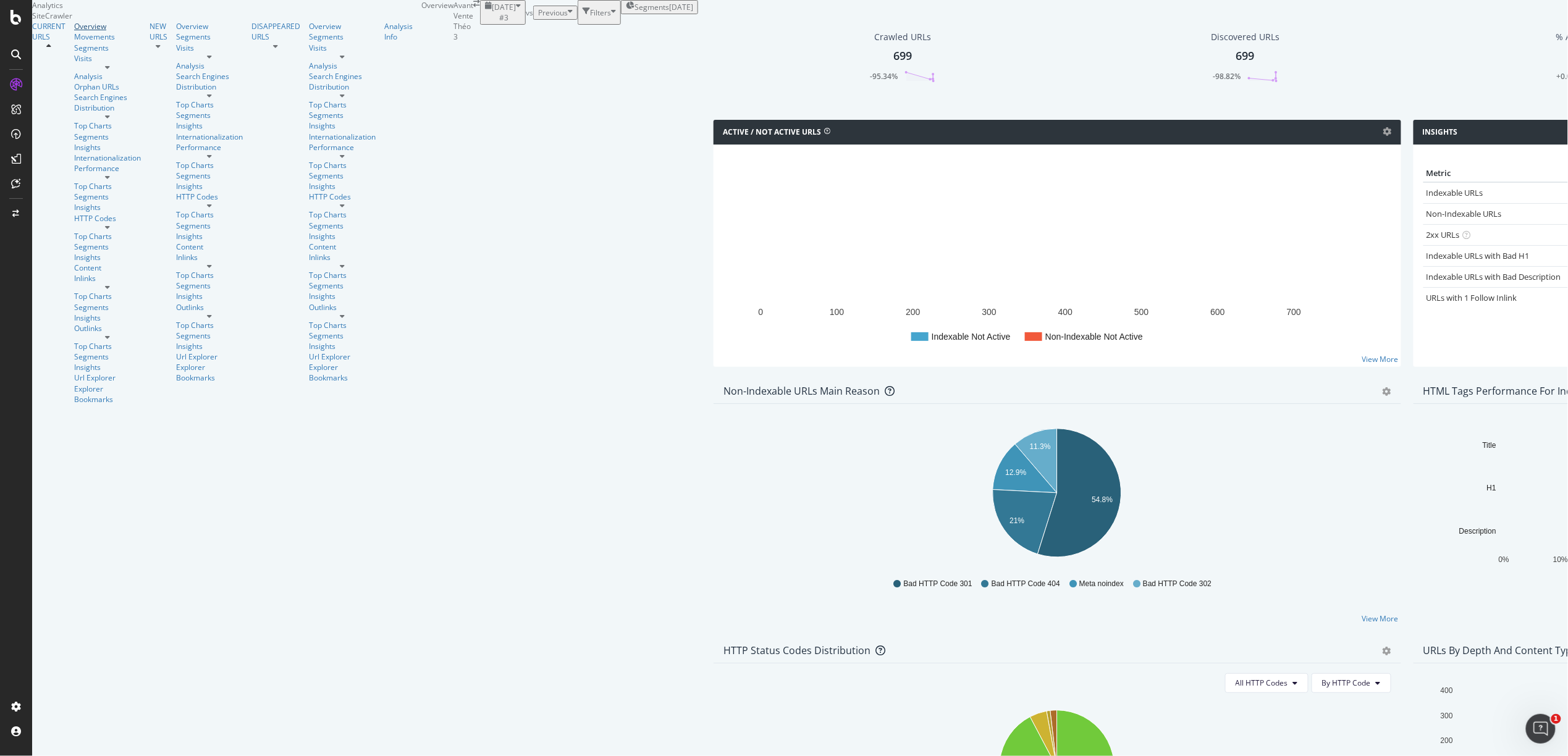
scroll to position [55, 0]
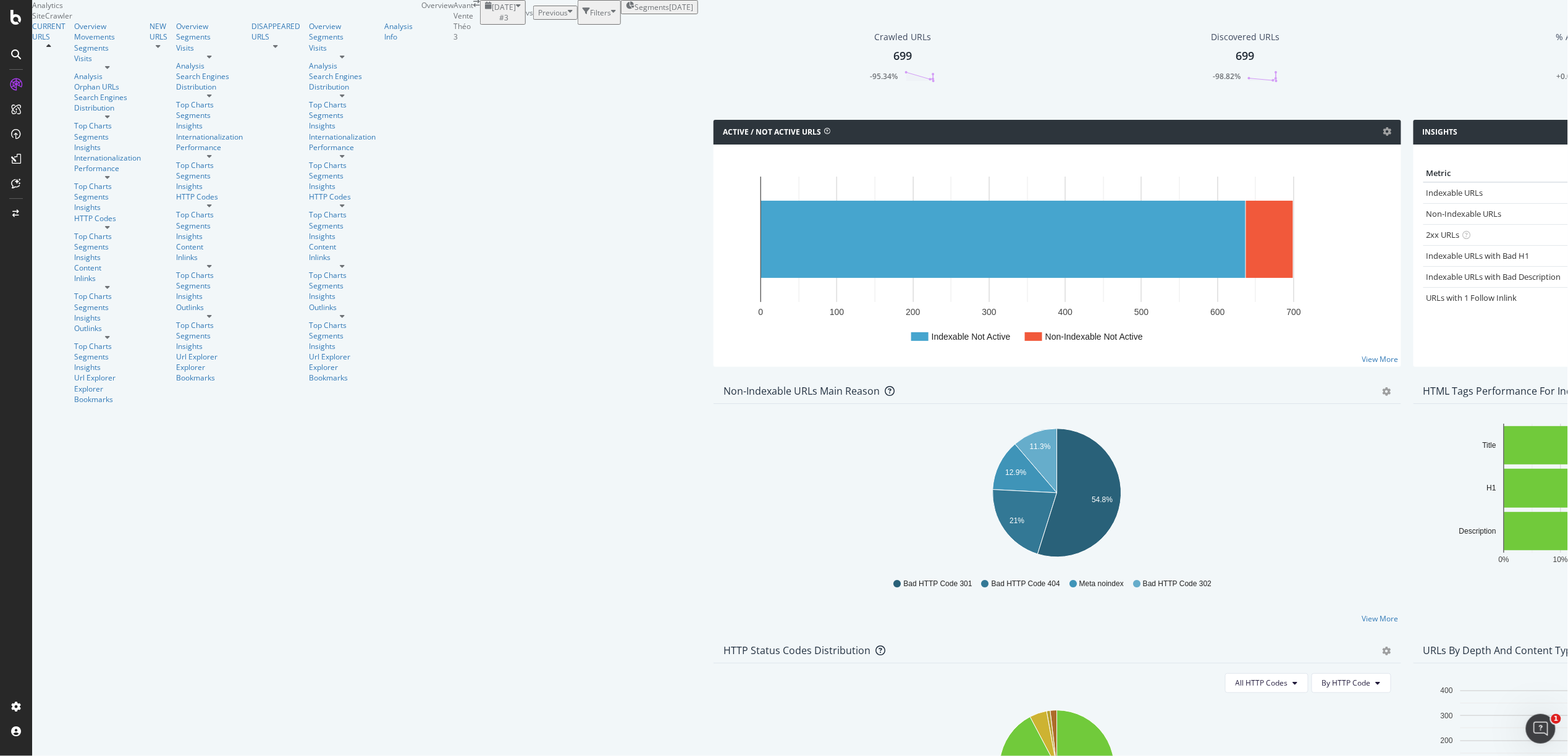
click at [844, 142] on div "Active / Not Active URLs Chart (by Value) Chart (by Percentage) Table Expand Ex…" at bounding box center [1057, 250] width 700 height 260
click at [835, 142] on div "Active / Not Active URLs Chart (by Value) Chart (by Percentage) Table Expand Ex…" at bounding box center [1057, 132] width 687 height 25
click at [845, 143] on div "Active / Not Active URLs Chart (by Value) Chart (by Percentage) Table Expand Ex…" at bounding box center [1057, 250] width 700 height 260
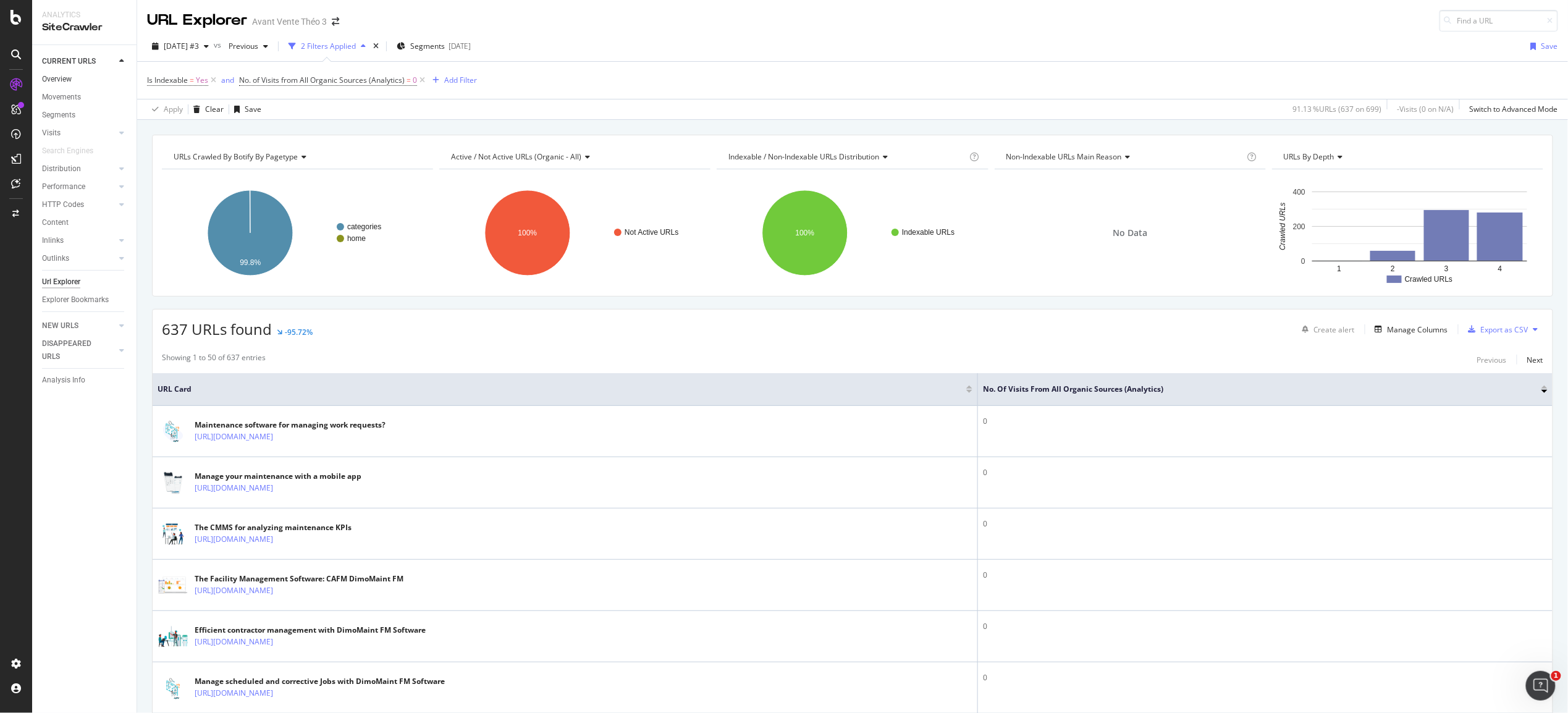
click at [73, 74] on link "Overview" at bounding box center [84, 79] width 86 height 13
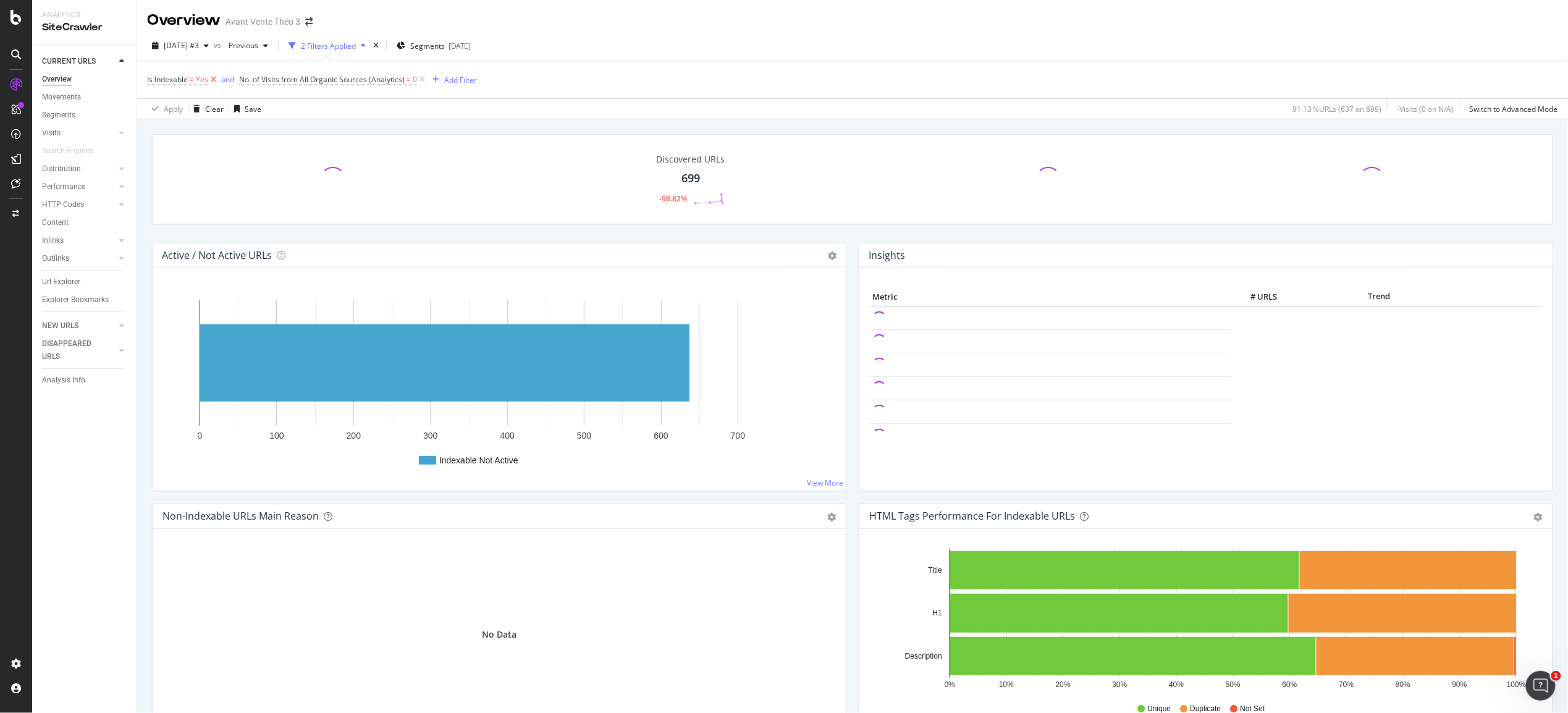
click at [215, 80] on icon at bounding box center [213, 79] width 11 height 12
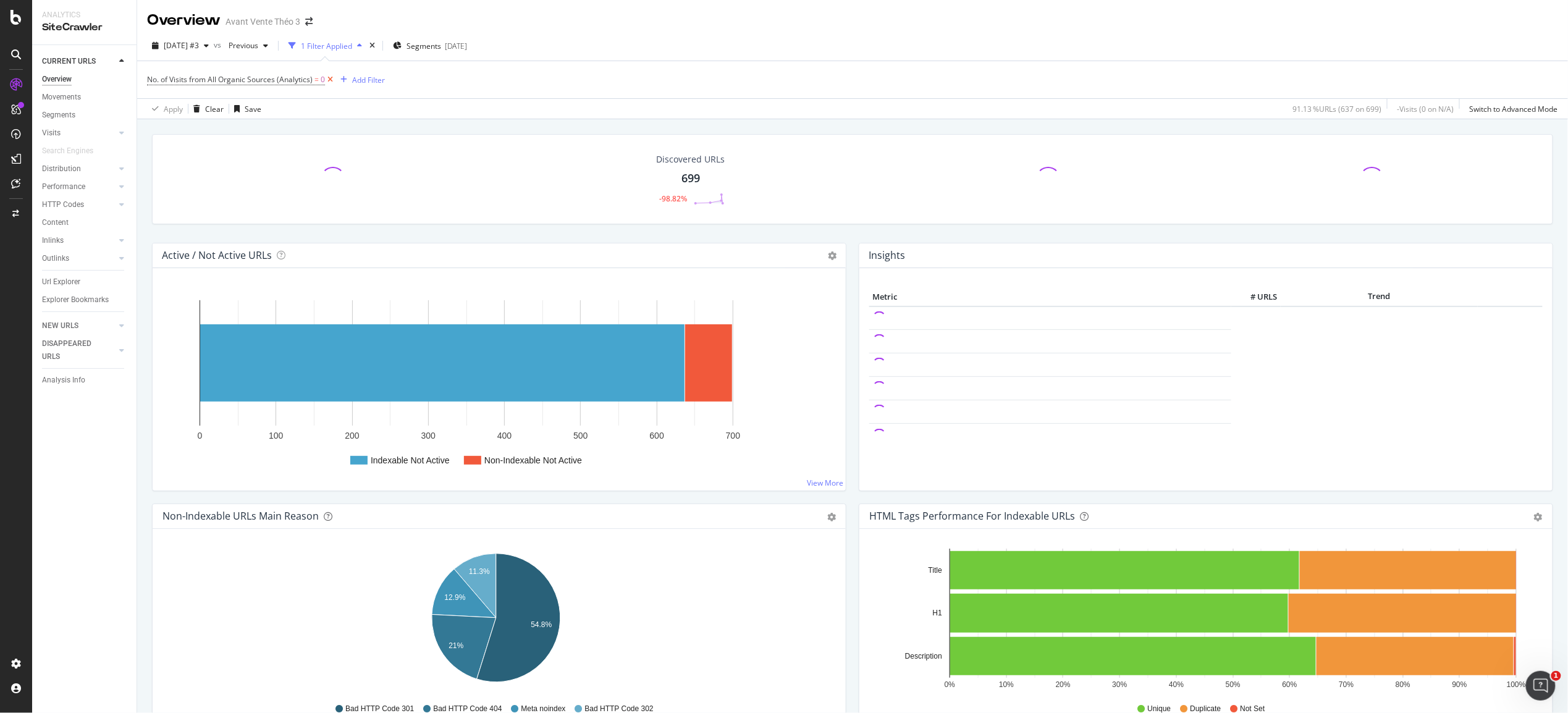
click at [329, 80] on icon at bounding box center [330, 79] width 11 height 12
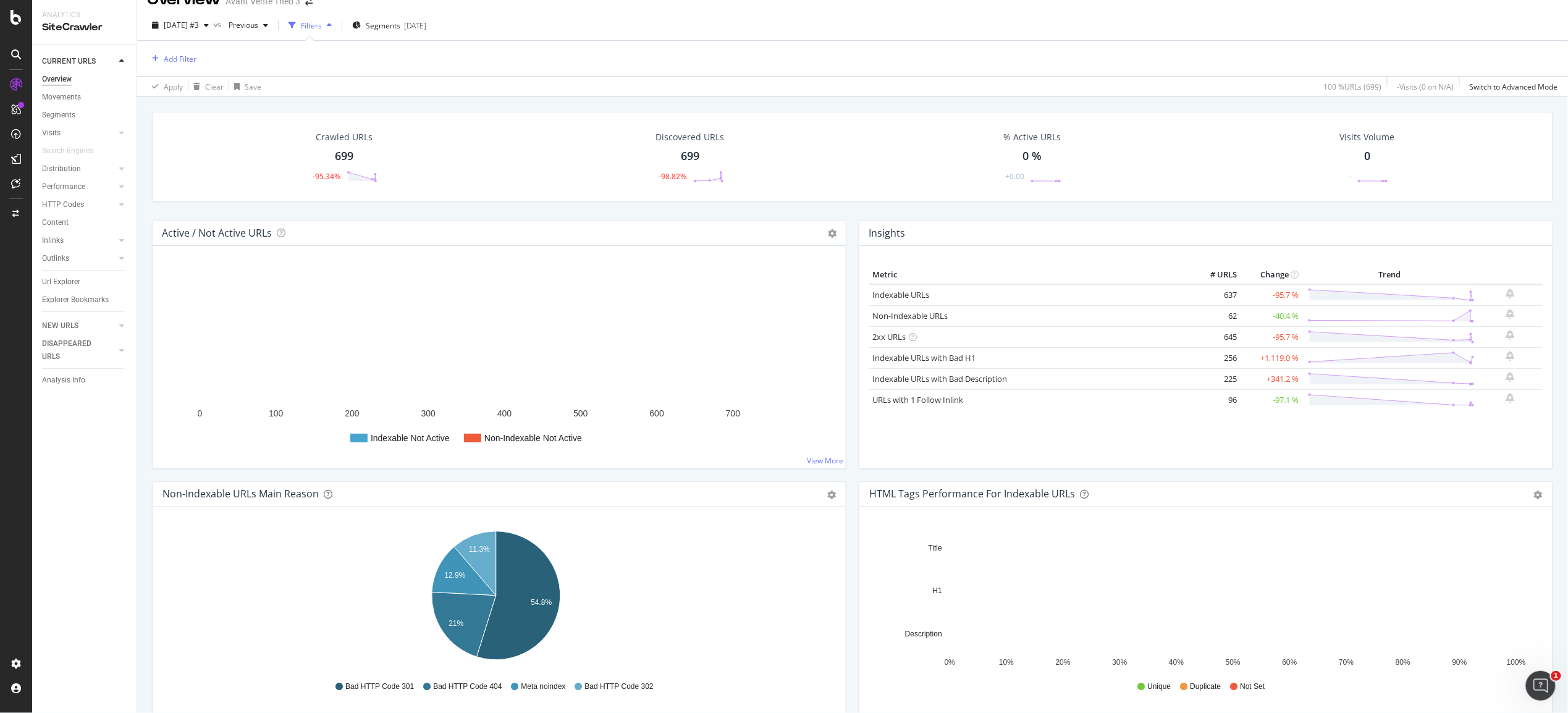
scroll to position [22, 0]
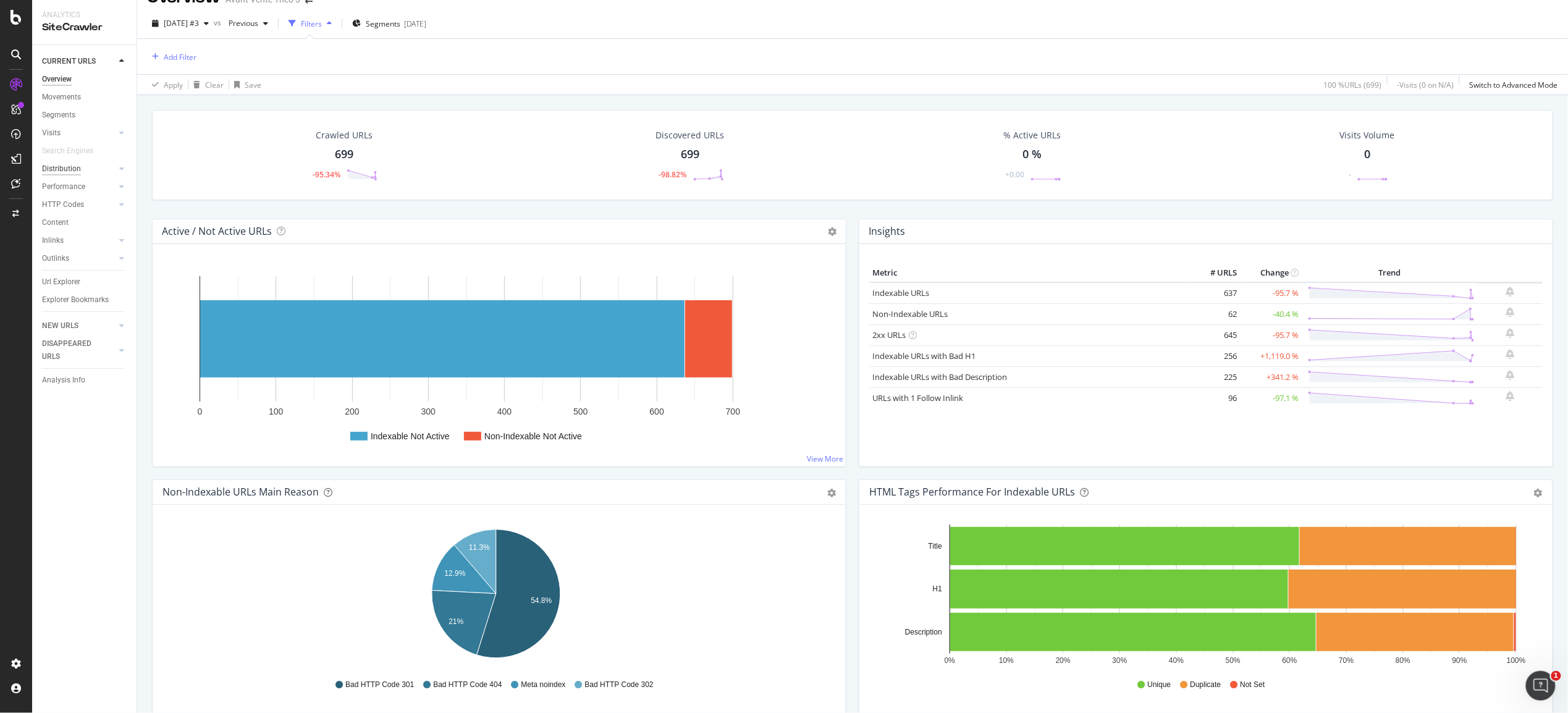
click at [68, 163] on div "Distribution" at bounding box center [60, 169] width 39 height 13
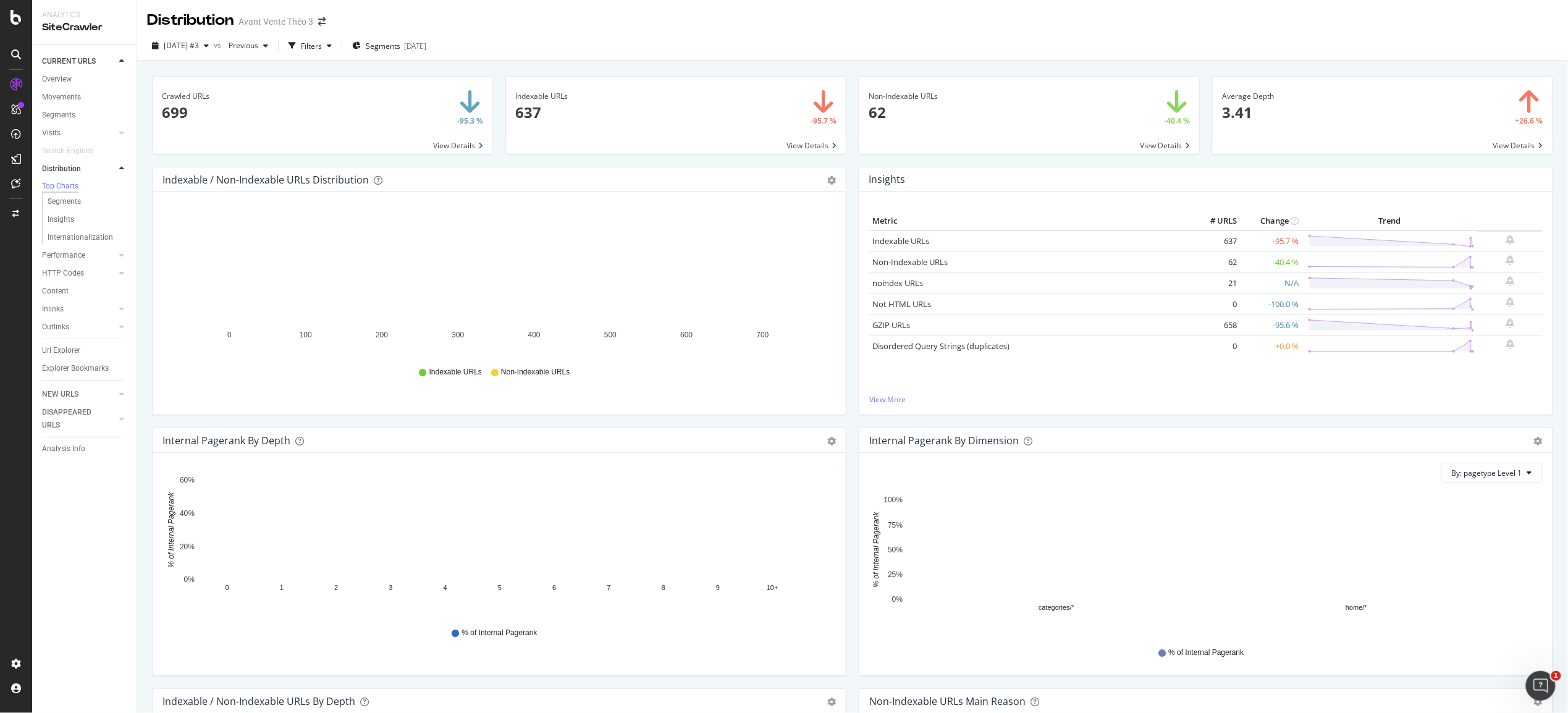
scroll to position [21, 0]
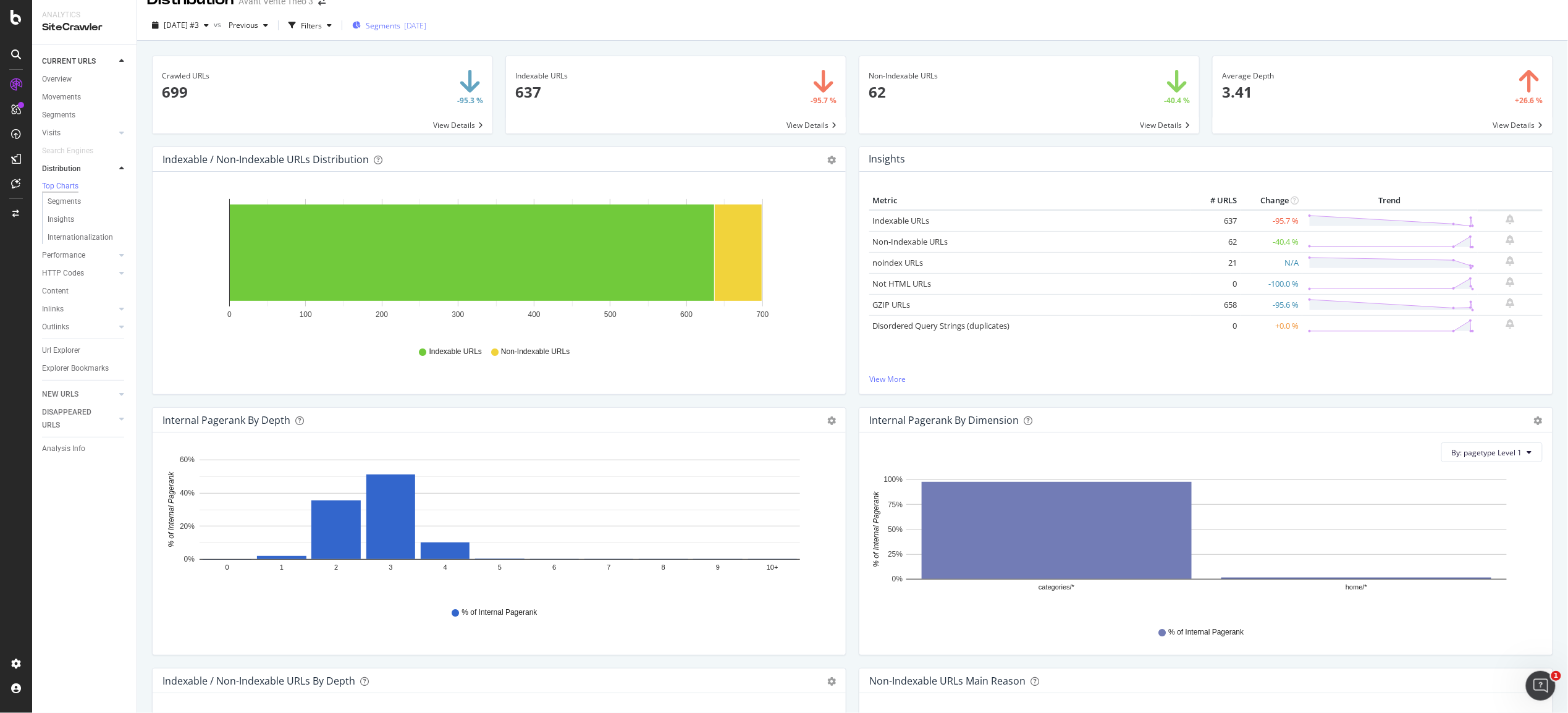
click at [426, 26] on div "[DATE]" at bounding box center [415, 26] width 22 height 11
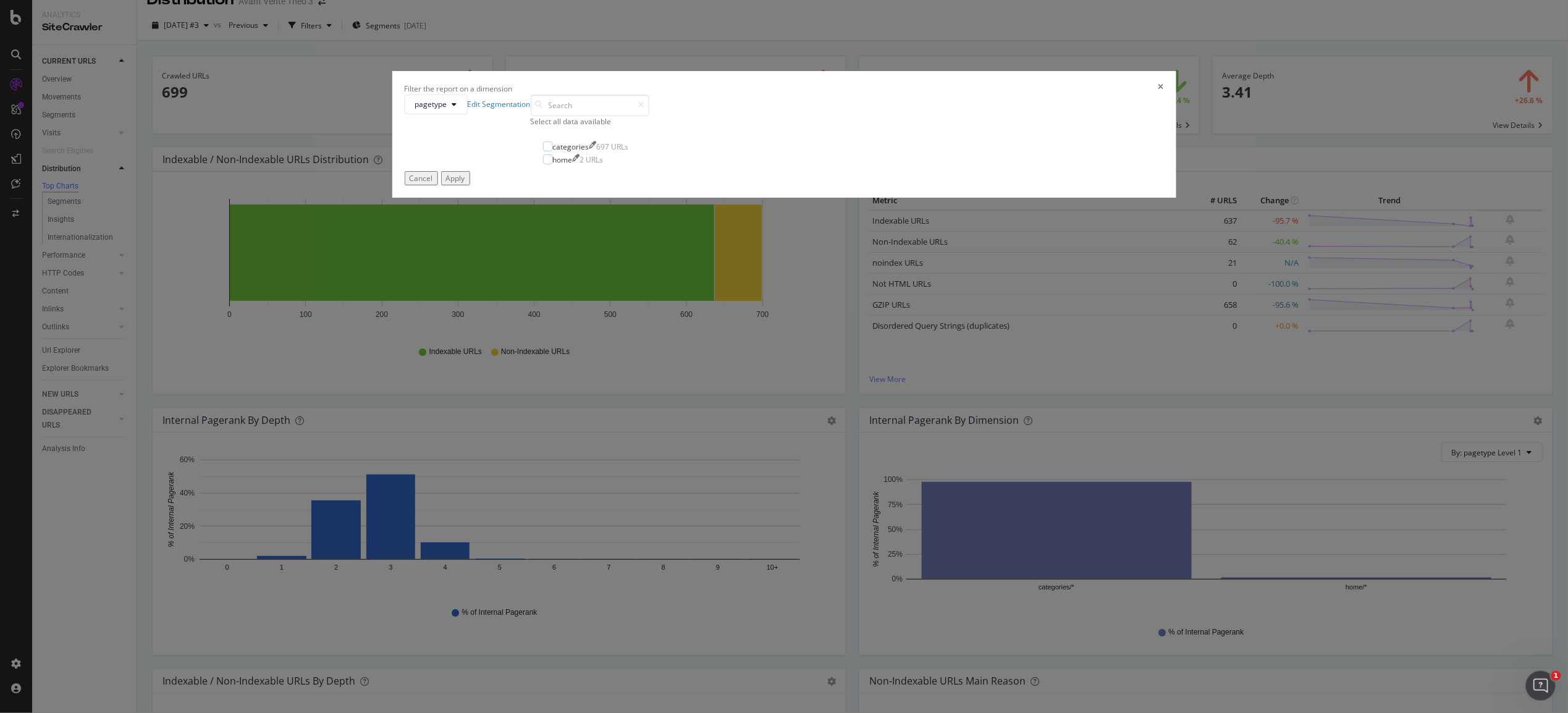
click at [1158, 94] on icon "times" at bounding box center [1161, 88] width 6 height 11
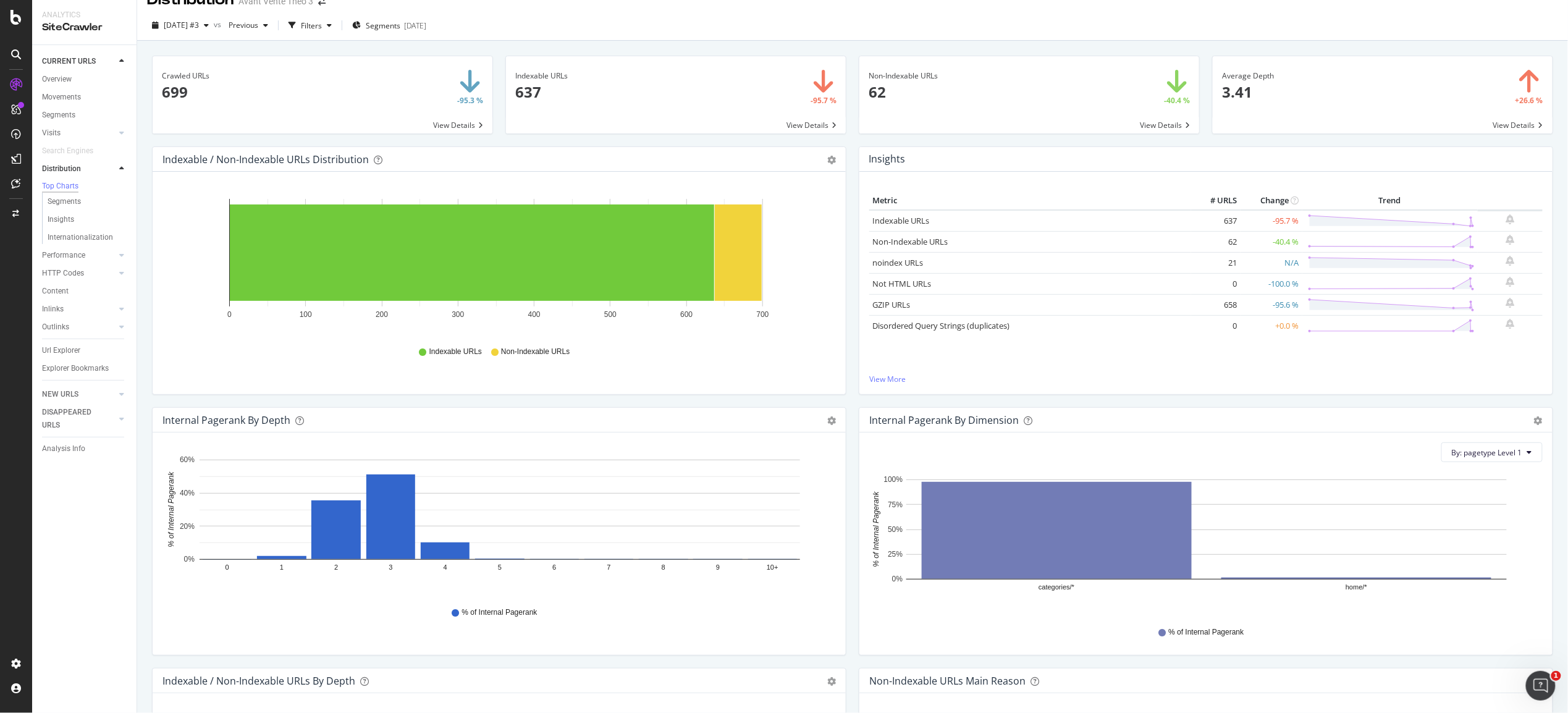
scroll to position [0, 0]
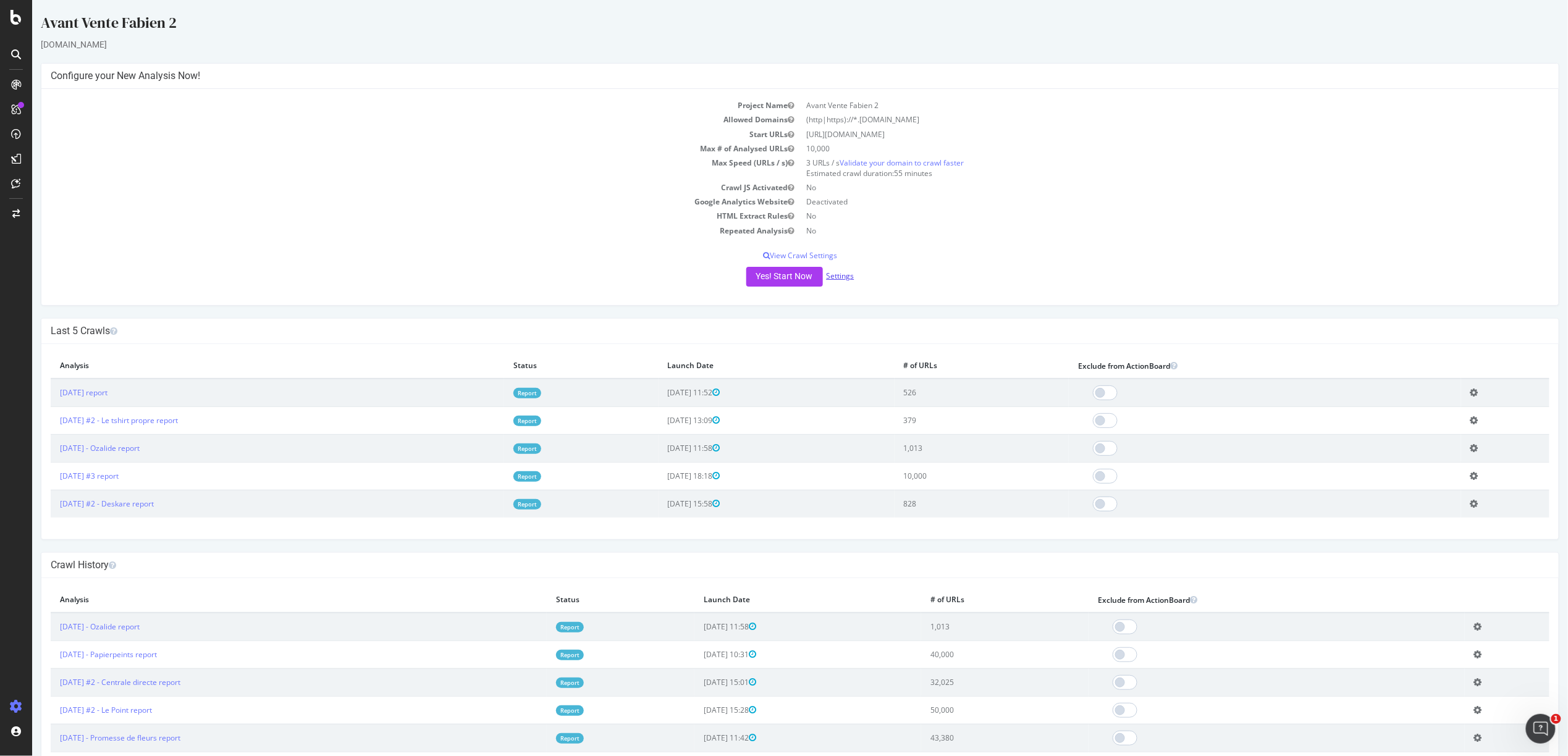
click at [836, 276] on link "Settings" at bounding box center [840, 276] width 28 height 11
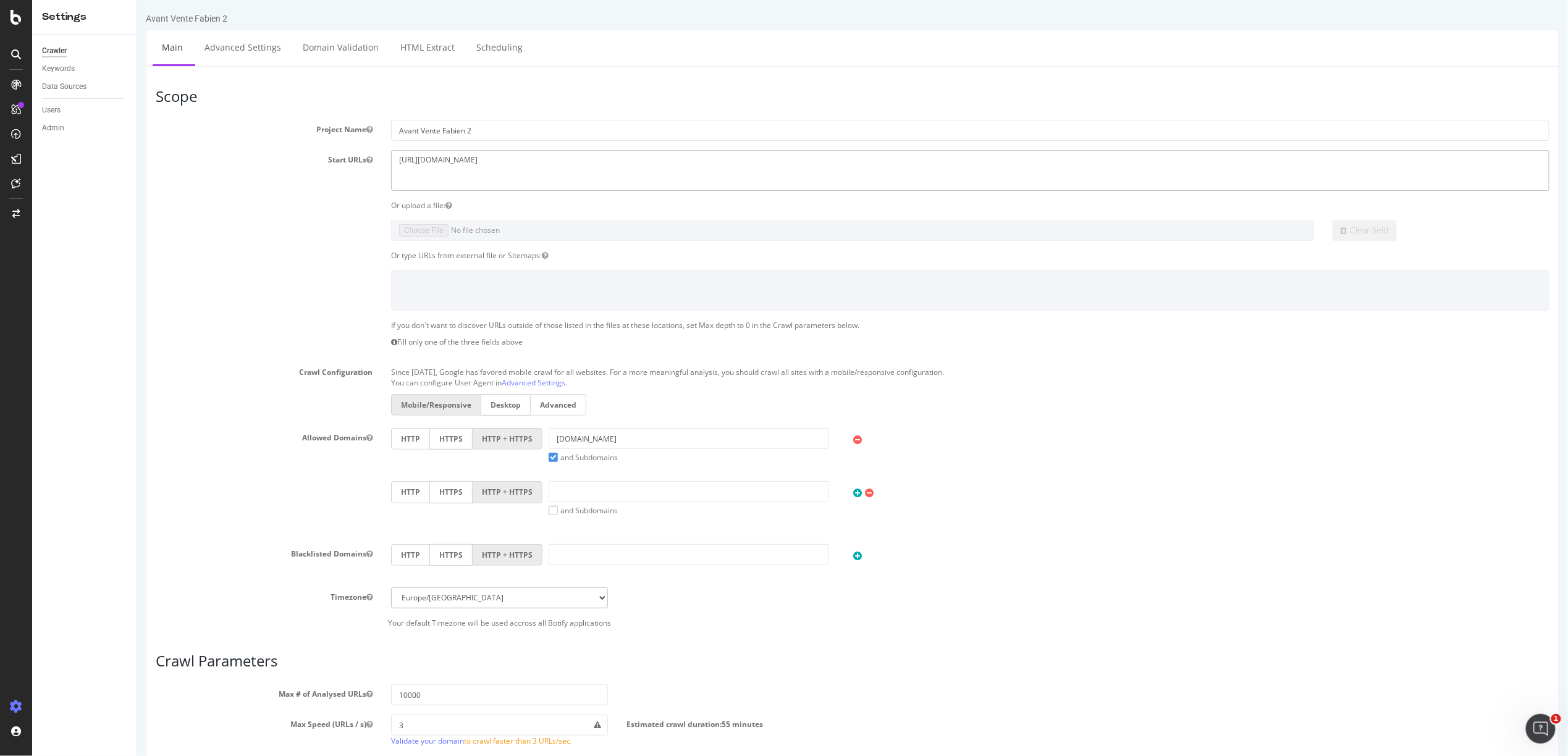
drag, startPoint x: 521, startPoint y: 173, endPoint x: 292, endPoint y: 117, distance: 235.7
click at [292, 117] on article "Scope Project Name Avant Vente Fabien 2 Start URLs https://www.groupe-eduservic…" at bounding box center [851, 358] width 1393 height 540
paste textarea "deskare.io/"
type textarea "https://www.deskare.io"
drag, startPoint x: 642, startPoint y: 433, endPoint x: 722, endPoint y: 453, distance: 82.5
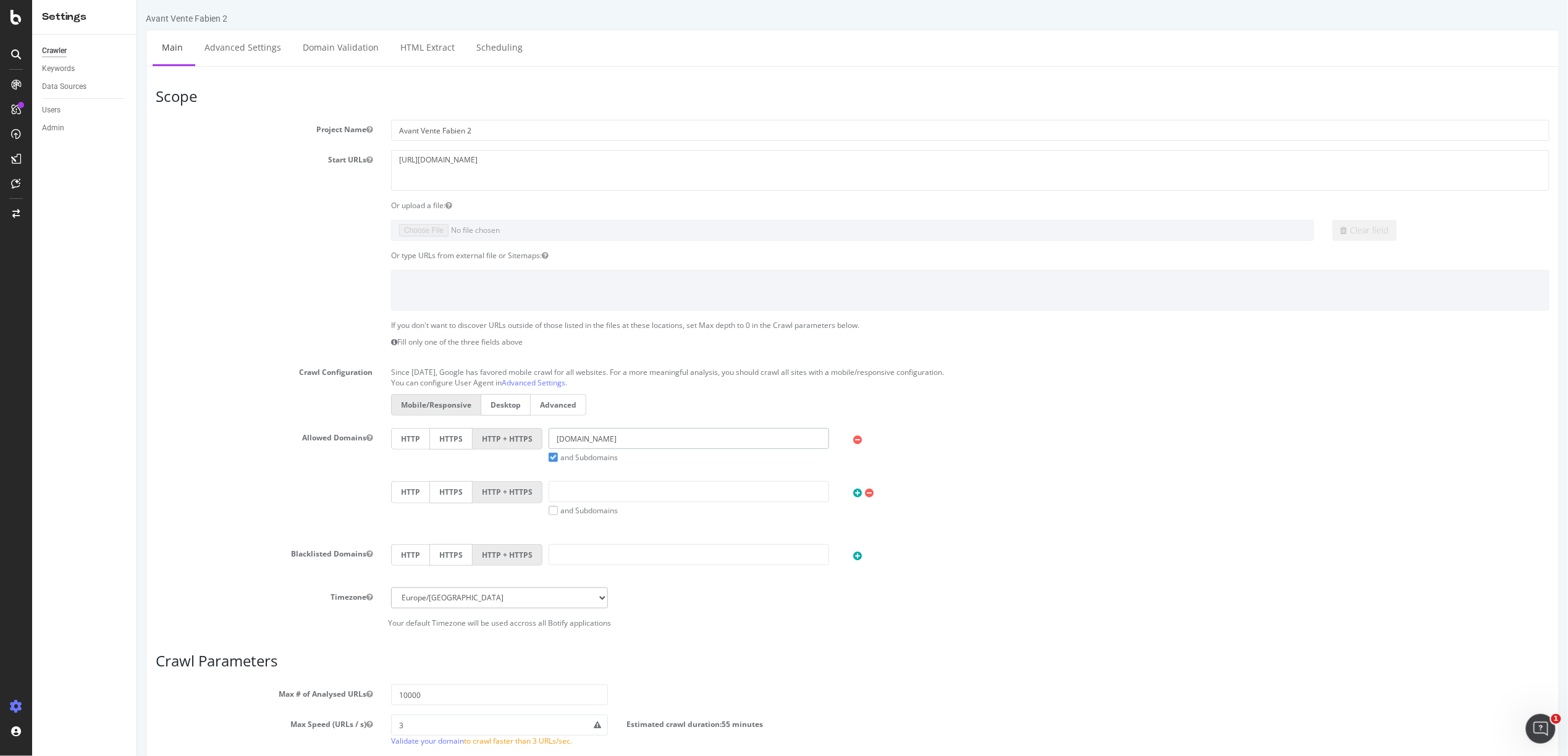
click at [722, 453] on div "groupe-eduservices.fr and Subdomains" at bounding box center [687, 445] width 293 height 35
paste input "https://www.deskare.io/"
drag, startPoint x: 599, startPoint y: 441, endPoint x: 480, endPoint y: 441, distance: 119.0
click at [480, 441] on div "HTTP HTTPS HTTP + HTTPS https://www.deskare.io and Subdomains User Agent: Mobil…" at bounding box center [969, 445] width 1170 height 35
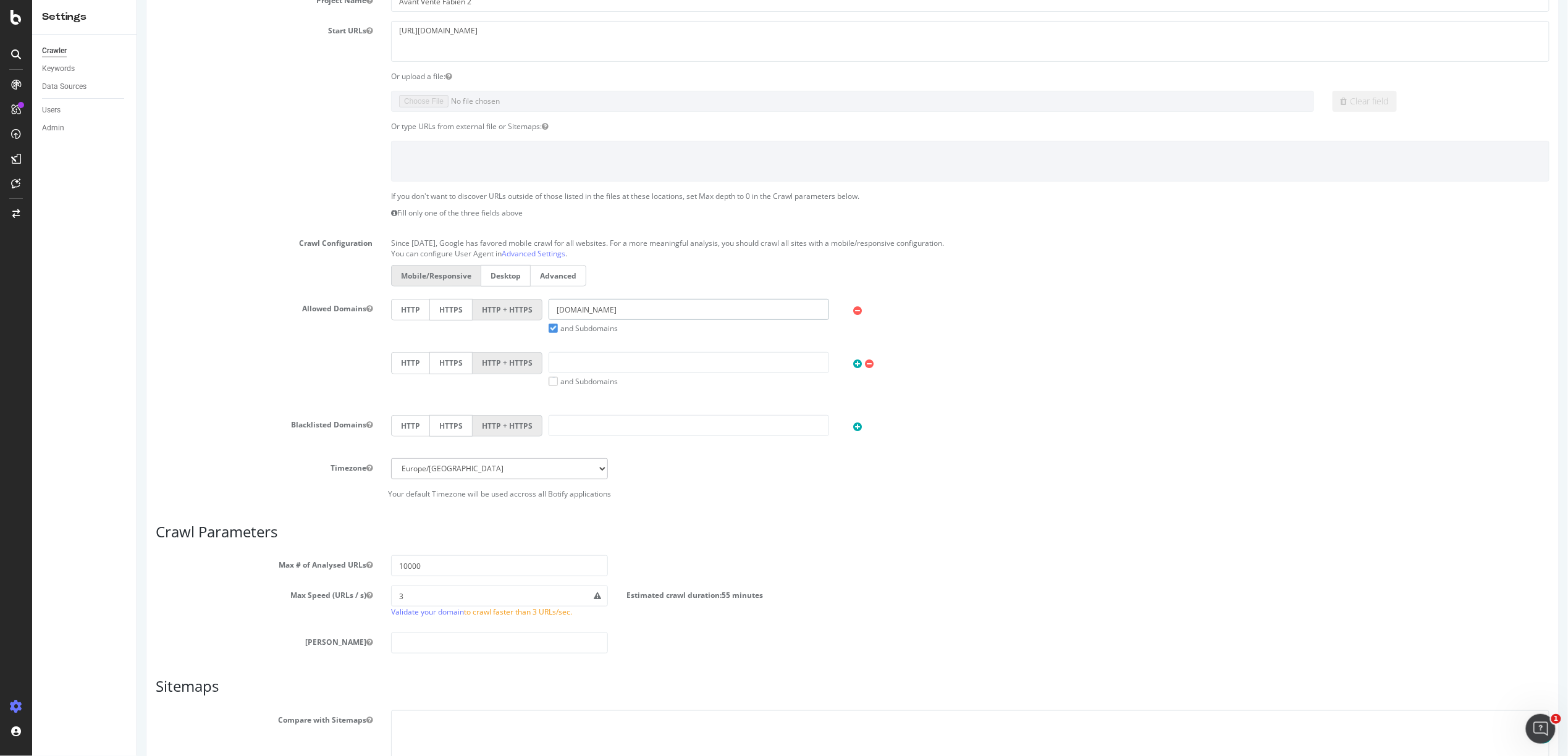
scroll to position [251, 0]
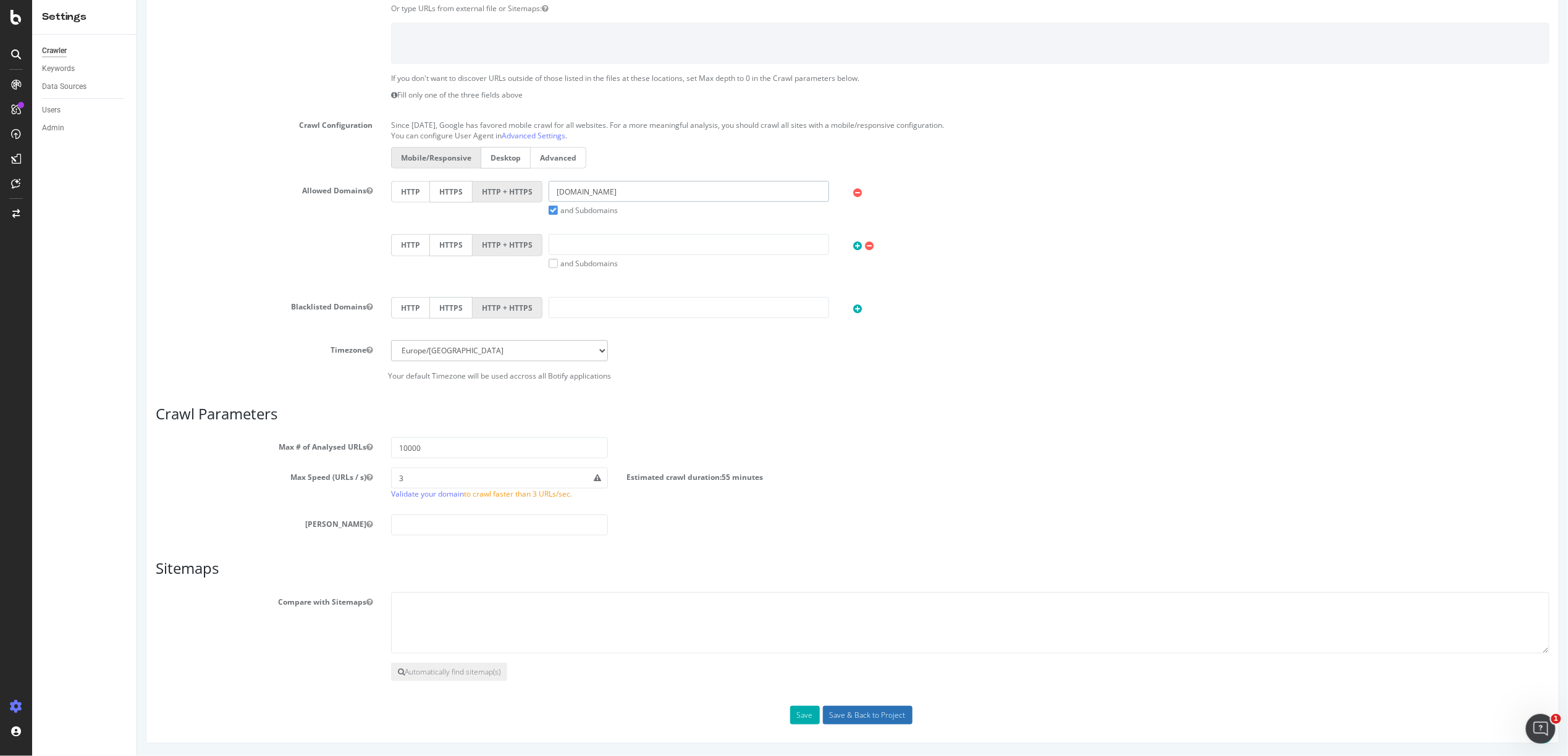
type input "deskare.io"
click at [883, 709] on input "Save & Back to Project" at bounding box center [867, 715] width 89 height 19
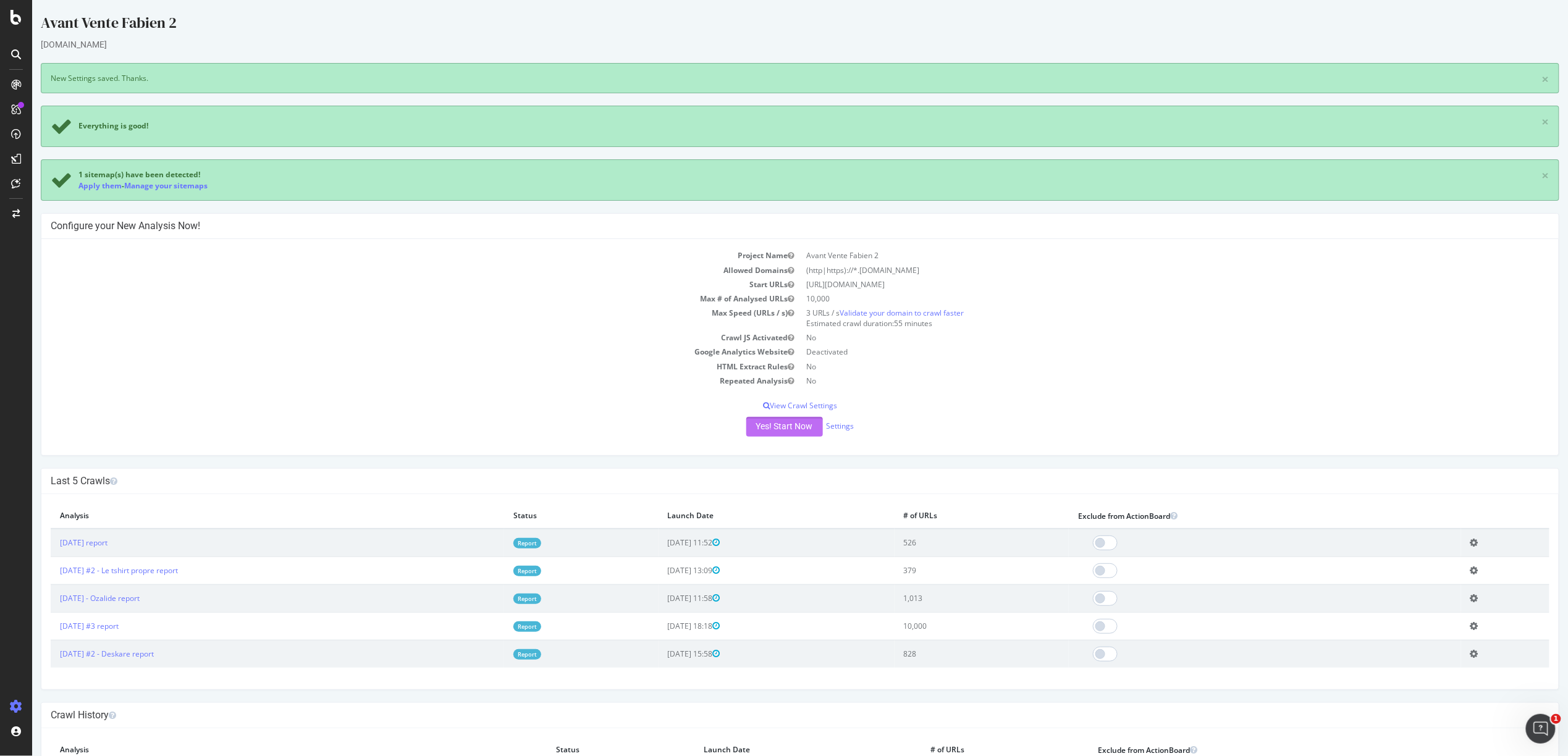
click at [771, 425] on button "Yes! Start Now" at bounding box center [784, 427] width 76 height 20
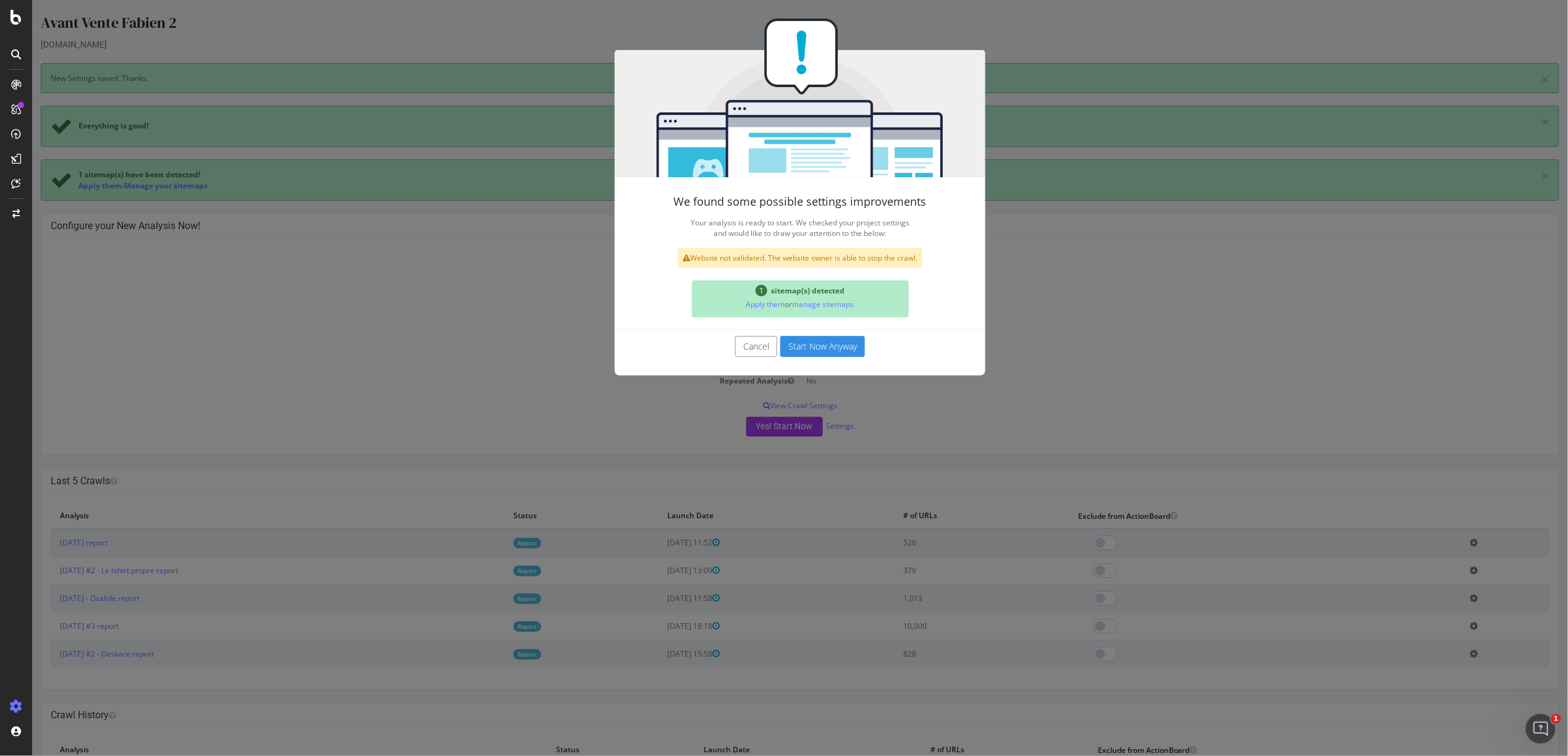
click at [820, 353] on button "Start Now Anyway" at bounding box center [821, 346] width 84 height 21
